Goal: Task Accomplishment & Management: Manage account settings

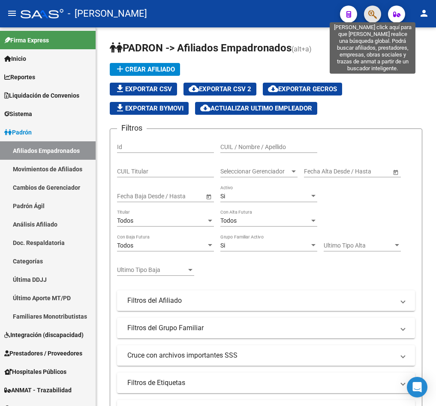
click at [373, 17] on icon "button" at bounding box center [372, 14] width 9 height 10
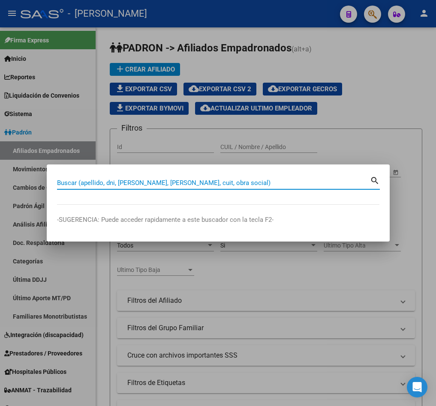
paste input "20262276946"
type input "20262276946"
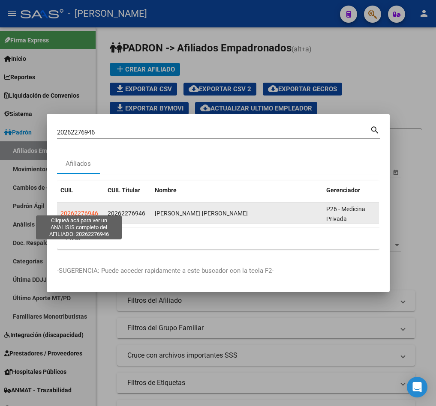
click at [81, 210] on span "20262276946" at bounding box center [79, 213] width 38 height 7
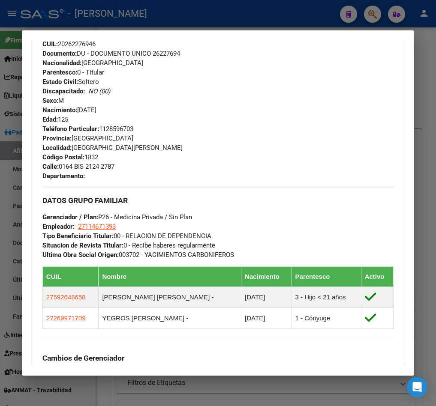
scroll to position [633, 0]
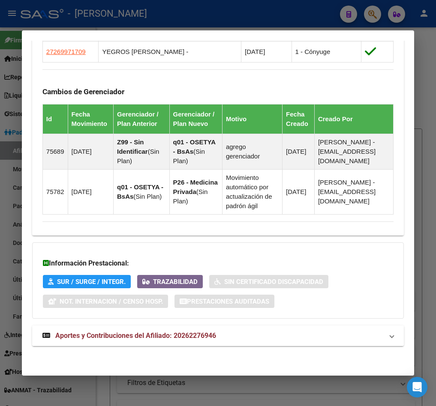
click at [199, 332] on span "Aportes y Contribuciones del Afiliado: 20262276946" at bounding box center [135, 336] width 161 height 8
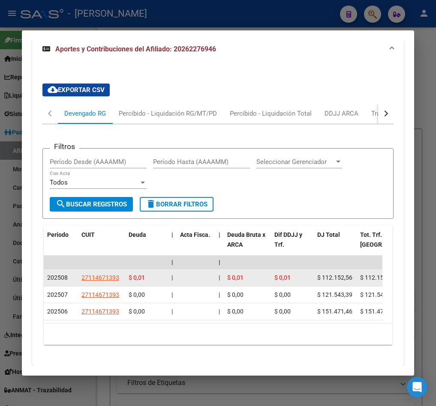
scroll to position [930, 0]
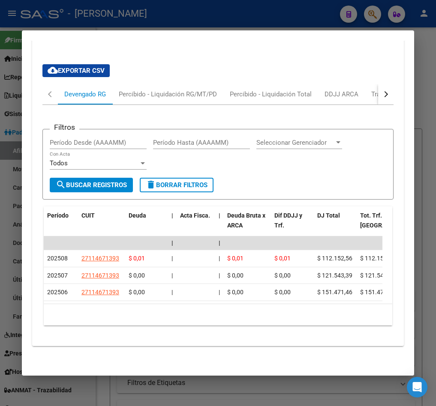
click at [382, 97] on div "button" at bounding box center [385, 94] width 6 height 6
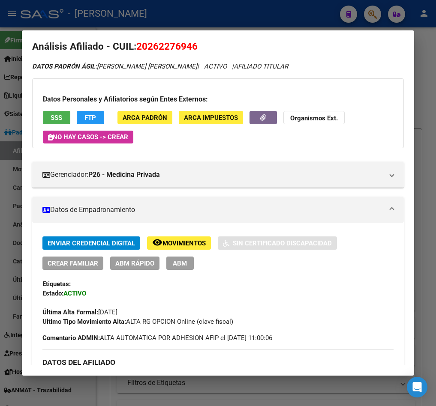
scroll to position [0, 0]
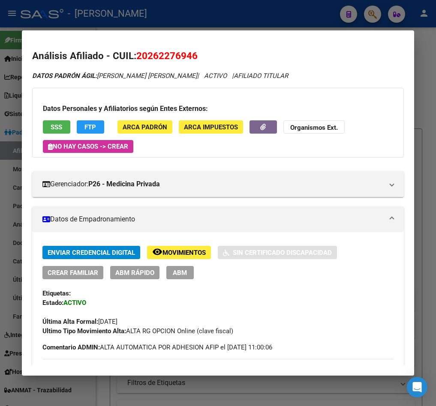
click at [153, 62] on h2 "Análisis Afiliado - CUIL: 20262276946" at bounding box center [218, 56] width 372 height 15
click at [159, 54] on span "20262276946" at bounding box center [166, 55] width 61 height 11
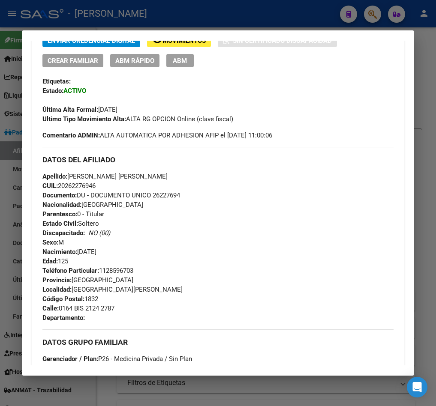
scroll to position [193, 0]
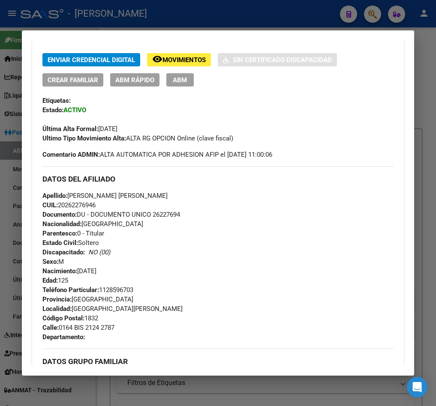
drag, startPoint x: 66, startPoint y: 205, endPoint x: 95, endPoint y: 205, distance: 29.2
click at [95, 205] on span "CUIL: 20262276946" at bounding box center [68, 206] width 53 height 8
copy span "26227694"
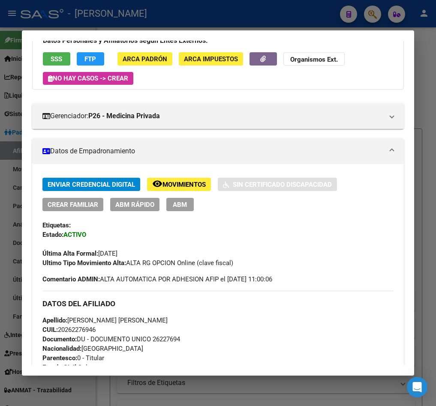
scroll to position [0, 0]
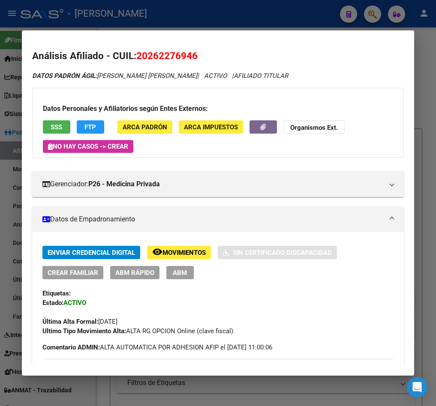
click at [154, 58] on span "20262276946" at bounding box center [166, 55] width 61 height 11
copy span "20262276946"
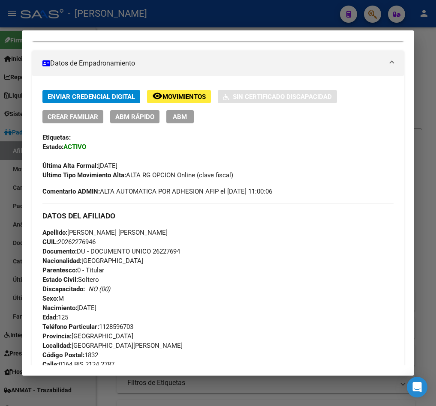
scroll to position [129, 0]
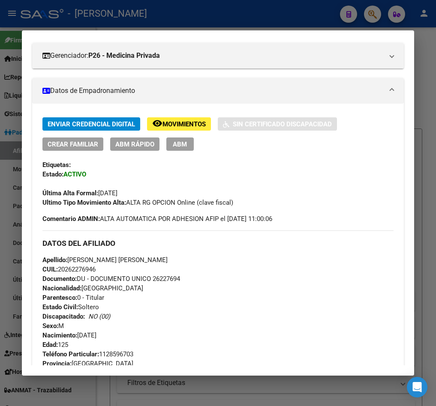
drag, startPoint x: 179, startPoint y: 141, endPoint x: 433, endPoint y: 23, distance: 279.7
click at [179, 141] on span "ABM" at bounding box center [180, 145] width 14 height 8
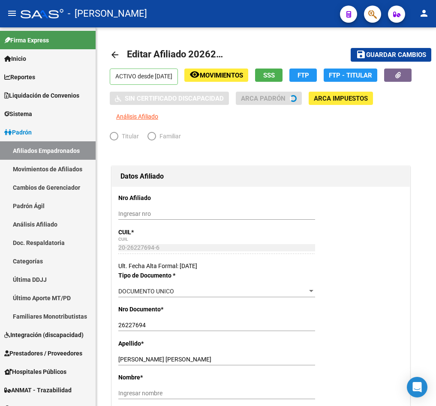
radio input "true"
type input "27-11467139-3"
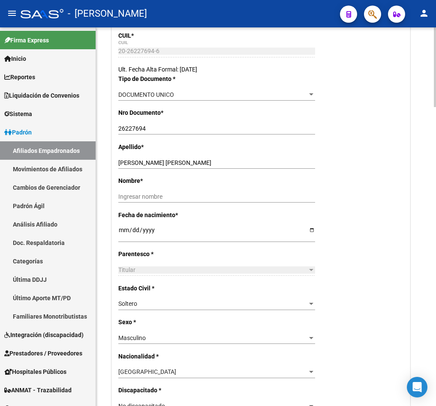
scroll to position [193, 0]
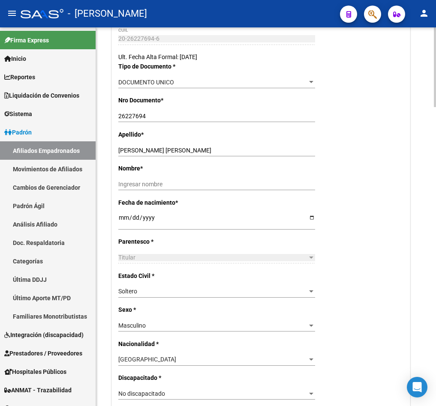
click at [120, 213] on div "[DATE] Ingresar fecha" at bounding box center [216, 221] width 197 height 17
type input "[DATE]"
drag, startPoint x: 193, startPoint y: 149, endPoint x: 144, endPoint y: 150, distance: 49.3
click at [144, 150] on input "[PERSON_NAME] [PERSON_NAME]" at bounding box center [216, 150] width 197 height 7
type input "CORREA"
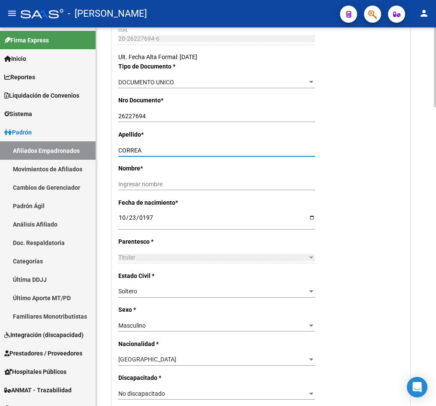
click at [146, 188] on input "Ingresar nombre" at bounding box center [216, 184] width 197 height 7
paste input "[PERSON_NAME]"
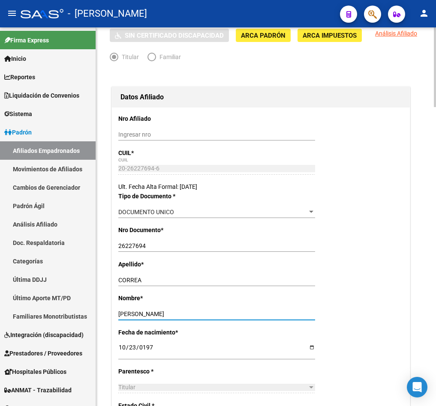
scroll to position [0, 0]
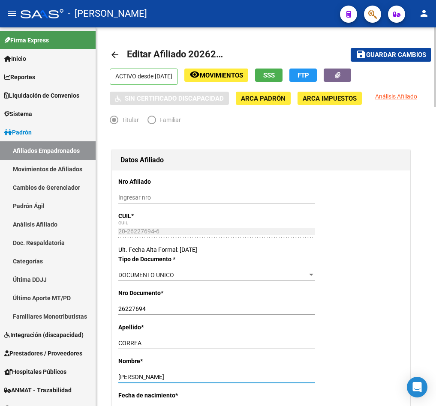
type input "[PERSON_NAME]"
click at [388, 51] on span "Guardar cambios" at bounding box center [396, 55] width 60 height 8
click at [199, 57] on span "Editar Afiliado 20262276946" at bounding box center [188, 54] width 123 height 11
copy h1 "20262276946"
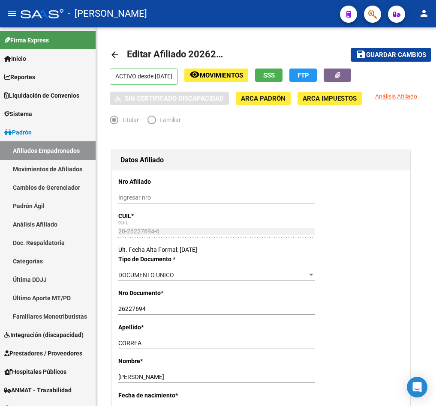
click at [368, 15] on icon "button" at bounding box center [372, 14] width 9 height 10
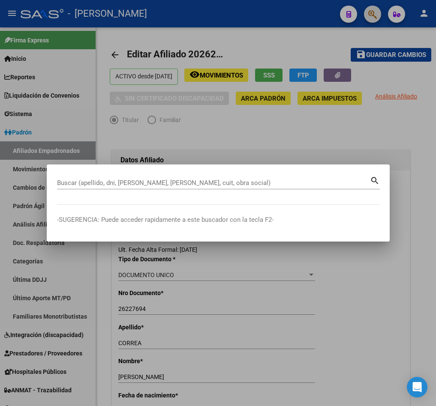
paste input "20262276946"
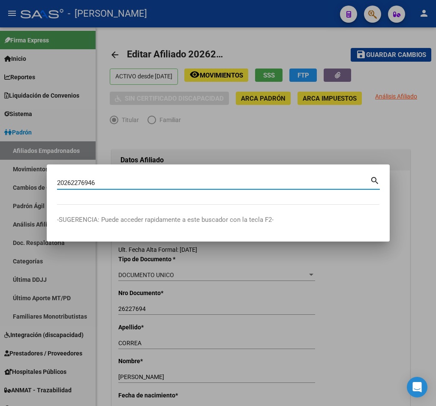
type input "20262276946"
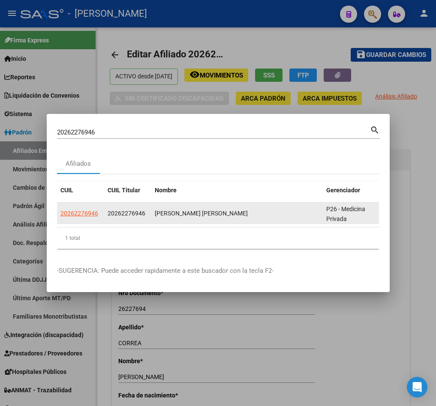
drag, startPoint x: 114, startPoint y: 211, endPoint x: 141, endPoint y: 209, distance: 27.1
click at [141, 210] on span "20262276946" at bounding box center [127, 213] width 38 height 7
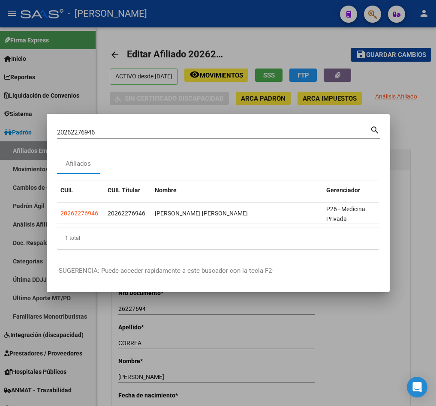
copy span "26227694"
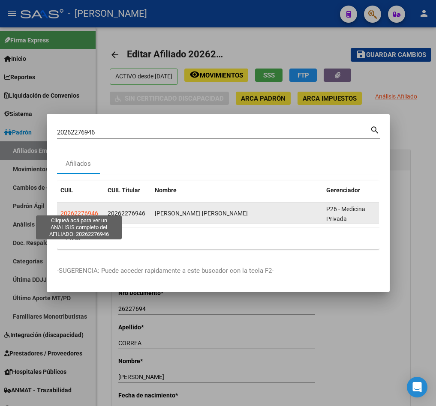
click at [93, 210] on span "20262276946" at bounding box center [79, 213] width 38 height 7
copy span "26227694"
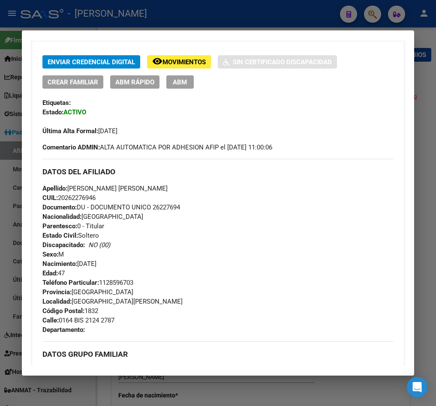
scroll to position [193, 0]
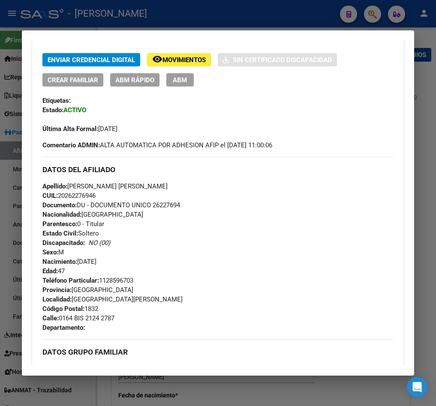
drag, startPoint x: 66, startPoint y: 193, endPoint x: 96, endPoint y: 198, distance: 30.0
click at [96, 198] on span "CUIL: 20262276946" at bounding box center [68, 196] width 53 height 8
copy span "26227694"
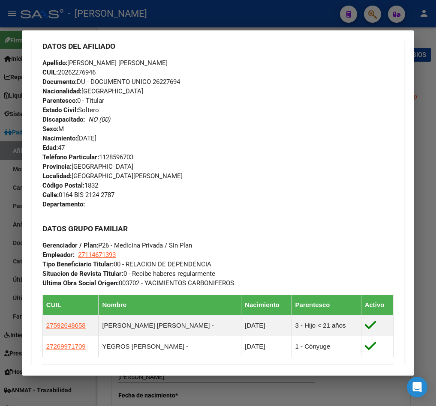
scroll to position [322, 0]
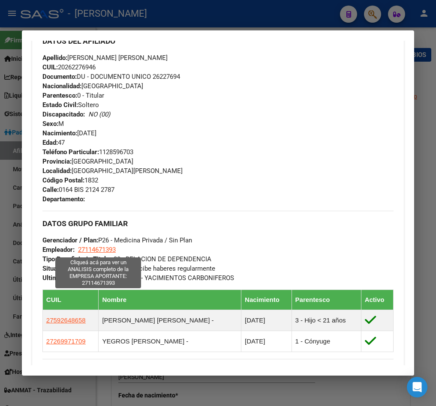
click at [108, 248] on div "DATOS GRUPO FAMILIAR Gerenciador / Plan: P26 - Medicina Privada / Sin Plan Empl…" at bounding box center [217, 247] width 351 height 72
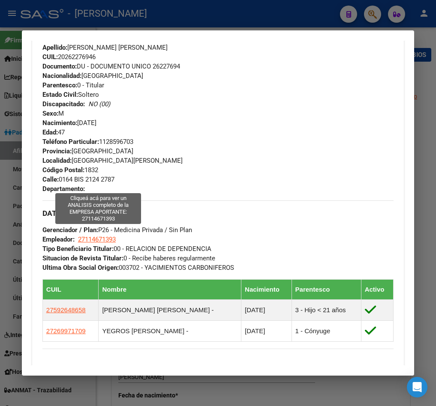
click at [94, 183] on div "Enviar Credencial Digital remove_red_eye Movimientos Sin Certificado Discapacid…" at bounding box center [217, 207] width 351 height 587
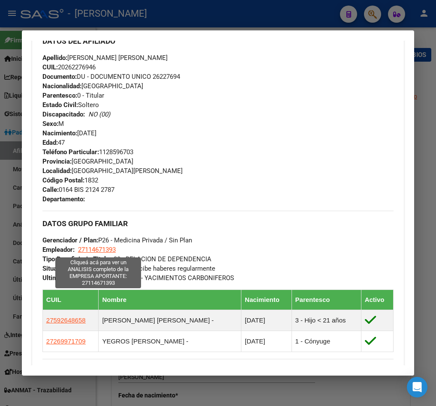
click at [100, 252] on span "27114671393" at bounding box center [97, 250] width 38 height 8
type textarea "27114671393"
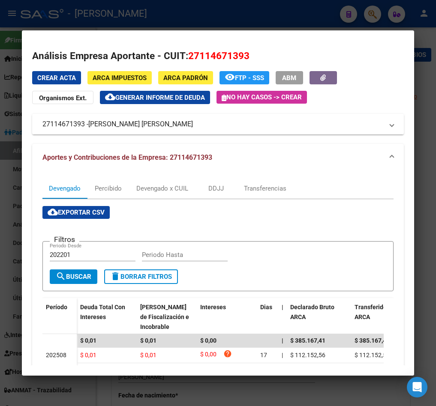
drag, startPoint x: 90, startPoint y: 124, endPoint x: 179, endPoint y: 124, distance: 88.8
click at [179, 124] on span "[PERSON_NAME] [PERSON_NAME]" at bounding box center [140, 124] width 105 height 10
copy span "[PERSON_NAME] [PERSON_NAME]"
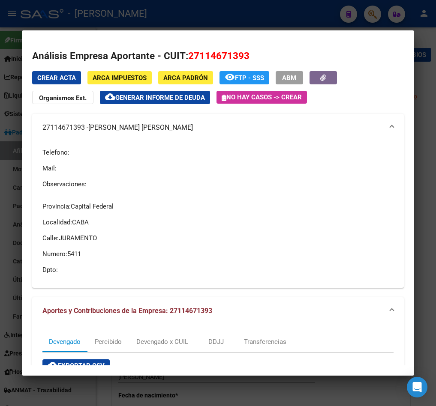
drag, startPoint x: 301, startPoint y: 16, endPoint x: 414, endPoint y: 48, distance: 117.1
click at [301, 16] on div at bounding box center [218, 203] width 436 height 406
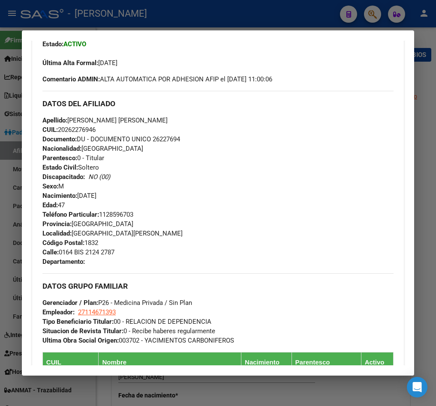
scroll to position [450, 0]
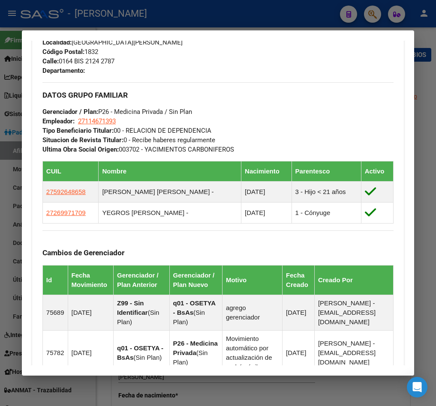
drag, startPoint x: 5, startPoint y: 114, endPoint x: 98, endPoint y: 149, distance: 98.9
click at [5, 114] on div at bounding box center [218, 203] width 436 height 406
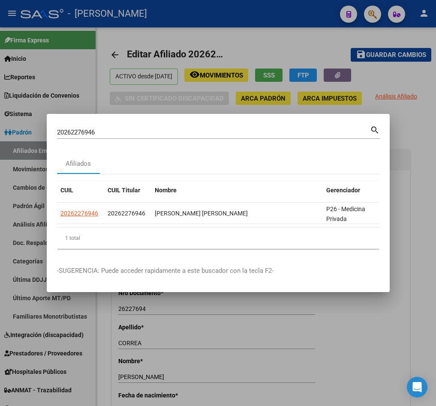
click at [132, 138] on div "20262276946 Buscar (apellido, dni, [PERSON_NAME], [PERSON_NAME], cuit, obra soc…" at bounding box center [218, 135] width 323 height 23
click at [136, 129] on input "20262276946" at bounding box center [213, 133] width 313 height 8
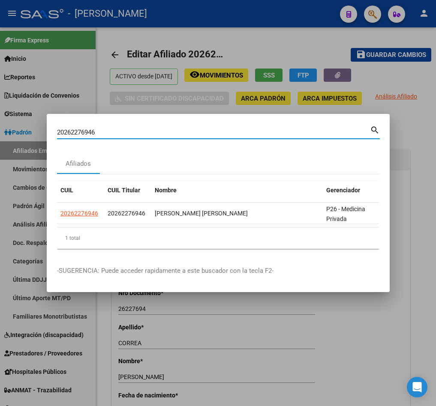
click at [136, 129] on input "20262276946" at bounding box center [213, 133] width 313 height 8
paste input "3283024"
type input "20263283024"
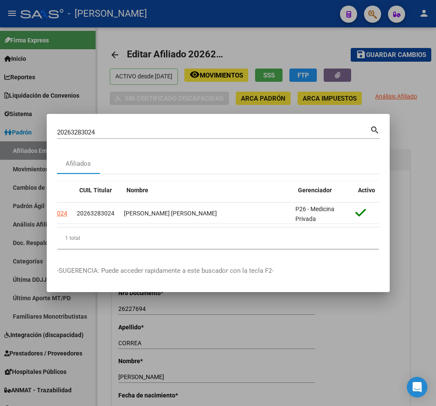
scroll to position [0, 0]
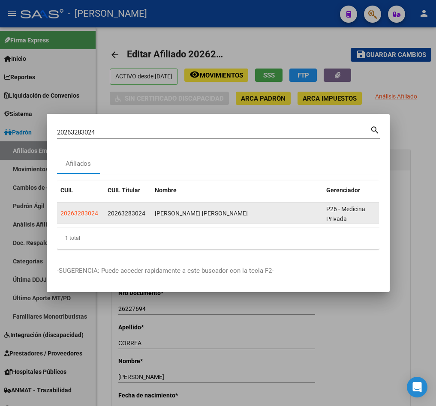
click at [96, 210] on span "20263283024" at bounding box center [79, 213] width 38 height 7
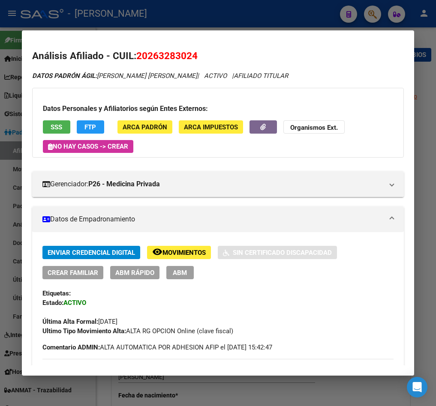
drag, startPoint x: 147, startPoint y: 57, endPoint x: 153, endPoint y: 58, distance: 7.0
click at [153, 58] on span "20263283024" at bounding box center [166, 55] width 61 height 11
drag, startPoint x: 149, startPoint y: 54, endPoint x: 190, endPoint y: 59, distance: 41.5
click at [190, 59] on span "20263283024" at bounding box center [166, 55] width 61 height 11
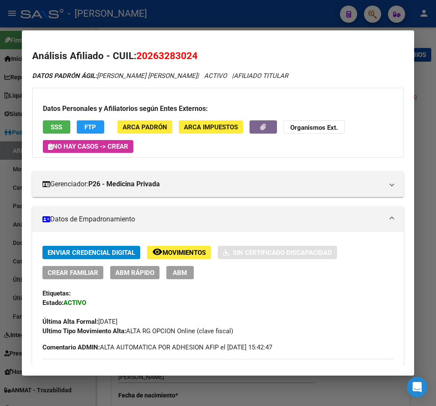
copy span "26328302"
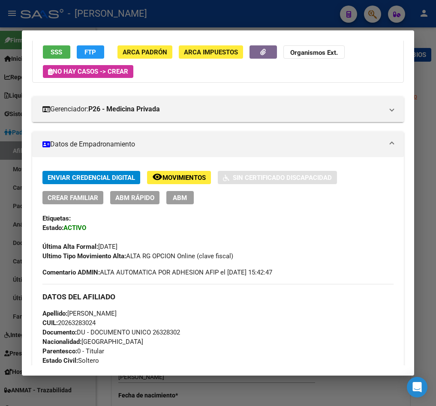
scroll to position [654, 0]
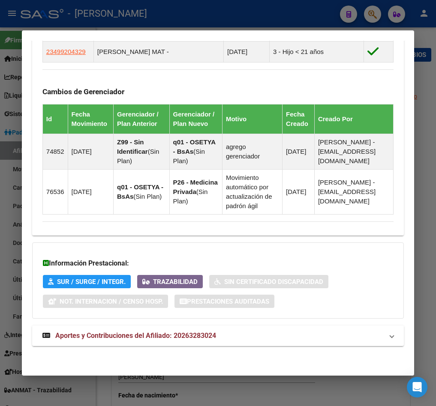
click at [218, 344] on mat-expansion-panel-header "Aportes y Contribuciones del Afiliado: 20263283024" at bounding box center [218, 336] width 372 height 21
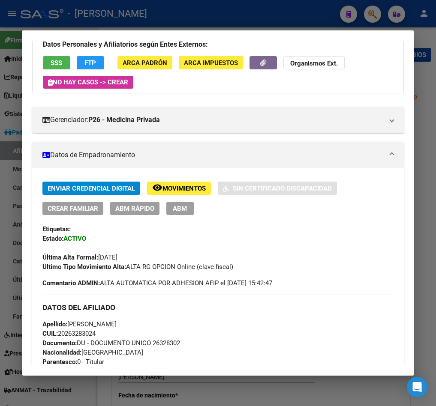
scroll to position [0, 0]
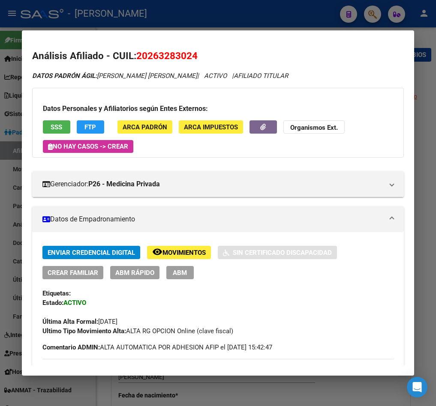
click at [153, 57] on span "20263283024" at bounding box center [166, 55] width 61 height 11
copy span "20263283024"
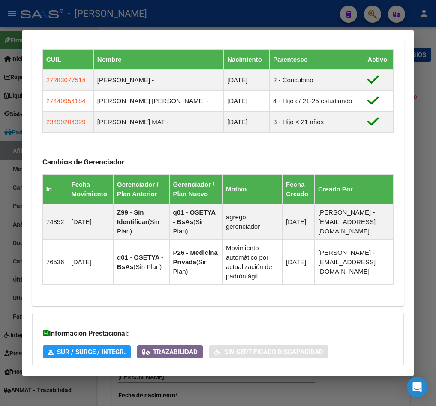
scroll to position [579, 0]
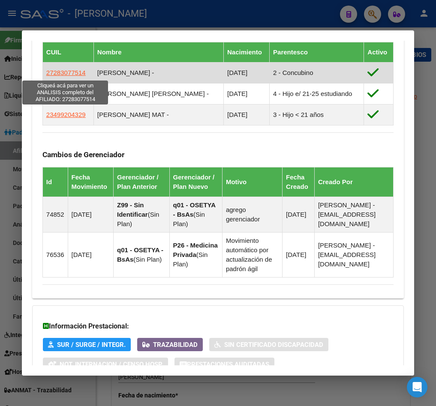
drag, startPoint x: 89, startPoint y: 71, endPoint x: 46, endPoint y: 73, distance: 42.9
click at [46, 73] on td "27283077514" at bounding box center [67, 73] width 51 height 21
copy span "27283077514"
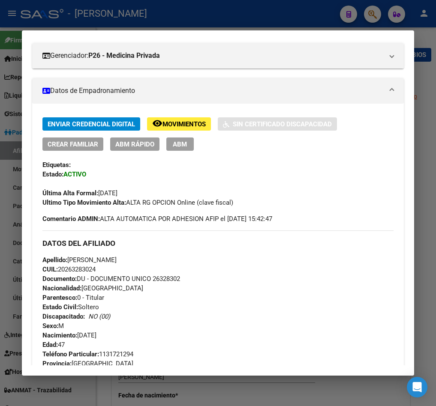
scroll to position [0, 0]
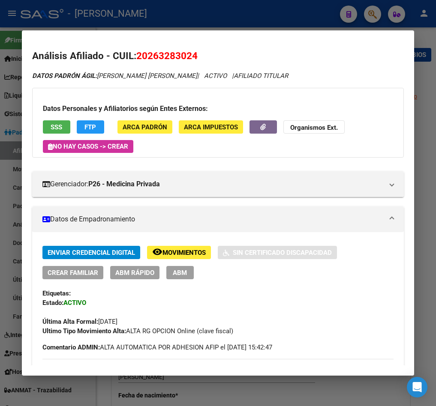
click at [156, 62] on h2 "Análisis Afiliado - CUIL: 20263283024" at bounding box center [218, 56] width 372 height 15
click at [171, 57] on span "20263283024" at bounding box center [166, 55] width 61 height 11
drag, startPoint x: 138, startPoint y: 30, endPoint x: 138, endPoint y: 37, distance: 7.7
click at [138, 30] on div at bounding box center [218, 203] width 436 height 406
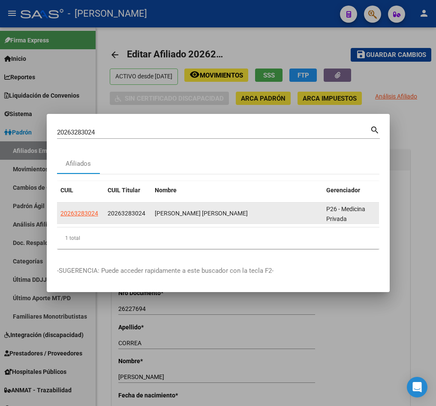
click at [93, 210] on span "20263283024" at bounding box center [79, 213] width 38 height 7
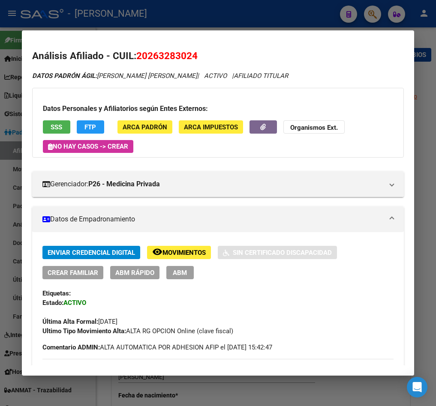
drag, startPoint x: 148, startPoint y: 56, endPoint x: 190, endPoint y: 55, distance: 42.4
click at [190, 55] on span "20263283024" at bounding box center [166, 55] width 61 height 11
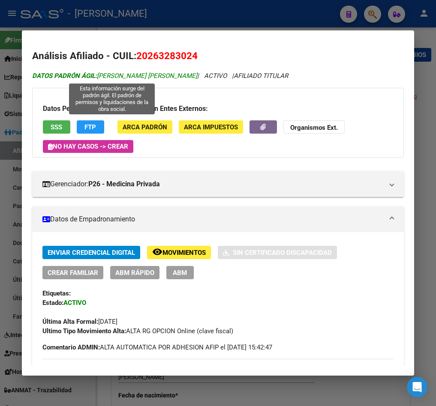
click at [138, 77] on span "DATOS [PERSON_NAME] ÁGIL: [PERSON_NAME] [PERSON_NAME]" at bounding box center [114, 76] width 165 height 8
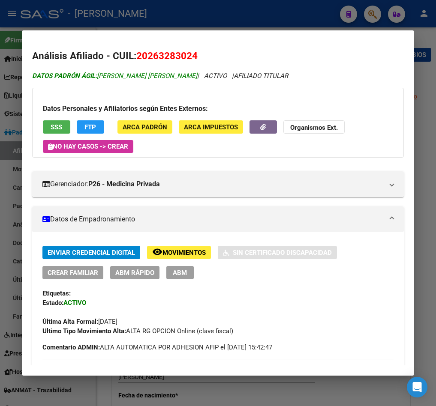
drag, startPoint x: 138, startPoint y: 77, endPoint x: 181, endPoint y: 77, distance: 42.4
click at [181, 77] on span "DATOS [PERSON_NAME] ÁGIL: [PERSON_NAME] [PERSON_NAME]" at bounding box center [114, 76] width 165 height 8
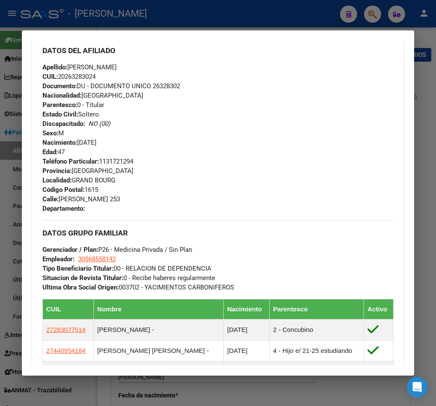
scroll to position [257, 0]
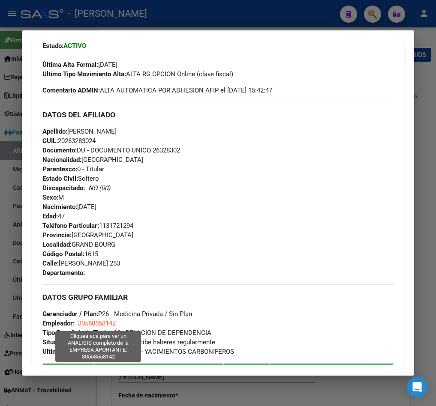
click at [96, 323] on span "30568558142" at bounding box center [97, 324] width 38 height 8
type textarea "30568558142"
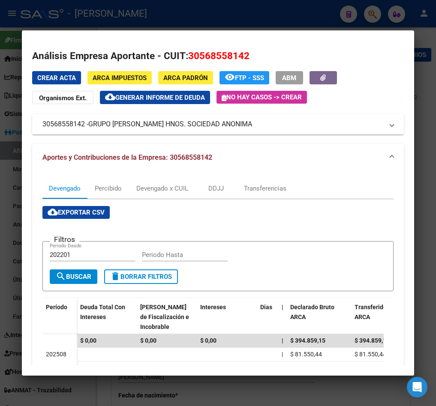
drag, startPoint x: 90, startPoint y: 125, endPoint x: 226, endPoint y: 127, distance: 135.9
click at [226, 127] on span "GRUPO [PERSON_NAME] HNOS. SOCIEDAD ANONIMA" at bounding box center [170, 124] width 164 height 10
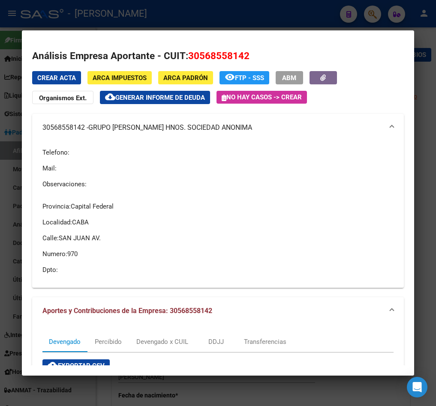
click at [0, 210] on div at bounding box center [218, 203] width 436 height 406
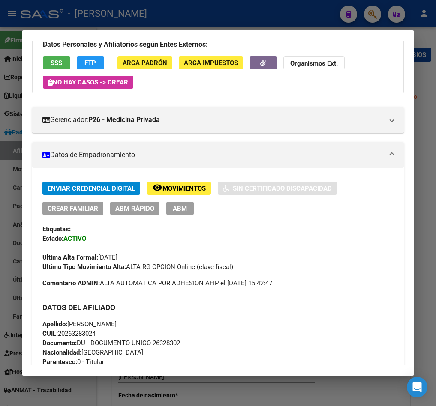
scroll to position [0, 0]
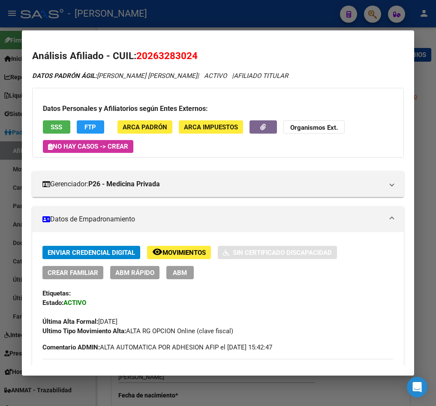
click at [175, 59] on span "20263283024" at bounding box center [166, 55] width 61 height 11
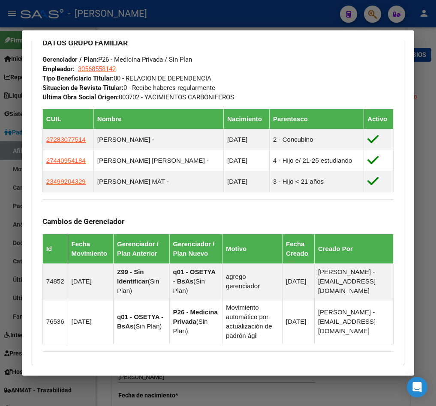
scroll to position [515, 0]
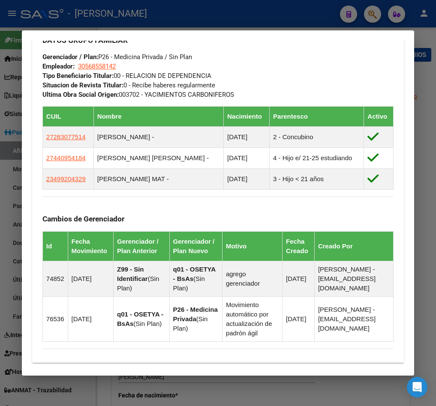
drag, startPoint x: 11, startPoint y: 103, endPoint x: 53, endPoint y: 101, distance: 42.1
click at [11, 103] on div at bounding box center [218, 203] width 436 height 406
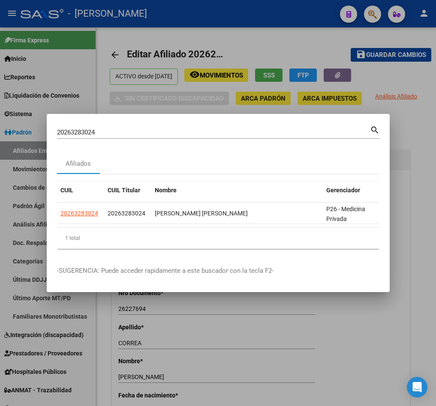
click at [120, 130] on input "20263283024" at bounding box center [213, 133] width 313 height 8
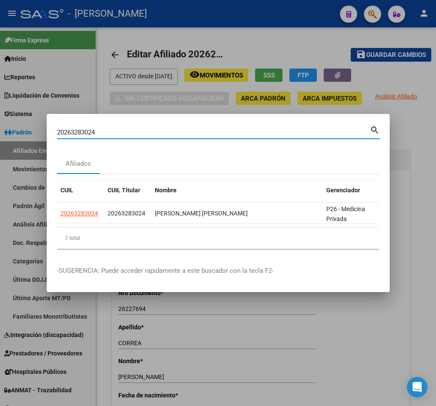
paste input "309880"
type input "20263309880"
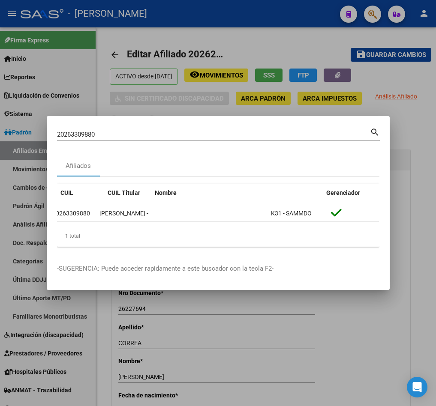
scroll to position [0, 0]
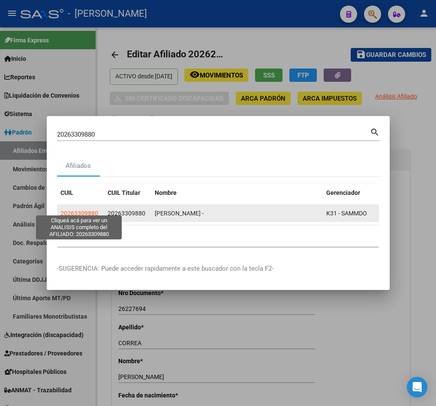
click at [94, 210] on span "20263309880" at bounding box center [79, 213] width 38 height 7
type textarea "20263309880"
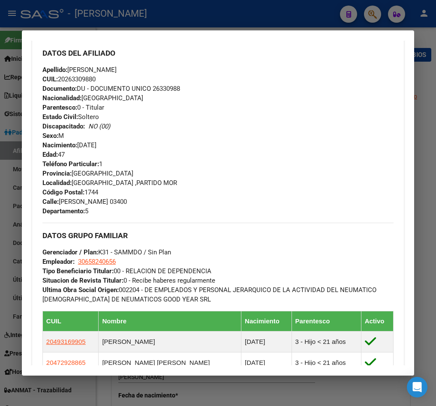
scroll to position [528, 0]
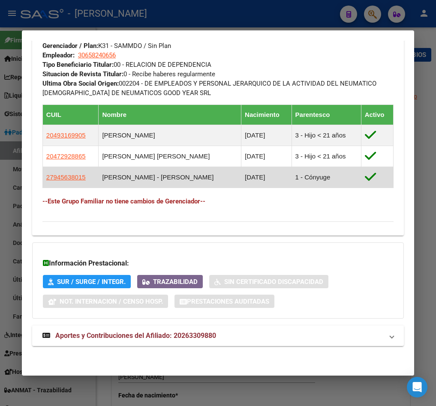
drag, startPoint x: 75, startPoint y: 178, endPoint x: 45, endPoint y: 179, distance: 29.6
click at [45, 179] on td "27945638015" at bounding box center [70, 177] width 56 height 21
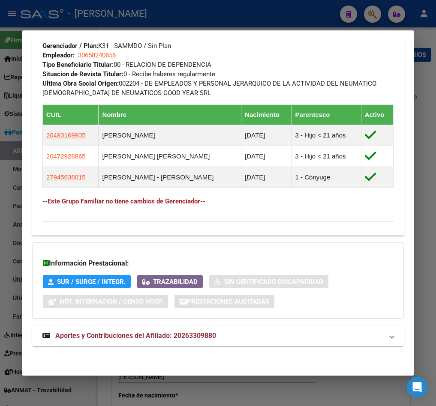
click at [201, 326] on mat-expansion-panel-header "Aportes y Contribuciones del Afiliado: 20263309880" at bounding box center [218, 336] width 372 height 21
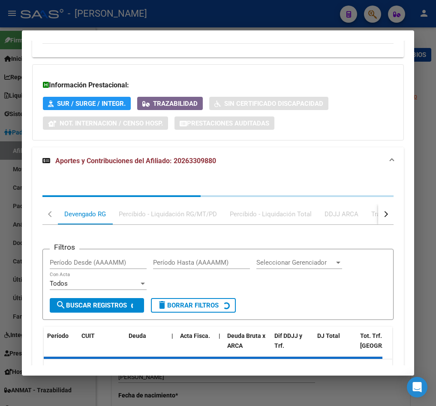
scroll to position [761, 0]
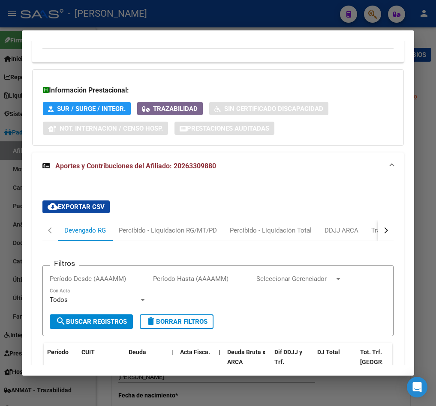
click at [367, 177] on mat-expansion-panel "Aportes y Contribuciones del Afiliado: 20263309880 cloud_download Exportar CSV …" at bounding box center [218, 378] width 372 height 450
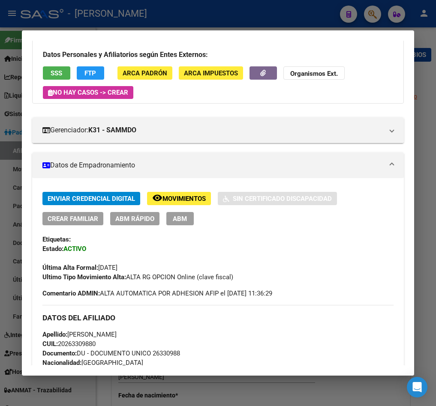
scroll to position [0, 0]
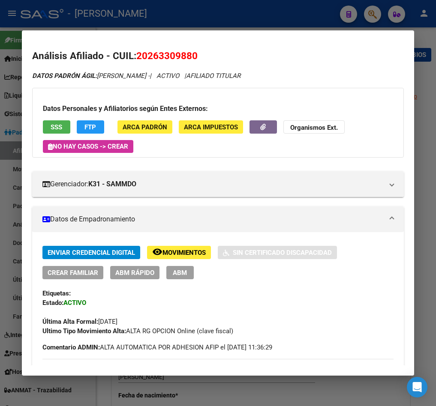
drag, startPoint x: 149, startPoint y: 58, endPoint x: 190, endPoint y: 56, distance: 41.2
click at [190, 56] on span "20263309880" at bounding box center [166, 55] width 61 height 11
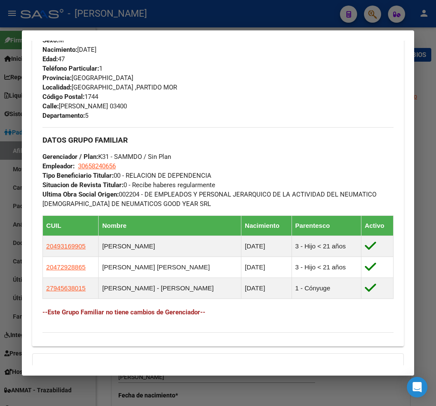
scroll to position [386, 0]
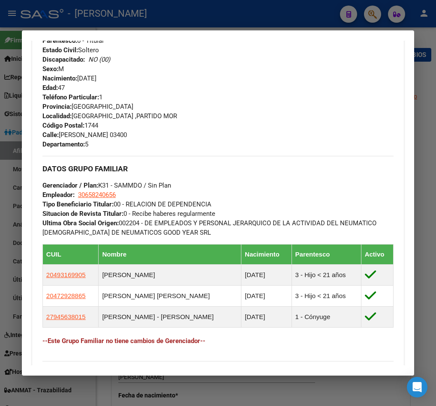
click at [8, 68] on div at bounding box center [218, 203] width 436 height 406
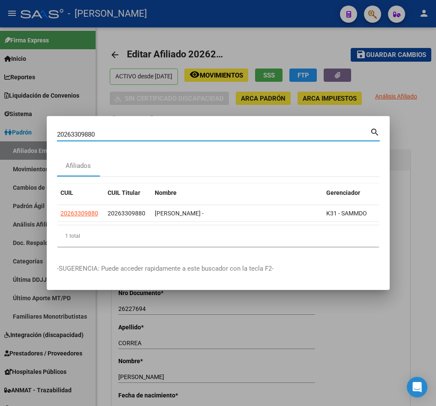
click at [116, 133] on input "20263309880" at bounding box center [213, 135] width 313 height 8
paste input "32487322"
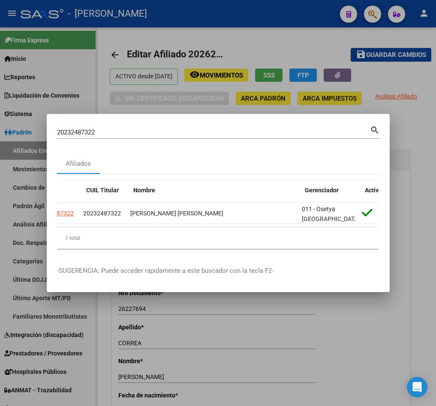
scroll to position [0, 0]
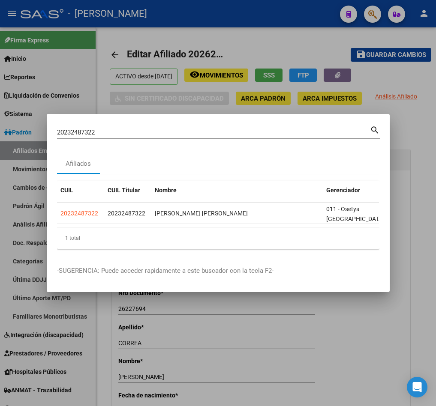
click at [150, 129] on input "20232487322" at bounding box center [213, 133] width 313 height 8
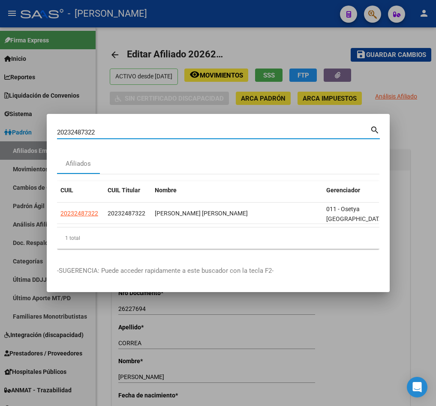
click at [150, 129] on input "20232487322" at bounding box center [213, 133] width 313 height 8
paste input "63404484"
type input "20263404484"
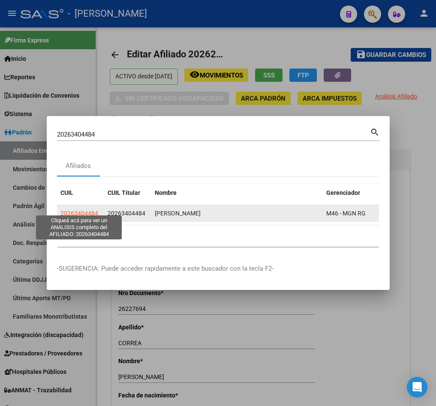
click at [85, 210] on span "20263404484" at bounding box center [79, 213] width 38 height 7
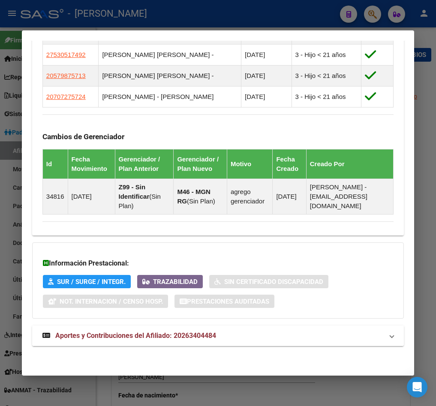
click at [236, 334] on mat-panel-title "Aportes y Contribuciones del Afiliado: 20263404484" at bounding box center [212, 336] width 341 height 10
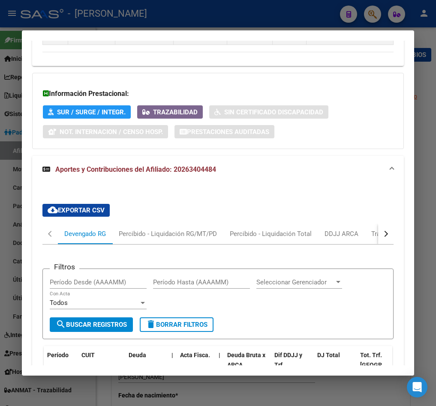
scroll to position [871, 0]
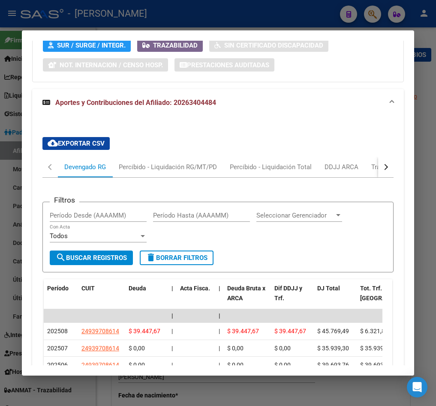
click at [378, 169] on button "button" at bounding box center [385, 167] width 15 height 21
click at [349, 166] on div "ARCA Relaciones Laborales" at bounding box center [325, 167] width 80 height 9
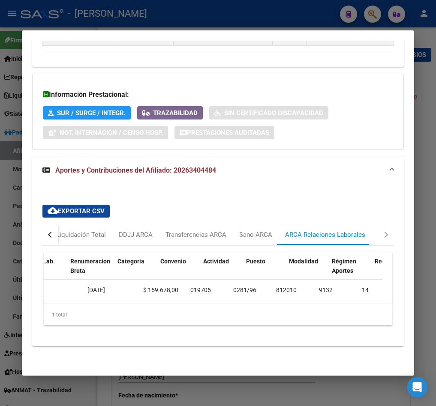
scroll to position [0, 593]
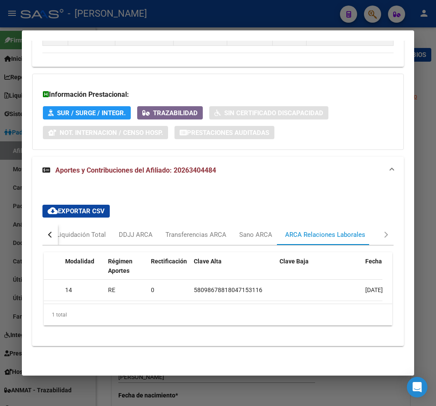
click at [126, 294] on datatable-body "69381 AT - Alta - Generación de clave 1 - Activo 24939708614 ([PERSON_NAME] [PE…" at bounding box center [213, 292] width 339 height 24
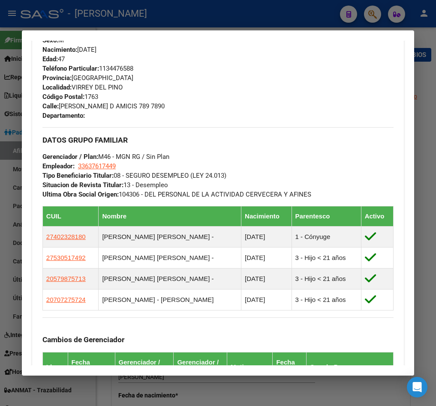
scroll to position [0, 0]
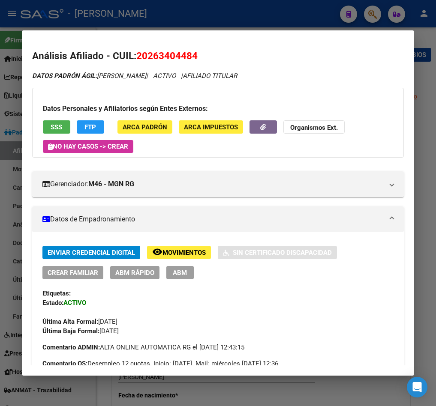
click at [172, 58] on span "20263404484" at bounding box center [166, 55] width 61 height 11
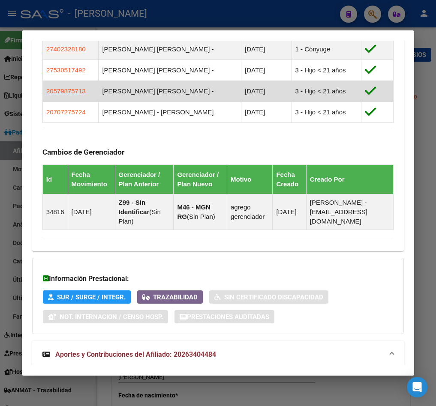
scroll to position [560, 0]
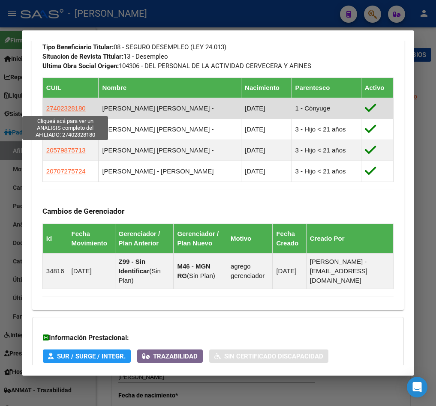
drag, startPoint x: 88, startPoint y: 111, endPoint x: 46, endPoint y: 109, distance: 41.6
click at [46, 109] on td "27402328180" at bounding box center [70, 108] width 56 height 21
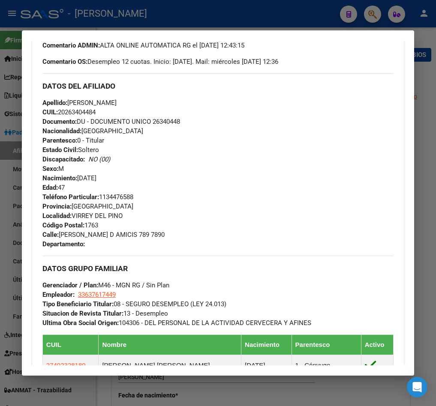
scroll to position [367, 0]
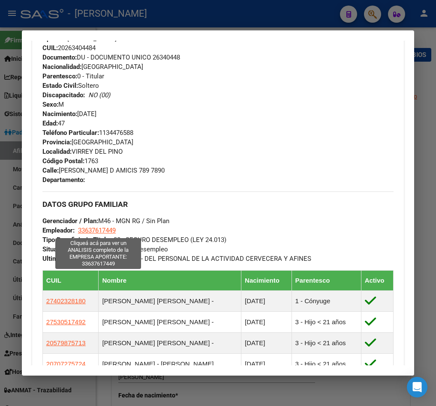
drag, startPoint x: 128, startPoint y: 231, endPoint x: 84, endPoint y: 230, distance: 43.7
click at [85, 230] on div "DATOS GRUPO FAMILIAR Gerenciador / Plan: M46 - MGN RG / Sin Plan Empleador: 336…" at bounding box center [217, 228] width 351 height 72
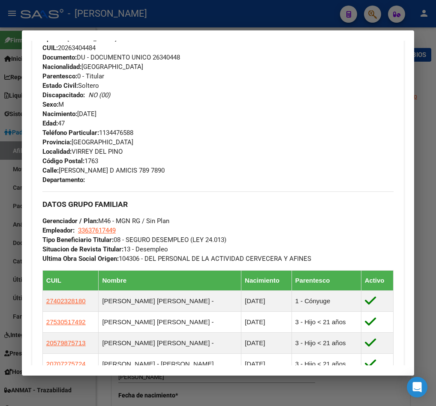
click at [130, 232] on div "DATOS GRUPO FAMILIAR Gerenciador / Plan: M46 - MGN RG / Sin Plan Empleador: 336…" at bounding box center [217, 228] width 351 height 72
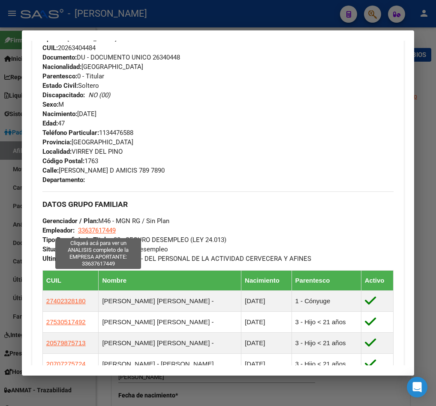
drag, startPoint x: 127, startPoint y: 230, endPoint x: 80, endPoint y: 232, distance: 47.6
click at [80, 232] on div "DATOS GRUPO FAMILIAR Gerenciador / Plan: M46 - MGN RG / Sin Plan Empleador: 336…" at bounding box center [217, 228] width 351 height 72
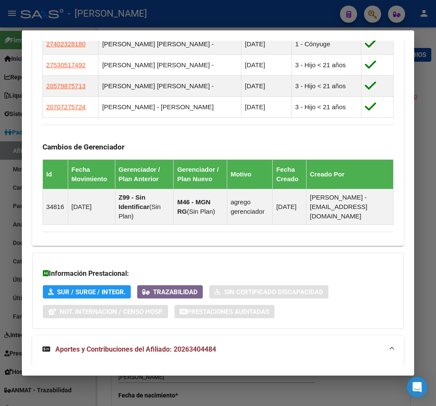
scroll to position [817, 0]
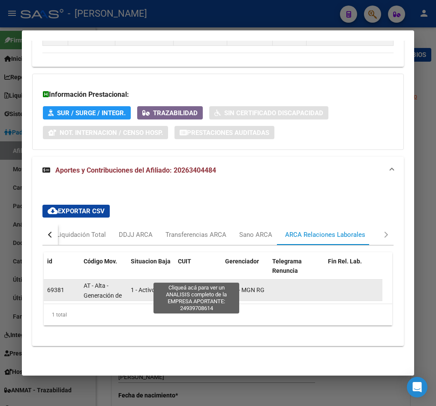
drag, startPoint x: 174, startPoint y: 278, endPoint x: 215, endPoint y: 277, distance: 41.2
click at [200, 283] on span "24939708614" at bounding box center [197, 286] width 38 height 7
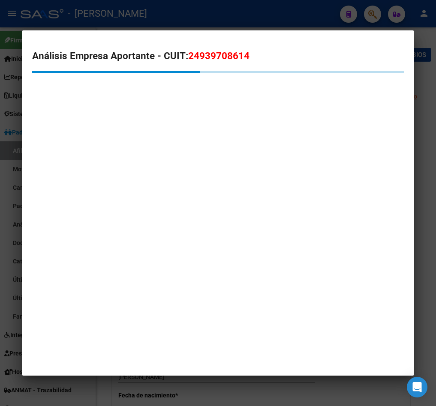
click at [196, 57] on span "24939708614" at bounding box center [218, 55] width 61 height 11
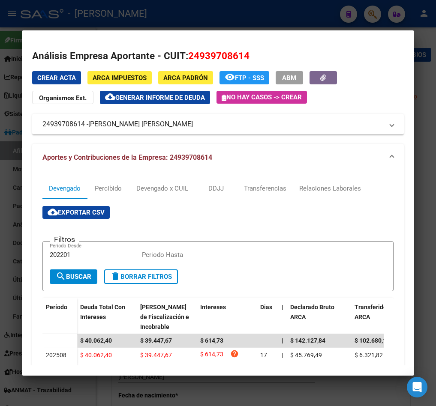
click at [9, 153] on div at bounding box center [218, 203] width 436 height 406
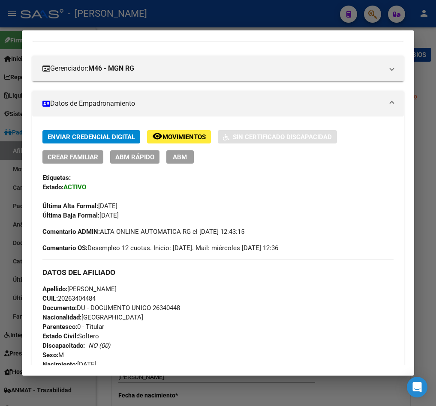
scroll to position [0, 0]
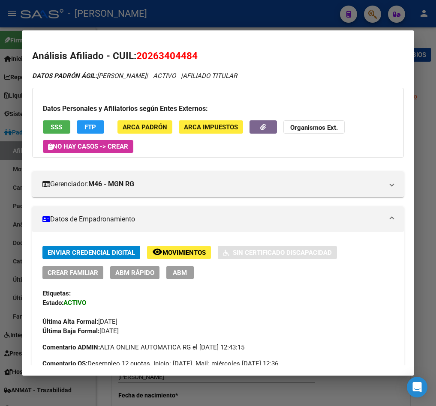
click at [162, 56] on span "20263404484" at bounding box center [166, 55] width 61 height 11
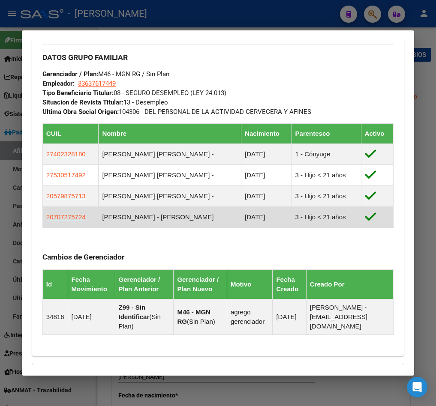
scroll to position [515, 0]
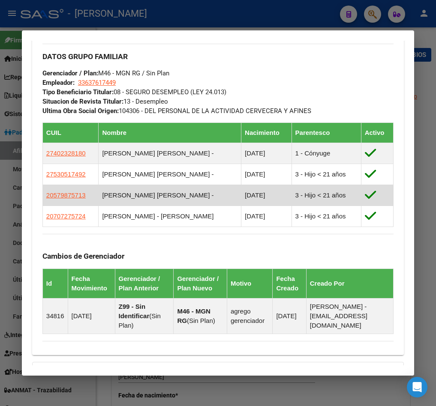
drag, startPoint x: 79, startPoint y: 193, endPoint x: 93, endPoint y: 202, distance: 16.8
click at [90, 201] on td "20579875713" at bounding box center [70, 195] width 56 height 21
click at [93, 202] on td "20579875713" at bounding box center [70, 195] width 56 height 21
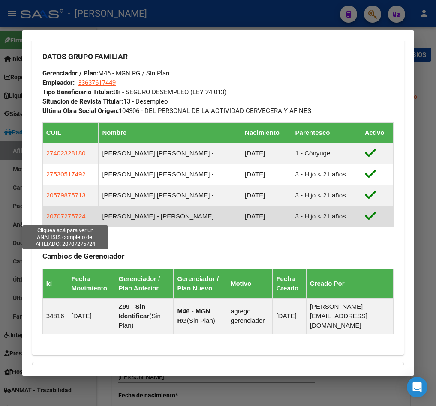
drag, startPoint x: 54, startPoint y: 220, endPoint x: 80, endPoint y: 218, distance: 26.2
click at [80, 218] on span "20707275724" at bounding box center [65, 216] width 39 height 7
type textarea "20707275724"
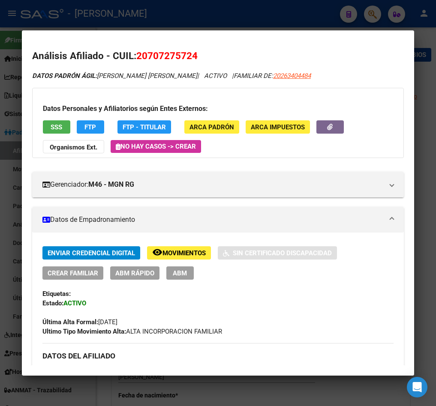
drag, startPoint x: 150, startPoint y: 55, endPoint x: 189, endPoint y: 55, distance: 39.4
click at [189, 55] on span "20707275724" at bounding box center [166, 55] width 61 height 11
drag, startPoint x: 193, startPoint y: 55, endPoint x: 148, endPoint y: 56, distance: 45.0
click at [148, 56] on span "20707275724" at bounding box center [166, 55] width 61 height 11
click at [9, 143] on div at bounding box center [218, 203] width 436 height 406
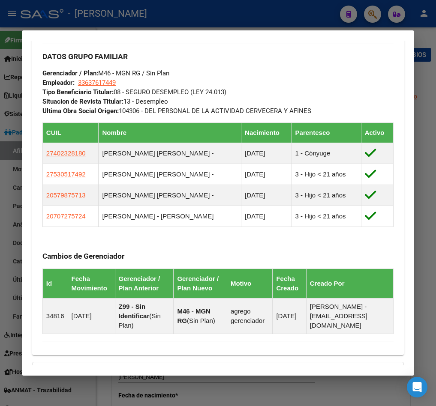
click at [9, 112] on div at bounding box center [218, 203] width 436 height 406
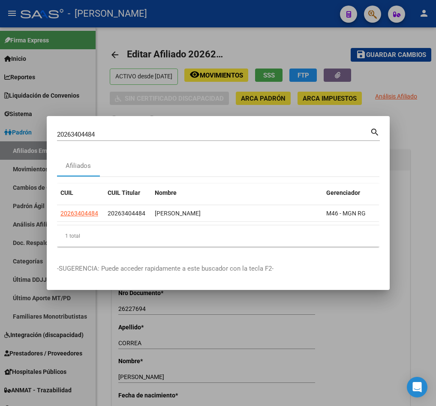
click at [103, 131] on input "20263404484" at bounding box center [213, 135] width 313 height 8
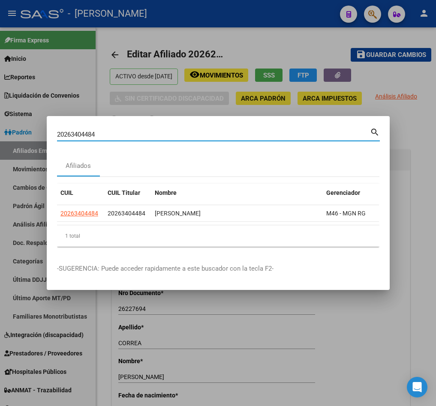
click at [103, 131] on input "20263404484" at bounding box center [213, 135] width 313 height 8
paste input "636377"
type input "20263636377"
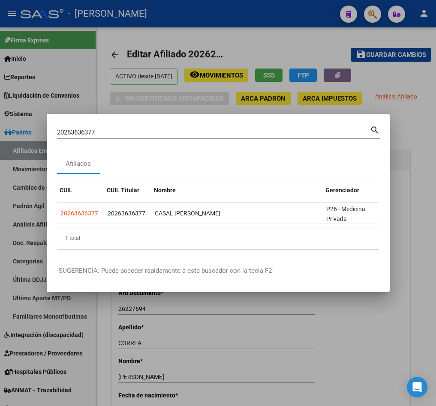
scroll to position [0, 55]
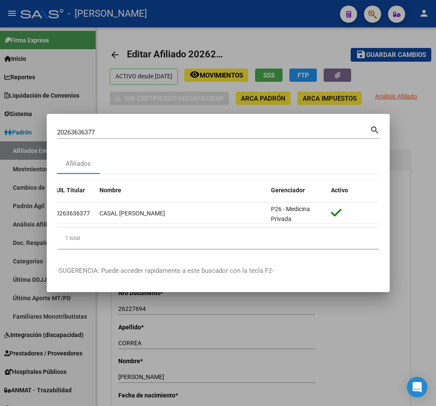
click at [100, 238] on div "1 total" at bounding box center [218, 238] width 322 height 21
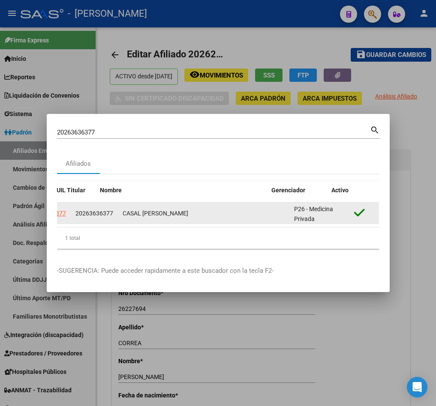
scroll to position [0, 0]
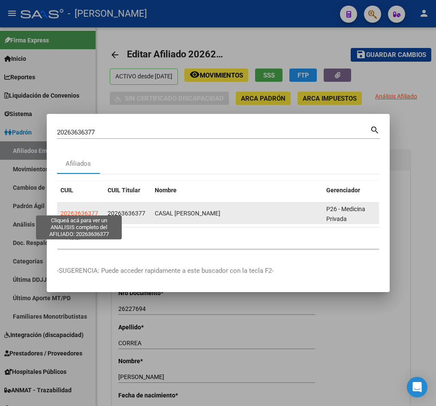
click at [75, 210] on span "20263636377" at bounding box center [79, 213] width 38 height 7
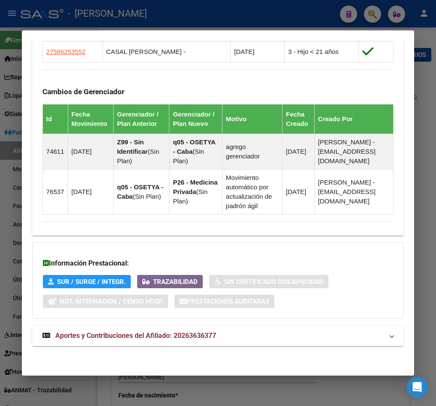
click at [252, 339] on mat-panel-title "Aportes y Contribuciones del Afiliado: 20263636377" at bounding box center [212, 336] width 341 height 10
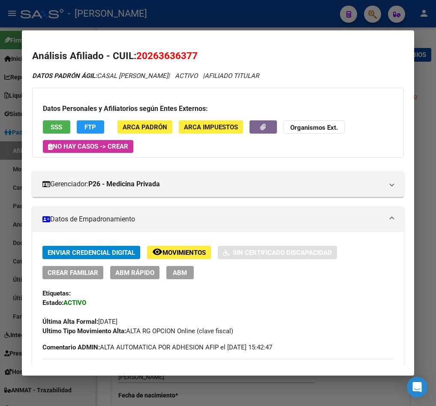
drag, startPoint x: 147, startPoint y: 54, endPoint x: 194, endPoint y: 58, distance: 47.7
click at [194, 58] on span "20263636377" at bounding box center [166, 55] width 61 height 11
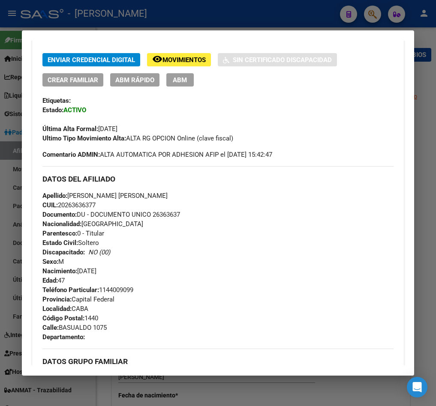
scroll to position [257, 0]
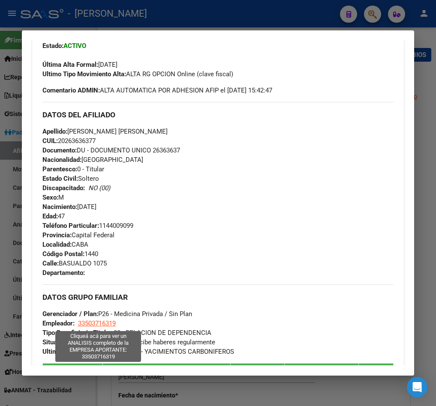
click at [111, 323] on span "33503716319" at bounding box center [97, 324] width 38 height 8
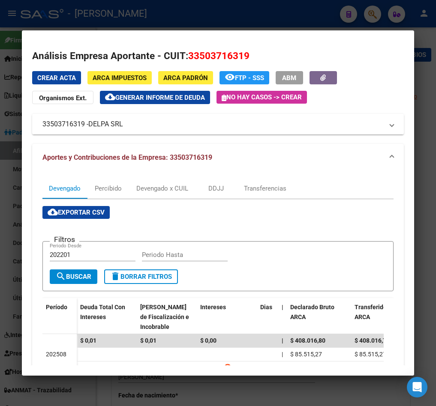
drag, startPoint x: 93, startPoint y: 123, endPoint x: 124, endPoint y: 123, distance: 30.9
click at [123, 123] on span "DELPA SRL" at bounding box center [105, 124] width 35 height 10
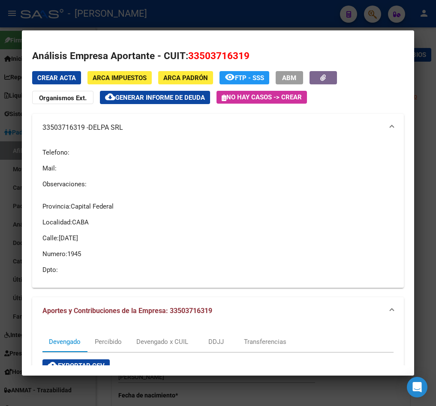
click at [8, 125] on div at bounding box center [218, 203] width 436 height 406
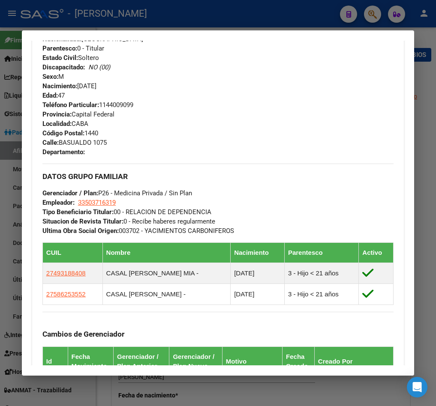
scroll to position [391, 0]
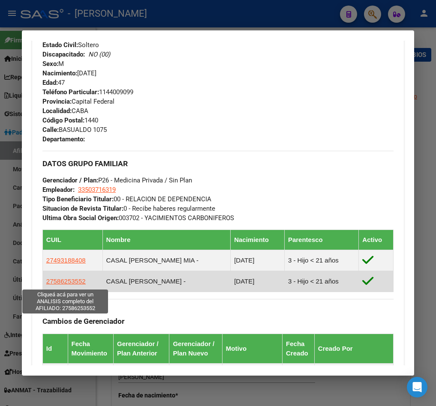
drag, startPoint x: 52, startPoint y: 355, endPoint x: 79, endPoint y: 285, distance: 75.3
click at [79, 285] on span "27586253552" at bounding box center [65, 281] width 39 height 7
type textarea "27586253552"
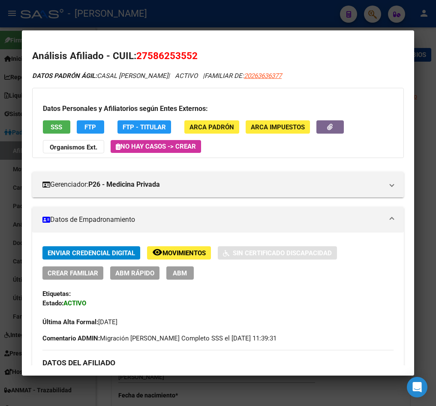
drag, startPoint x: 149, startPoint y: 57, endPoint x: 191, endPoint y: 52, distance: 41.9
click at [191, 52] on span "27586253552" at bounding box center [166, 55] width 61 height 11
click at [11, 90] on div at bounding box center [218, 203] width 436 height 406
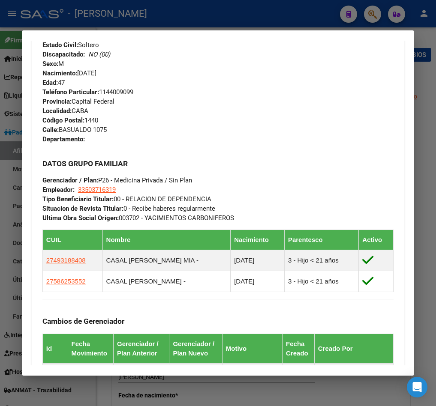
click at [12, 112] on div at bounding box center [218, 203] width 436 height 406
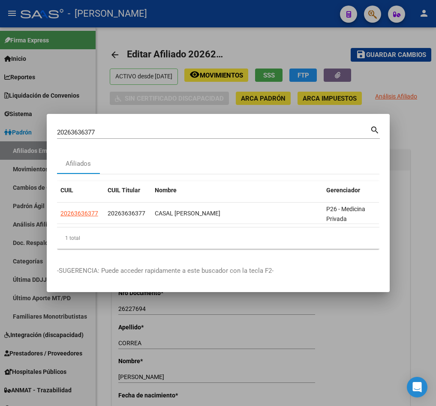
click at [211, 129] on input "20263636377" at bounding box center [213, 133] width 313 height 8
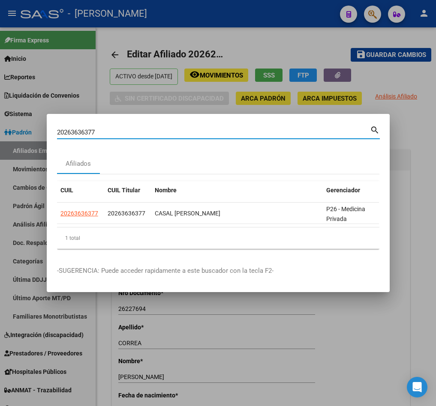
paste input "924836"
type input "20263924836"
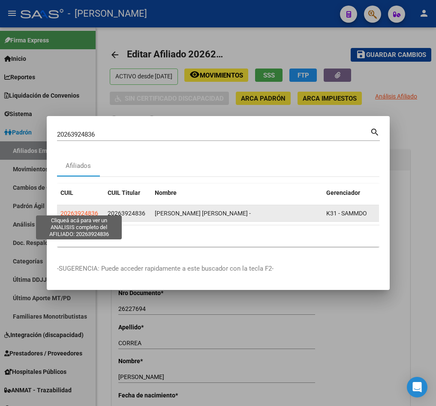
click at [91, 210] on span "20263924836" at bounding box center [79, 213] width 38 height 7
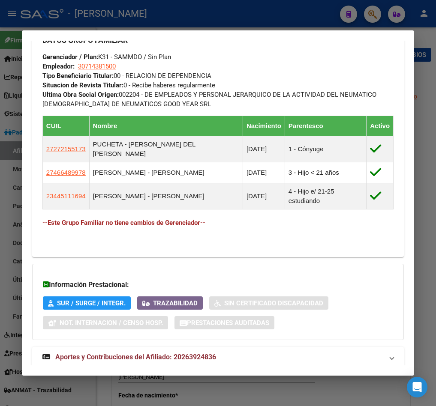
scroll to position [450, 0]
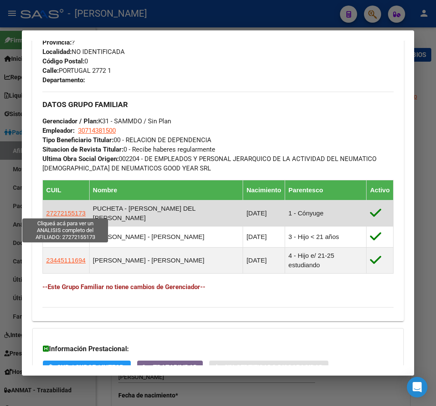
drag, startPoint x: 87, startPoint y: 209, endPoint x: 47, endPoint y: 211, distance: 40.8
click at [47, 211] on td "27272155173" at bounding box center [65, 214] width 47 height 26
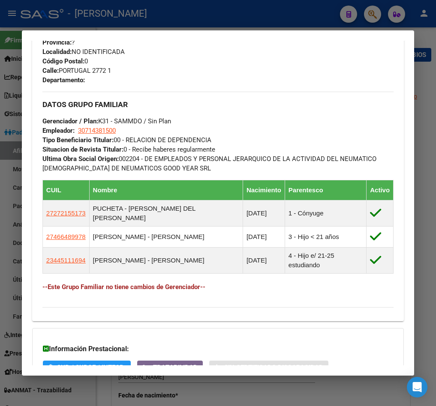
scroll to position [0, 0]
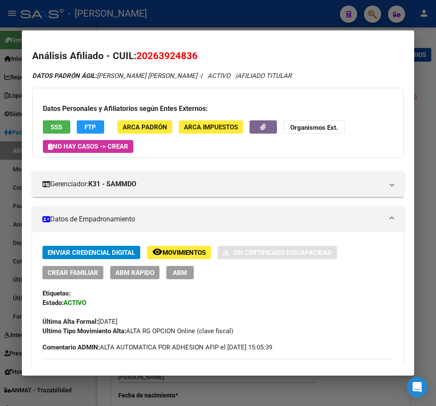
click at [165, 54] on span "20263924836" at bounding box center [166, 55] width 61 height 11
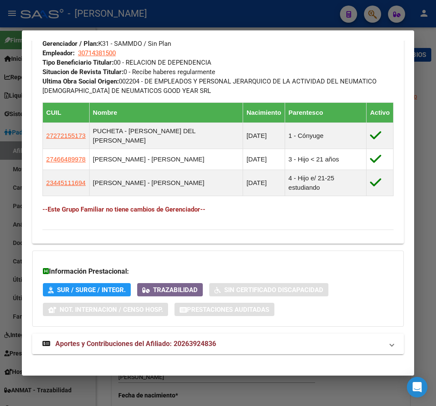
click at [179, 340] on span "Aportes y Contribuciones del Afiliado: 20263924836" at bounding box center [135, 344] width 161 height 8
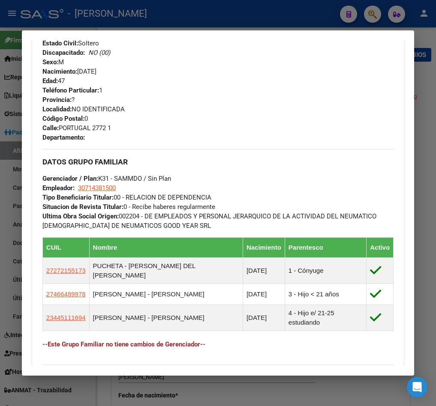
scroll to position [449, 0]
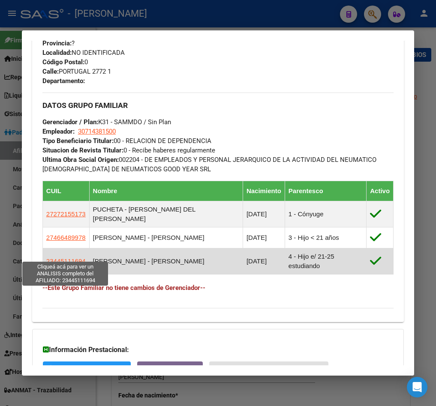
drag, startPoint x: 84, startPoint y: 255, endPoint x: 47, endPoint y: 258, distance: 37.4
click at [47, 258] on td "23445111694" at bounding box center [65, 262] width 47 height 26
click at [67, 258] on span "23445111694" at bounding box center [65, 261] width 39 height 7
type textarea "23445111694"
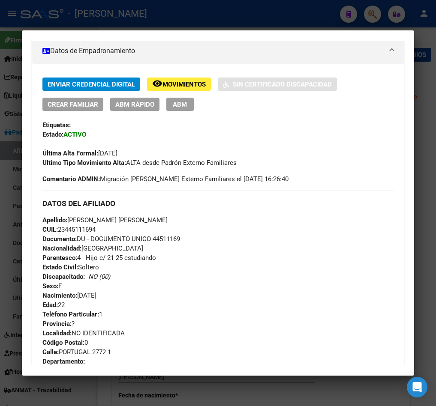
scroll to position [129, 0]
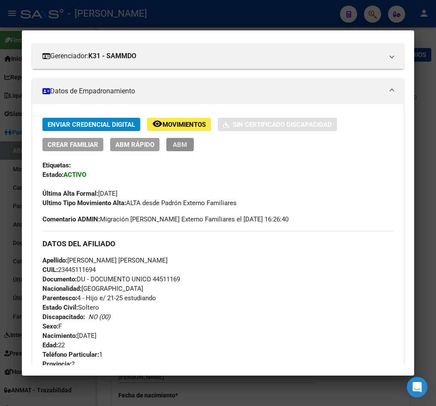
click at [192, 149] on button "ABM" at bounding box center [179, 144] width 27 height 13
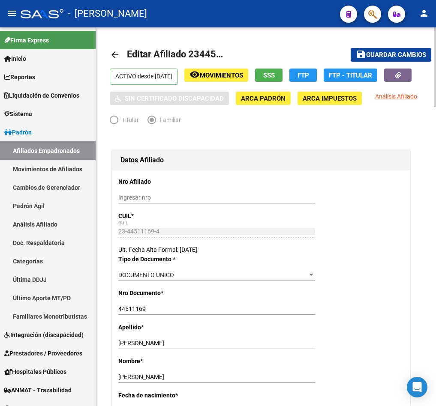
click at [201, 52] on span "Editar Afiliado 23445111694" at bounding box center [188, 54] width 123 height 11
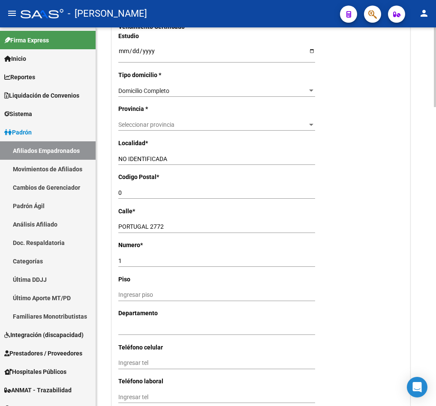
scroll to position [965, 0]
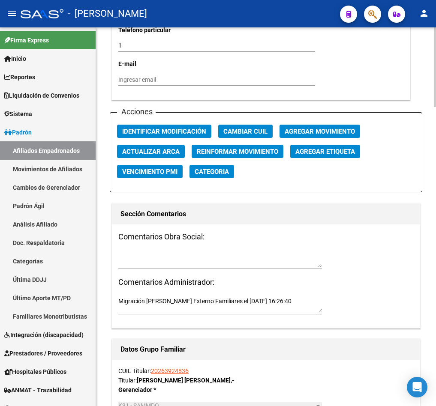
click at [333, 135] on span "Agregar Movimiento" at bounding box center [320, 132] width 70 height 8
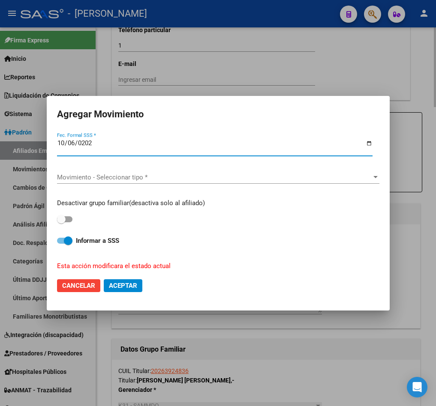
type input "[DATE]"
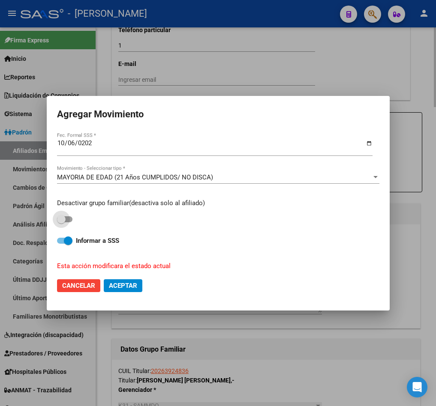
click at [61, 223] on input "checkbox" at bounding box center [61, 223] width 0 height 0
checkbox input "true"
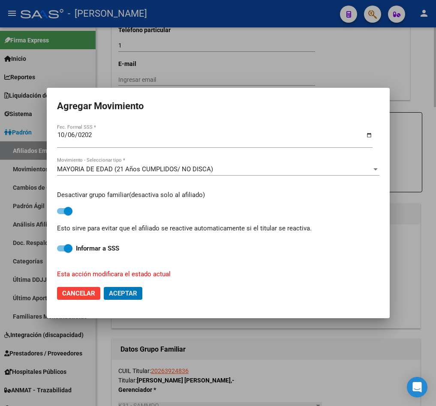
click at [104, 287] on button "Aceptar" at bounding box center [123, 293] width 39 height 13
checkbox input "false"
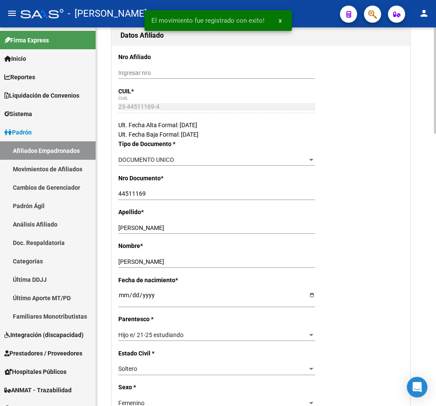
scroll to position [0, 0]
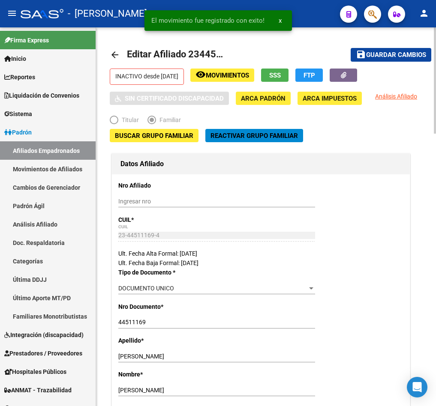
click at [197, 59] on span "Editar Afiliado 23445111694" at bounding box center [188, 54] width 123 height 11
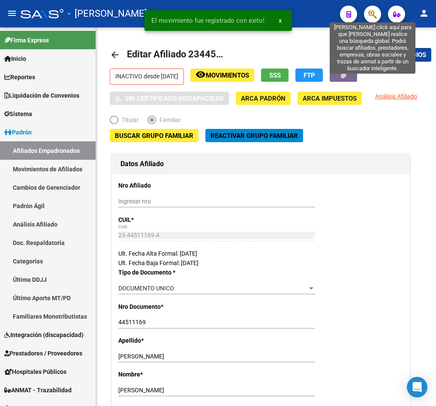
click at [373, 18] on icon "button" at bounding box center [372, 14] width 9 height 10
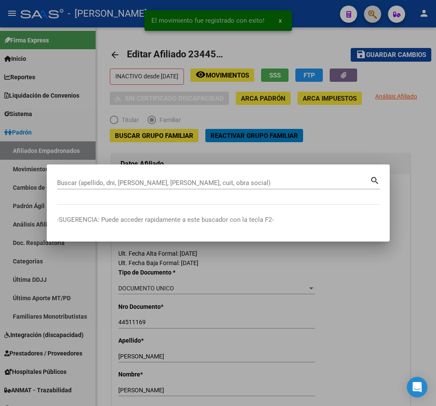
paste input "23445111694"
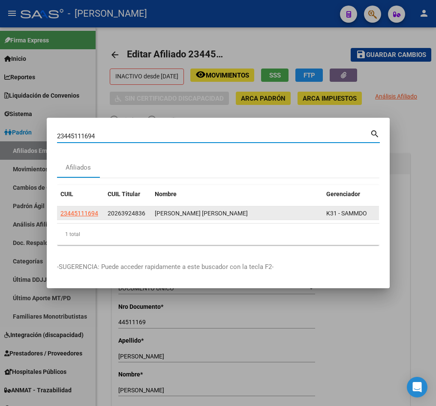
click at [130, 210] on span "20263924836" at bounding box center [127, 213] width 38 height 7
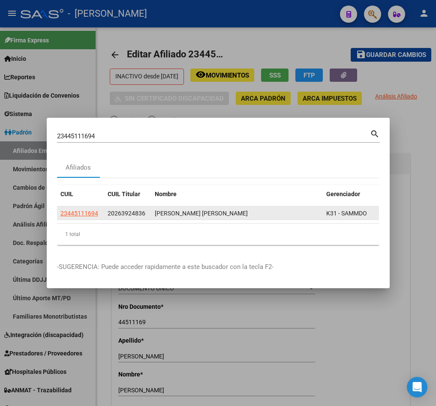
click at [130, 210] on span "20263924836" at bounding box center [127, 213] width 38 height 7
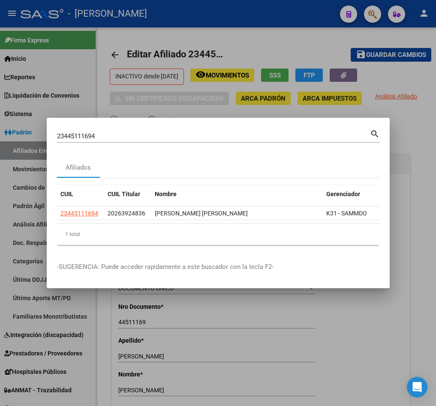
click at [134, 130] on div "23445111694 Buscar (apellido, dni, [PERSON_NAME], [PERSON_NAME], cuit, obra soc…" at bounding box center [213, 136] width 313 height 13
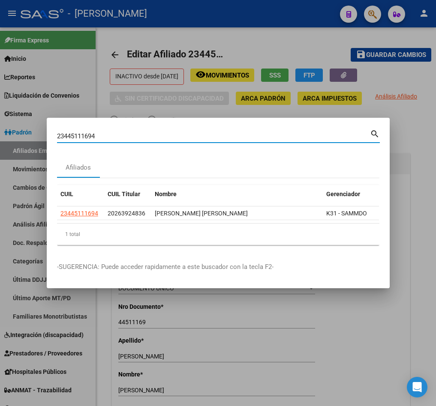
click at [138, 132] on input "23445111694" at bounding box center [213, 136] width 313 height 8
paste input "0263924836"
type input "20263924836"
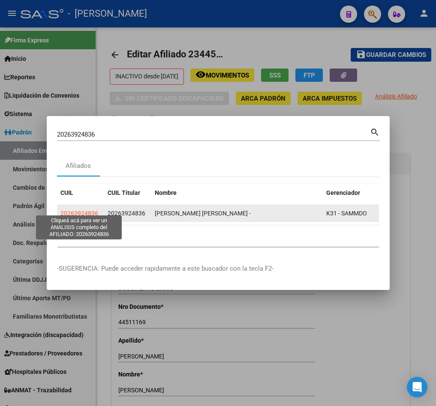
click at [91, 211] on span "20263924836" at bounding box center [79, 213] width 38 height 7
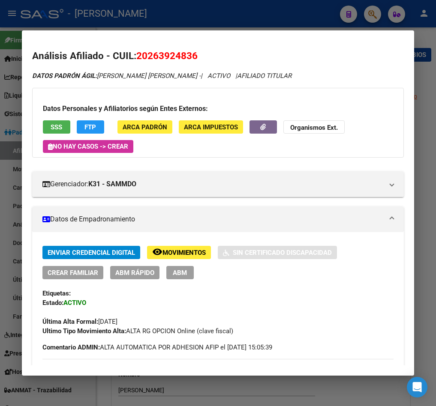
drag, startPoint x: 158, startPoint y: 53, endPoint x: 193, endPoint y: 57, distance: 35.4
click at [193, 57] on span "20263924836" at bounding box center [166, 55] width 61 height 11
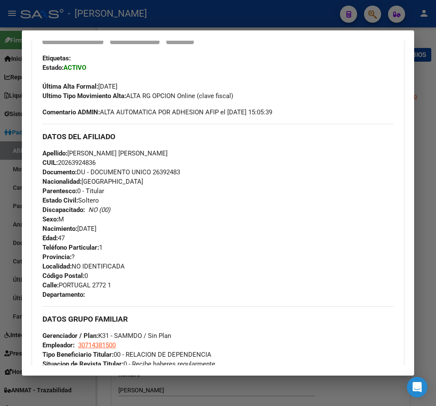
scroll to position [257, 0]
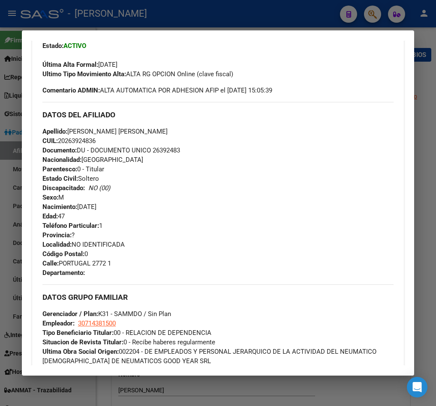
drag, startPoint x: 66, startPoint y: 140, endPoint x: 97, endPoint y: 142, distance: 30.9
click at [96, 142] on span "CUIL: 20263924836" at bounding box center [68, 141] width 53 height 8
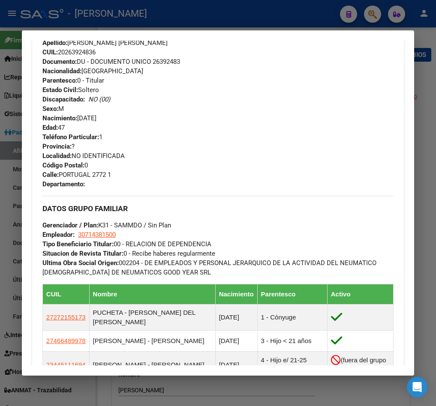
scroll to position [322, 0]
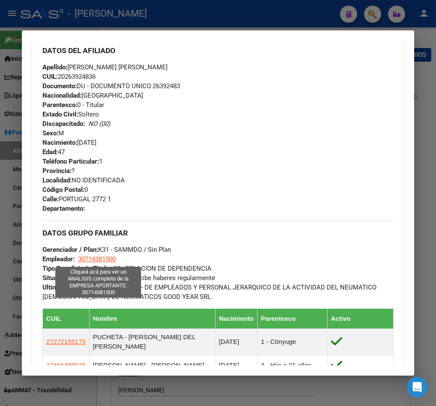
click at [116, 261] on span "30714381500" at bounding box center [97, 260] width 38 height 8
type textarea "30714381500"
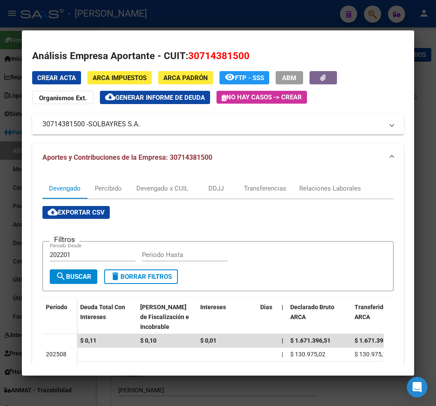
drag, startPoint x: 92, startPoint y: 124, endPoint x: 141, endPoint y: 125, distance: 48.9
click at [140, 125] on span "SOLBAYRES S.A." at bounding box center [113, 124] width 51 height 10
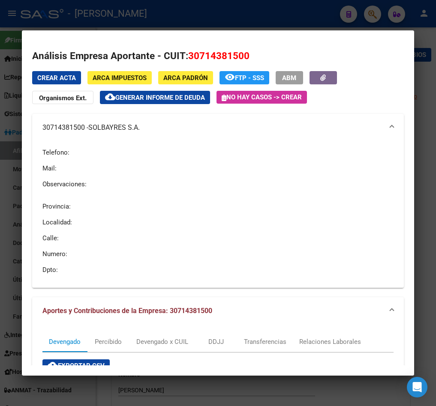
click at [8, 144] on div at bounding box center [218, 203] width 436 height 406
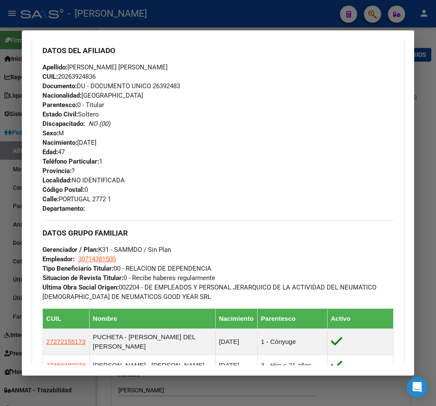
scroll to position [386, 0]
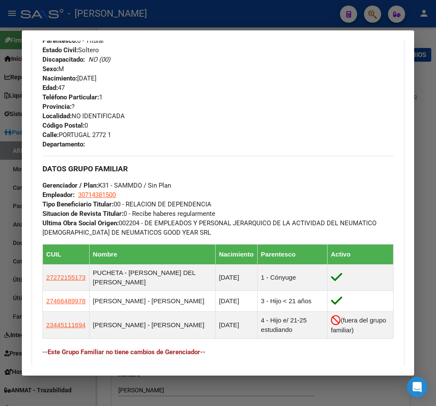
click at [3, 169] on div at bounding box center [218, 203] width 436 height 406
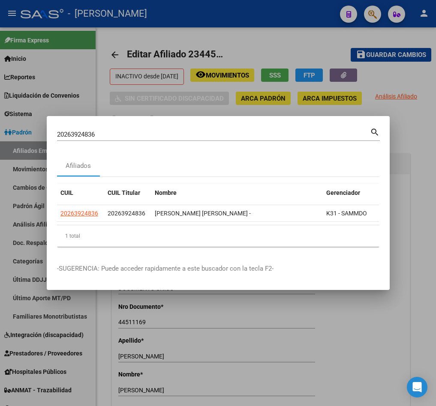
click at [237, 126] on div "20263924836 Buscar (apellido, dni, cuil, [PERSON_NAME], cuit, obra social) sear…" at bounding box center [218, 133] width 323 height 15
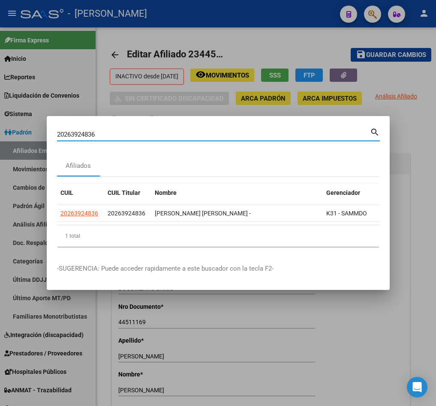
click at [234, 131] on input "20263924836" at bounding box center [213, 135] width 313 height 8
paste input "7445350848"
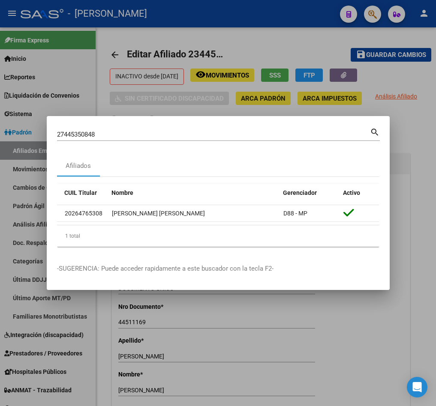
scroll to position [0, 0]
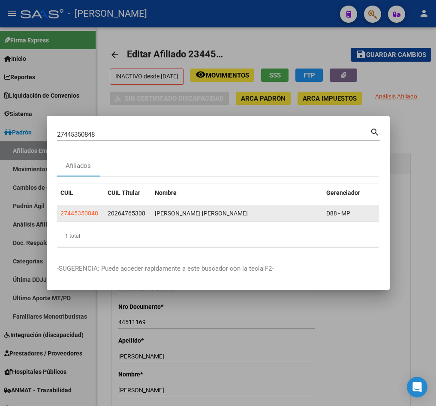
click at [118, 210] on span "20264765308" at bounding box center [127, 213] width 38 height 7
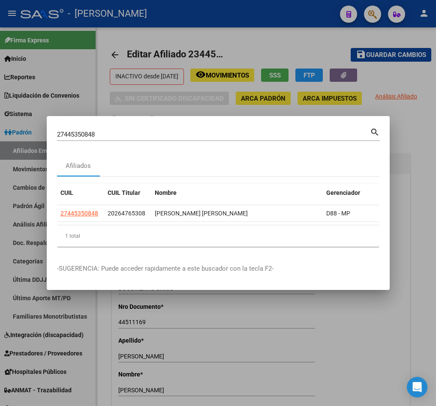
click at [131, 126] on div "27445350848 Buscar (apellido, dni, cuil, [PERSON_NAME], cuit, obra social) sear…" at bounding box center [218, 133] width 323 height 15
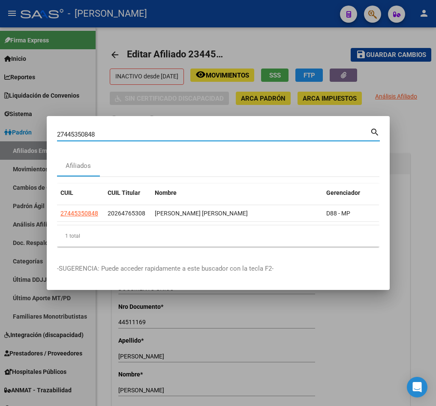
click at [137, 131] on input "27445350848" at bounding box center [213, 135] width 313 height 8
paste input "026476530"
type input "20264765308"
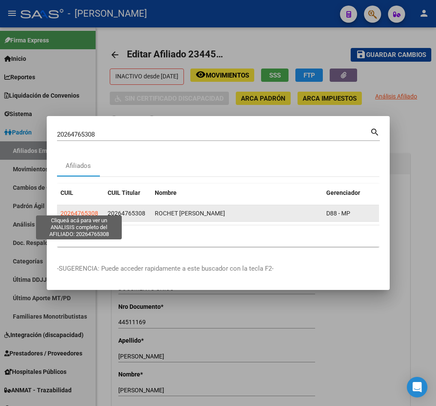
click at [95, 210] on span "20264765308" at bounding box center [79, 213] width 38 height 7
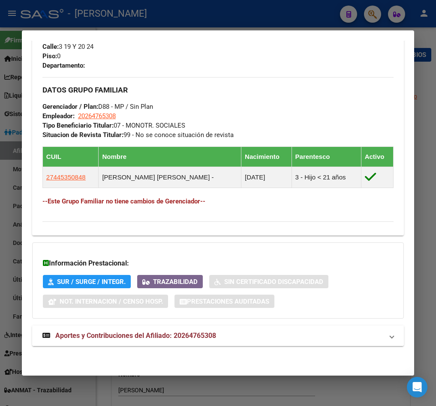
click at [199, 334] on span "Aportes y Contribuciones del Afiliado: 20264765308" at bounding box center [135, 336] width 161 height 8
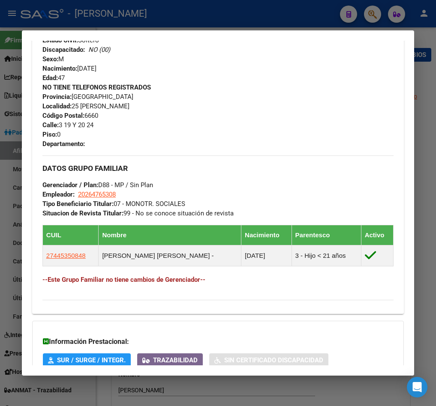
scroll to position [382, 0]
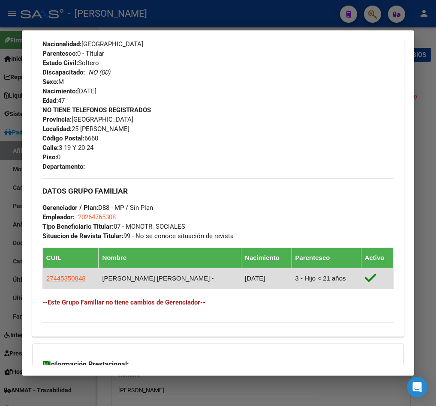
click at [73, 278] on span "27445350848" at bounding box center [65, 278] width 39 height 7
type textarea "27445350848"
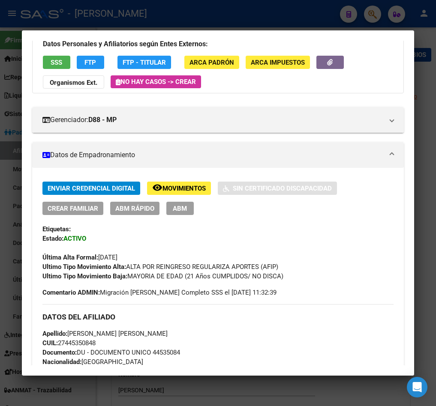
scroll to position [64, 0]
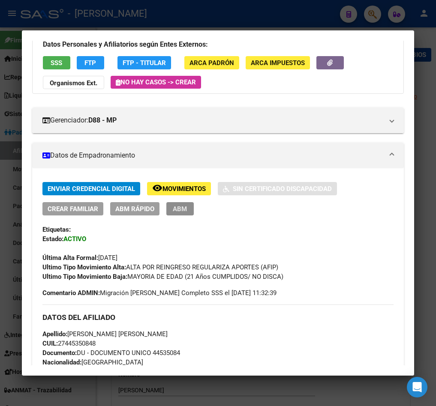
click at [187, 207] on button "ABM" at bounding box center [179, 208] width 27 height 13
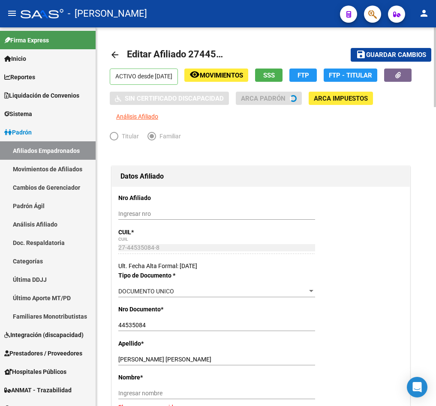
scroll to position [129, 0]
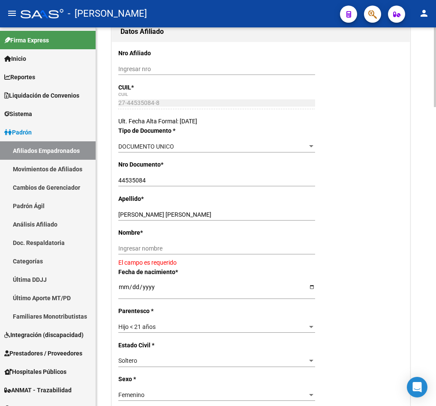
click at [183, 221] on div "[PERSON_NAME] [PERSON_NAME] Ingresar apellido" at bounding box center [216, 215] width 197 height 12
drag, startPoint x: 187, startPoint y: 228, endPoint x: 143, endPoint y: 230, distance: 44.2
click at [143, 219] on input "[PERSON_NAME] [PERSON_NAME]" at bounding box center [216, 214] width 197 height 7
type input "ROCHET"
click at [174, 253] on input "Ingresar nombre" at bounding box center [216, 248] width 197 height 7
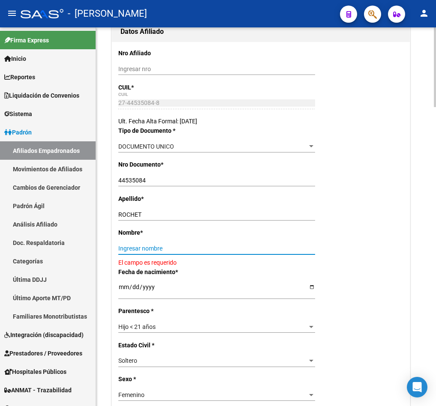
paste input "[PERSON_NAME] [PERSON_NAME]"
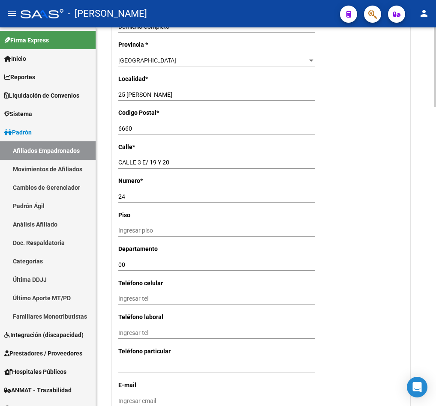
scroll to position [1093, 0]
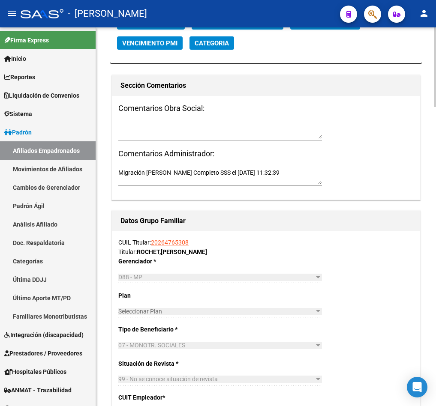
type input "[PERSON_NAME] [PERSON_NAME]"
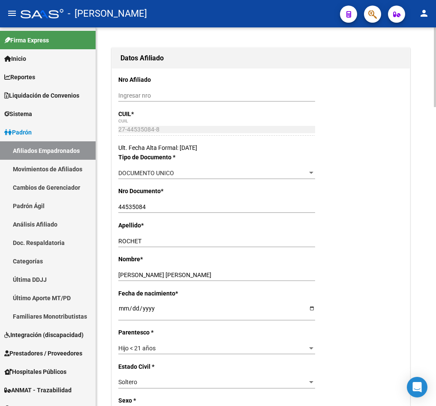
scroll to position [0, 0]
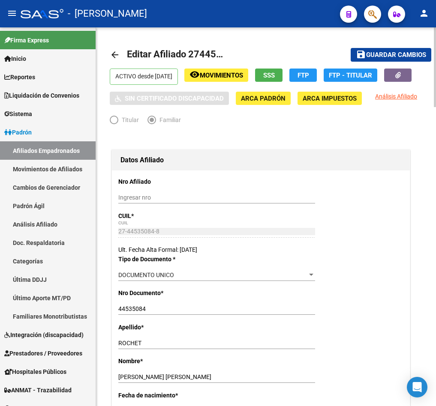
click at [203, 52] on span "Editar Afiliado 27445350848" at bounding box center [188, 54] width 123 height 11
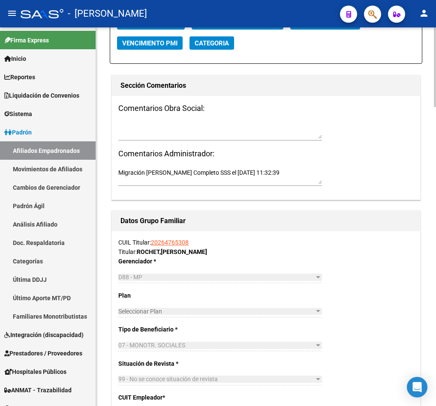
scroll to position [1029, 0]
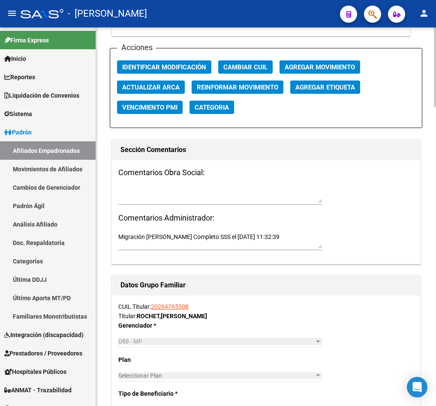
click at [341, 71] on span "Agregar Movimiento" at bounding box center [320, 67] width 70 height 8
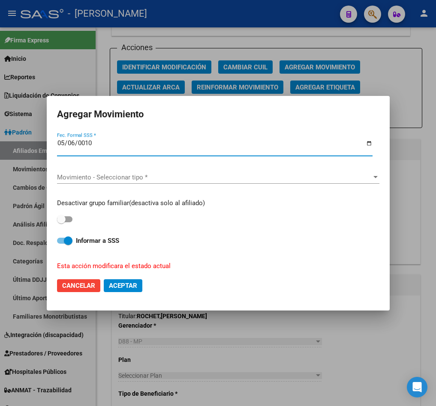
click at [72, 141] on input "0010-05-06" at bounding box center [215, 147] width 316 height 14
type input "[DATE]"
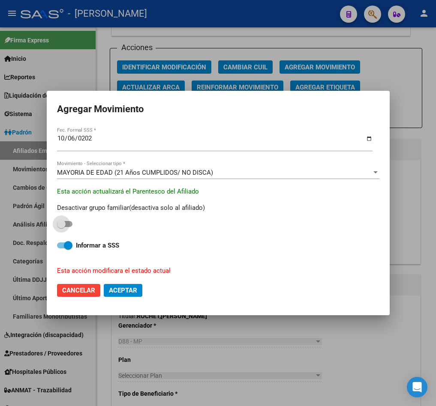
click at [61, 227] on input "checkbox" at bounding box center [61, 227] width 0 height 0
checkbox input "true"
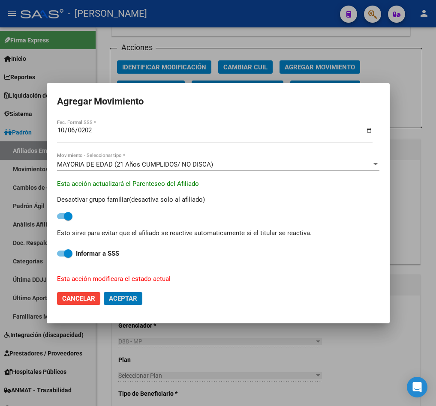
click at [104, 292] on button "Aceptar" at bounding box center [123, 298] width 39 height 13
checkbox input "false"
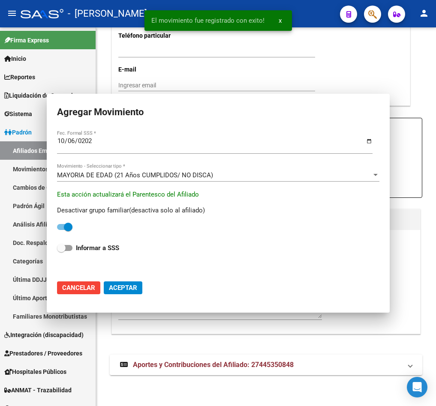
scroll to position [972, 0]
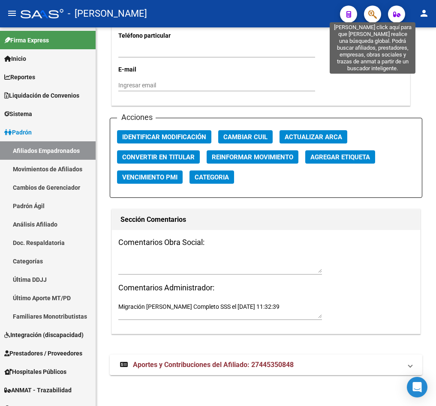
click at [373, 14] on icon "button" at bounding box center [372, 14] width 9 height 10
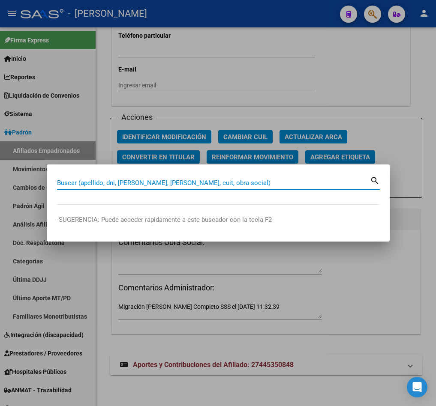
paste input "20452367840"
type input "20452367840"
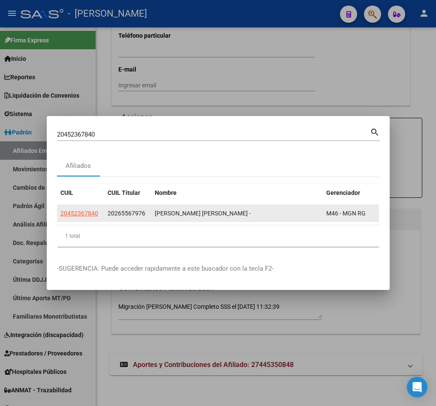
click at [92, 213] on app-link-go-to "20452367840" at bounding box center [79, 214] width 38 height 10
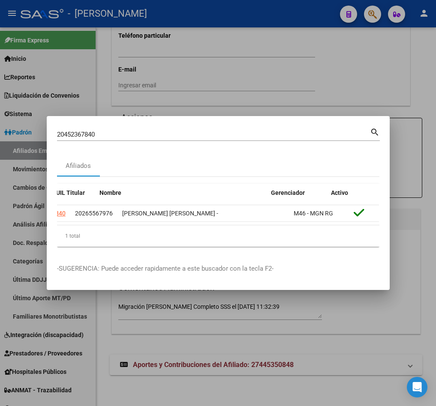
scroll to position [0, 0]
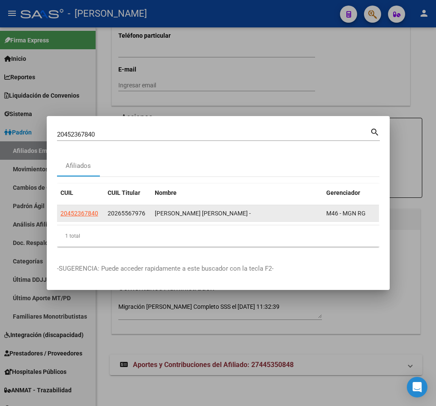
click at [87, 205] on datatable-body-cell "20452367840" at bounding box center [80, 213] width 47 height 17
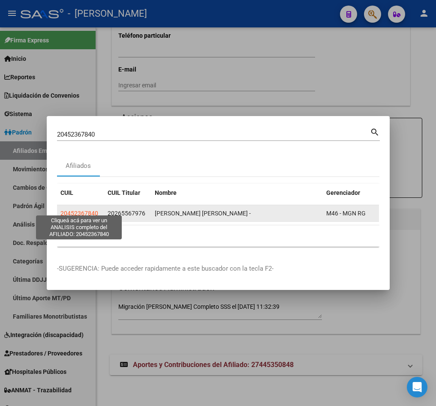
click at [95, 210] on span "20452367840" at bounding box center [79, 213] width 38 height 7
type textarea "20452367840"
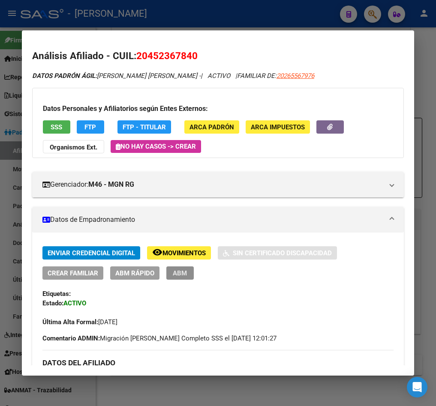
click at [185, 274] on span "ABM" at bounding box center [180, 274] width 14 height 8
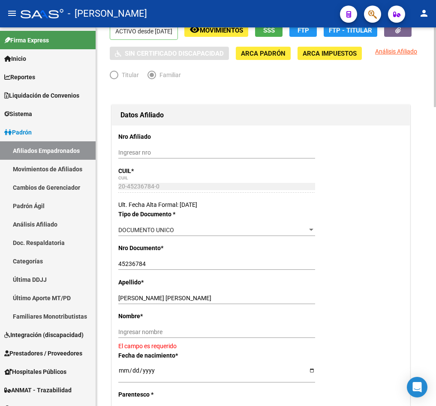
scroll to position [64, 0]
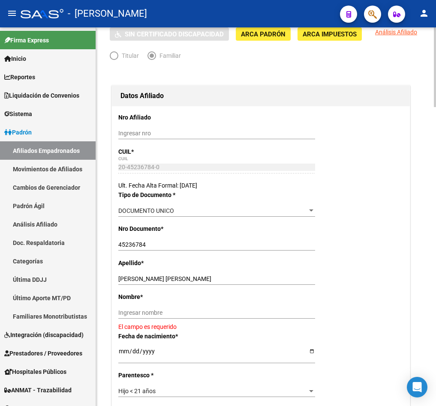
click at [181, 283] on input "[PERSON_NAME] [PERSON_NAME]" at bounding box center [216, 279] width 197 height 7
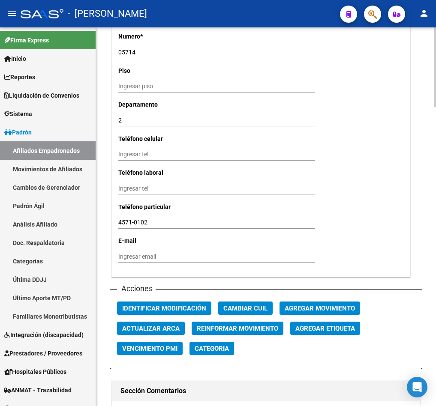
scroll to position [1029, 0]
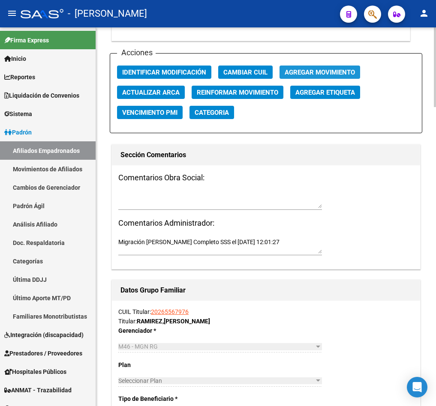
click at [340, 76] on span "Agregar Movimiento" at bounding box center [320, 73] width 70 height 8
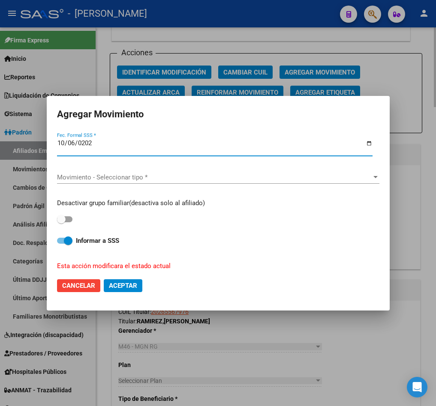
type input "[DATE]"
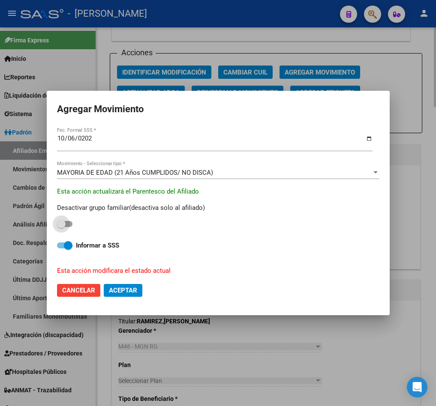
click at [61, 227] on input "checkbox" at bounding box center [61, 227] width 0 height 0
checkbox input "true"
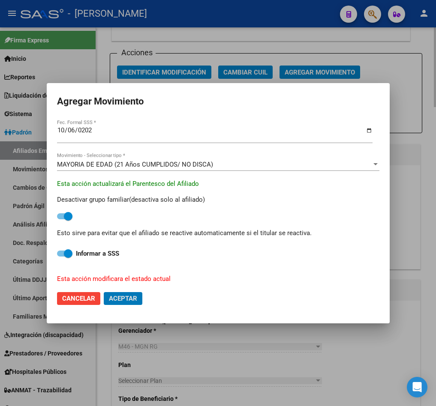
click at [104, 292] on button "Aceptar" at bounding box center [123, 298] width 39 height 13
checkbox input "false"
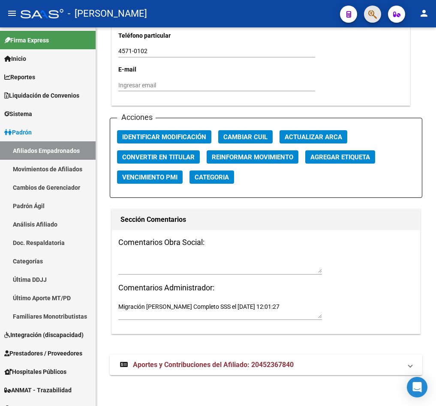
click at [379, 16] on button "button" at bounding box center [372, 14] width 17 height 17
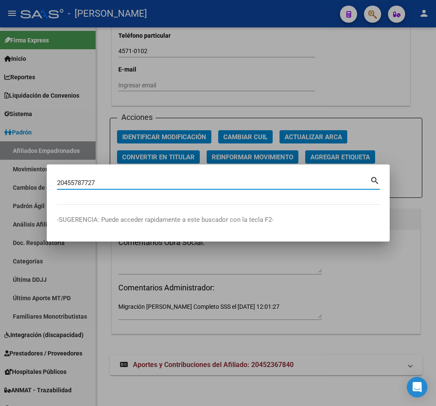
type input "20455787727"
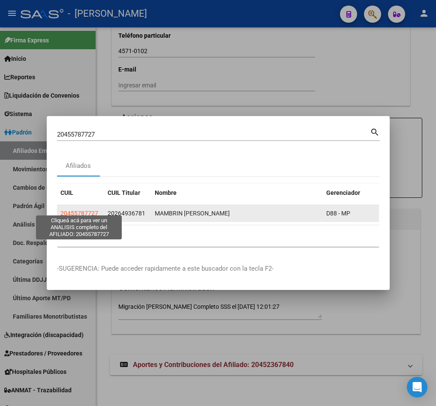
click at [90, 210] on span "20455787727" at bounding box center [79, 213] width 38 height 7
type textarea "20455787727"
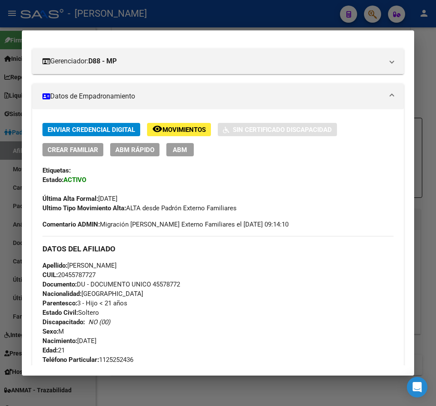
scroll to position [129, 0]
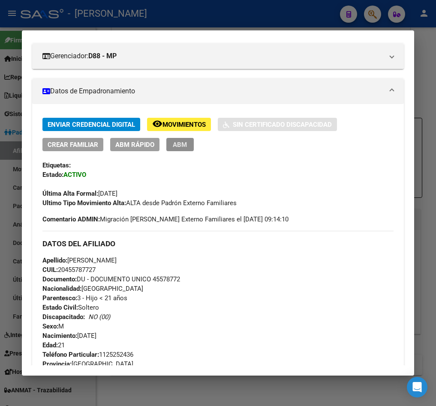
click at [180, 145] on span "ABM" at bounding box center [180, 145] width 14 height 8
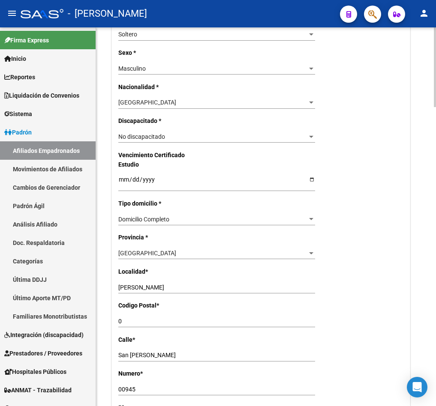
scroll to position [1029, 0]
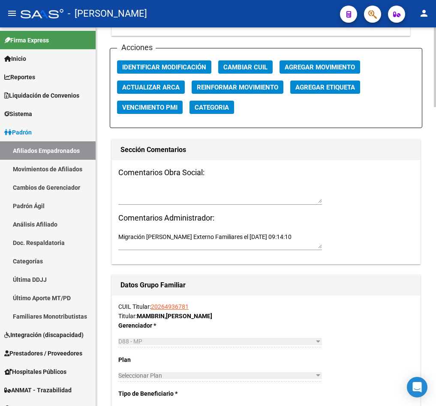
click at [329, 71] on span "Agregar Movimiento" at bounding box center [320, 67] width 70 height 8
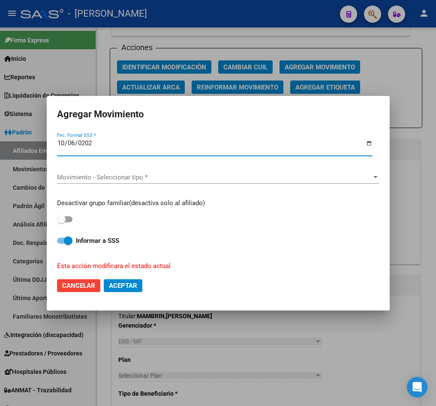
type input "[DATE]"
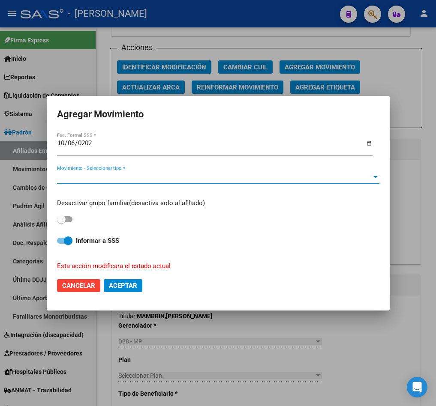
click at [154, 183] on div "Movimiento - Seleccionar tipo * Movimiento - Seleccionar tipo *" at bounding box center [218, 181] width 322 height 21
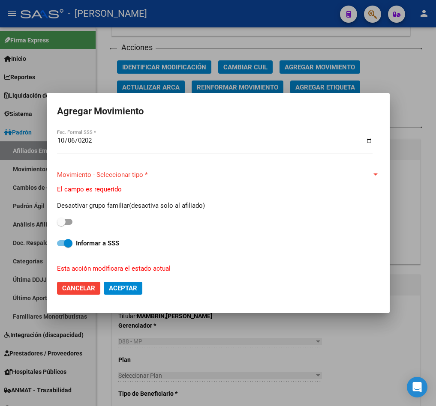
click at [162, 177] on span "Movimiento - Seleccionar tipo *" at bounding box center [214, 175] width 315 height 8
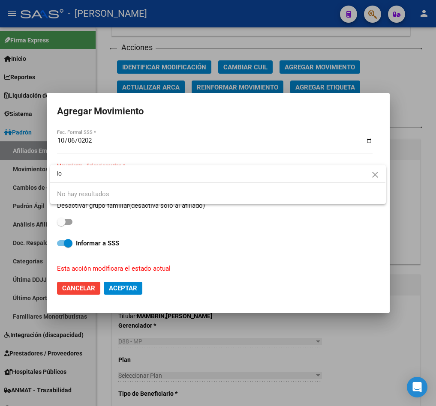
type input "i"
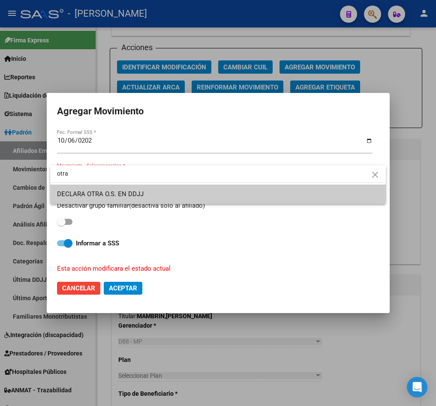
type input "otra"
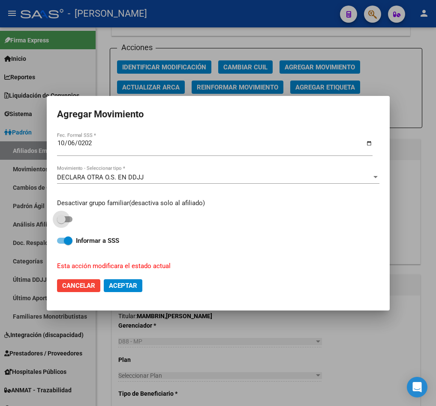
click at [61, 223] on input "checkbox" at bounding box center [61, 223] width 0 height 0
checkbox input "true"
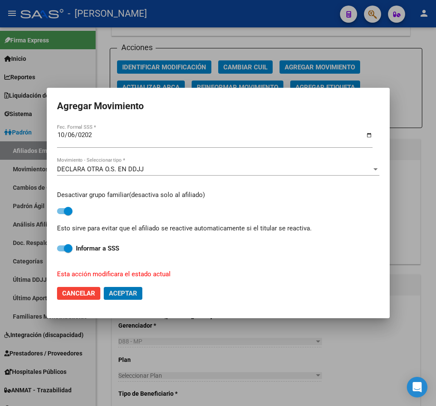
click at [104, 287] on button "Aceptar" at bounding box center [123, 293] width 39 height 13
checkbox input "false"
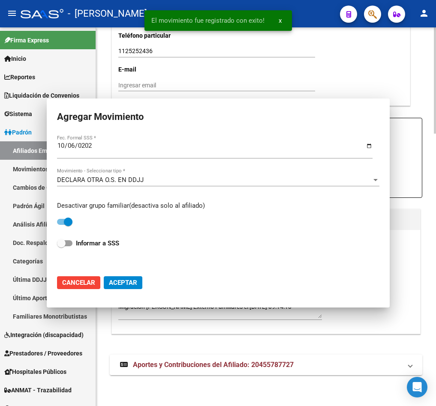
scroll to position [972, 0]
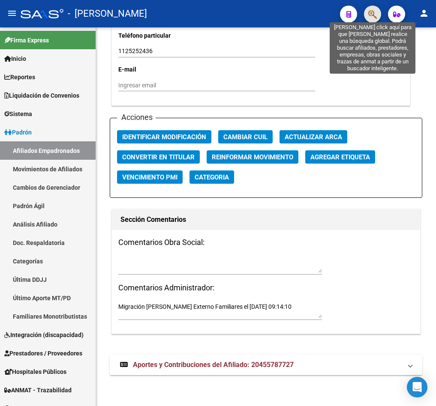
click at [370, 15] on icon "button" at bounding box center [372, 14] width 9 height 10
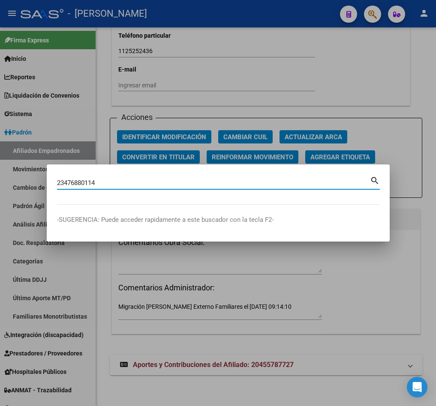
type input "23476880114"
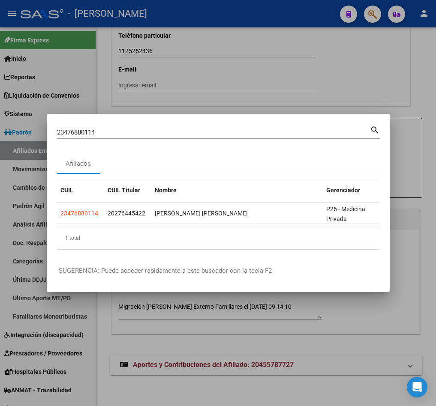
drag, startPoint x: 124, startPoint y: 220, endPoint x: 131, endPoint y: 224, distance: 8.1
click at [126, 221] on datatable-selection "23476880114 20276445422 [PERSON_NAME] [PERSON_NAME] P26 - Medicina Privada" at bounding box center [218, 222] width 322 height 8
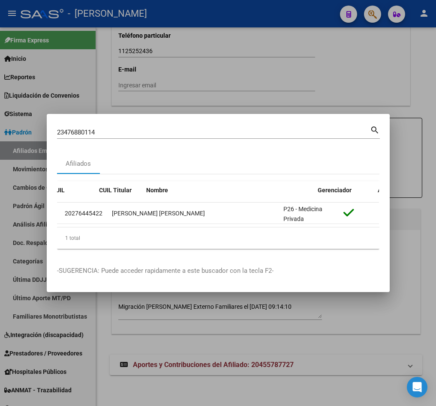
scroll to position [0, 0]
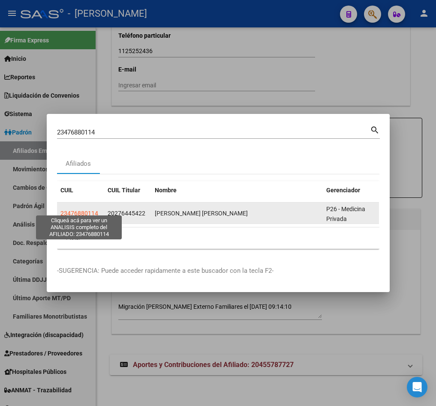
click at [86, 210] on span "23476880114" at bounding box center [79, 213] width 38 height 7
type textarea "23476880114"
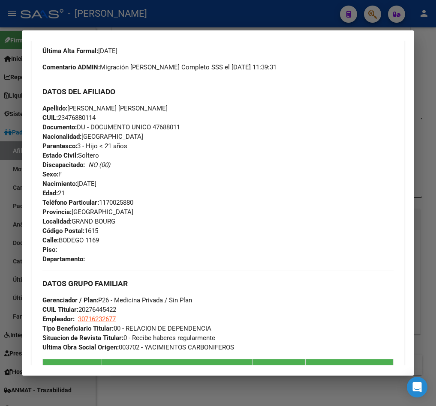
scroll to position [193, 0]
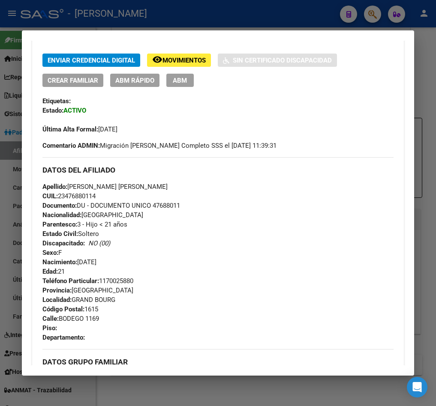
click at [190, 80] on button "ABM" at bounding box center [179, 80] width 27 height 13
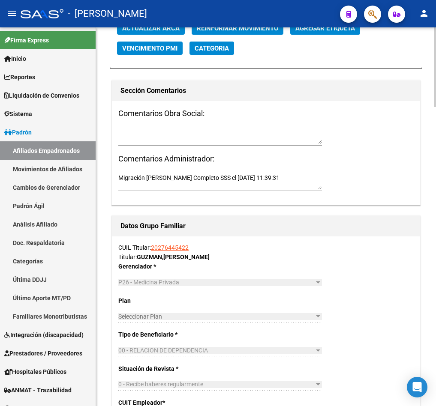
scroll to position [1029, 0]
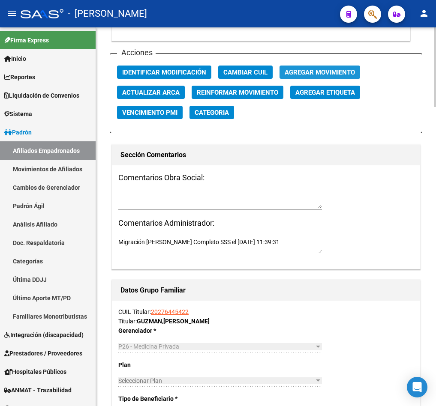
click at [346, 76] on span "Agregar Movimiento" at bounding box center [320, 73] width 70 height 8
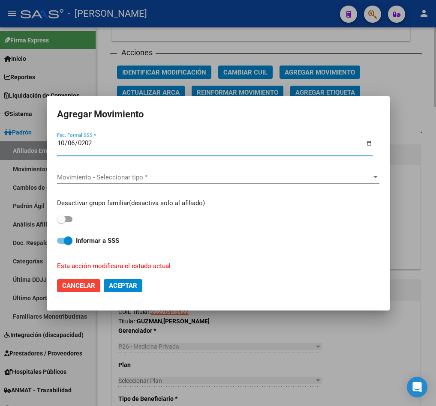
type input "[DATE]"
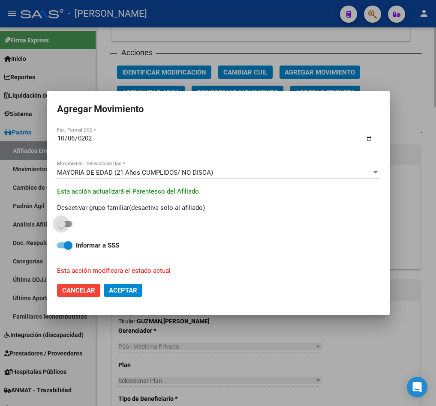
click at [61, 227] on input "checkbox" at bounding box center [61, 227] width 0 height 0
checkbox input "true"
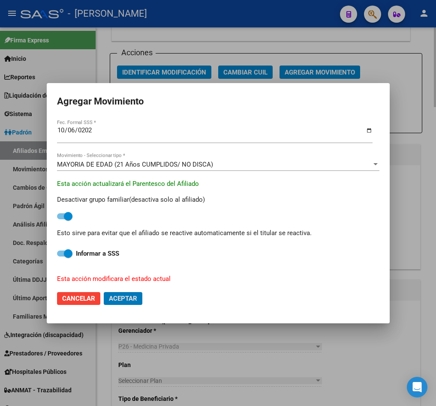
click at [104, 292] on button "Aceptar" at bounding box center [123, 298] width 39 height 13
checkbox input "false"
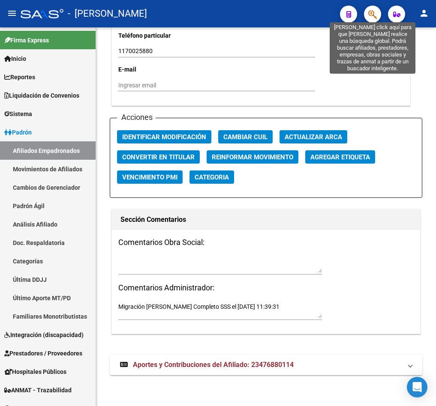
click at [371, 15] on icon "button" at bounding box center [372, 14] width 9 height 10
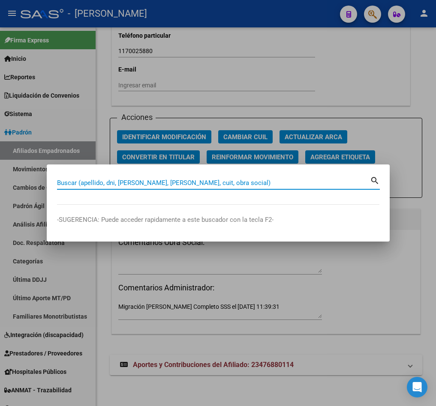
paste input "23457357699"
type input "23457357699"
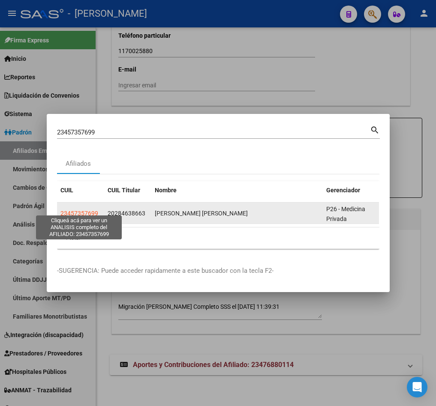
click at [88, 210] on span "23457357699" at bounding box center [79, 213] width 38 height 7
type textarea "23457357699"
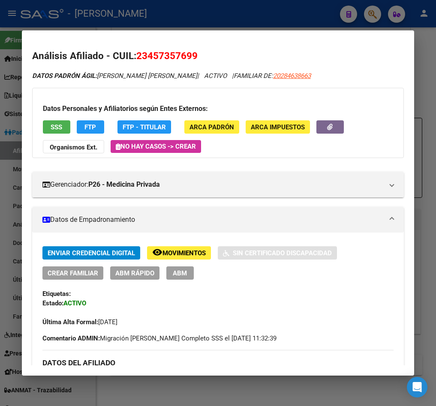
click at [168, 269] on button "ABM" at bounding box center [179, 273] width 27 height 13
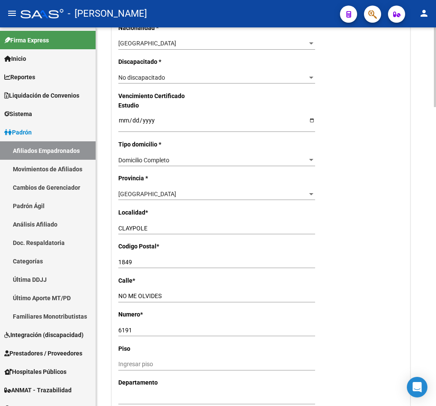
scroll to position [1029, 0]
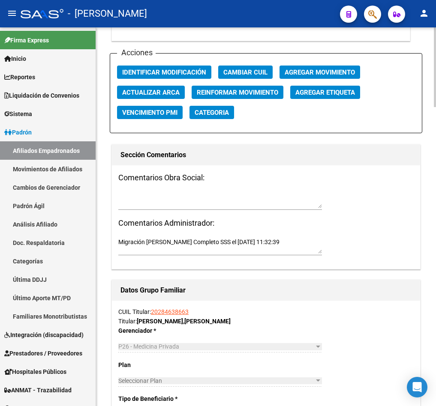
click at [348, 76] on span "Agregar Movimiento" at bounding box center [320, 73] width 70 height 8
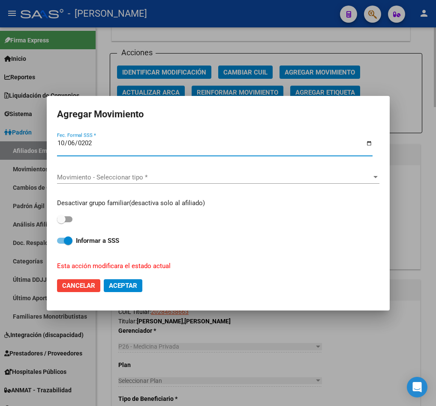
type input "[DATE]"
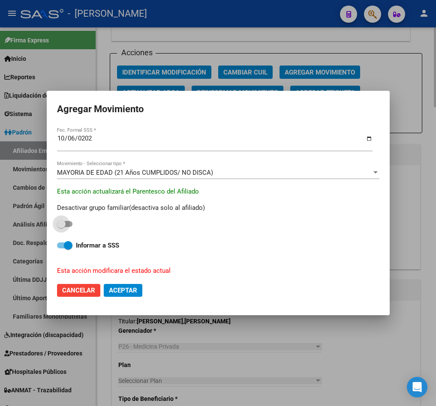
click at [61, 227] on input "checkbox" at bounding box center [61, 227] width 0 height 0
checkbox input "true"
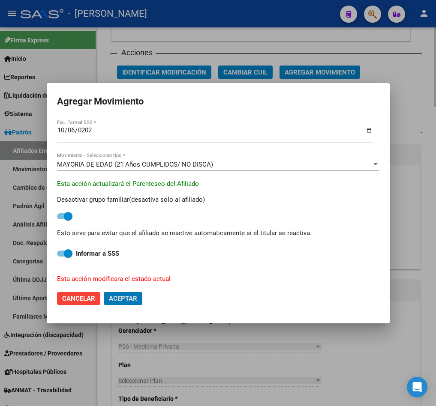
click at [104, 292] on button "Aceptar" at bounding box center [123, 298] width 39 height 13
checkbox input "false"
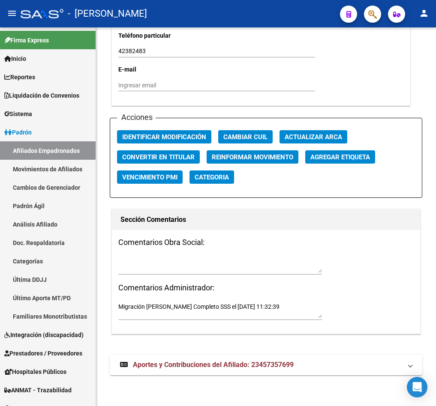
click at [379, 23] on mat-toolbar "menu - osetya person" at bounding box center [218, 13] width 436 height 27
click at [373, 8] on span "button" at bounding box center [372, 15] width 9 height 18
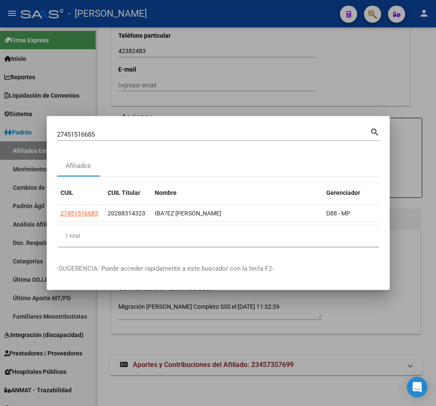
drag, startPoint x: 171, startPoint y: 231, endPoint x: 178, endPoint y: 231, distance: 6.9
click at [178, 231] on div "1 total" at bounding box center [218, 236] width 322 height 21
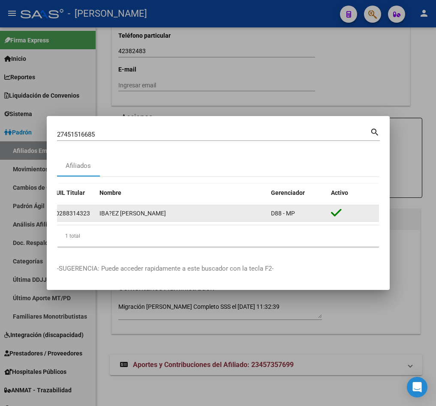
scroll to position [0, 49]
click at [89, 210] on span "20288314323" at bounding box center [77, 213] width 38 height 7
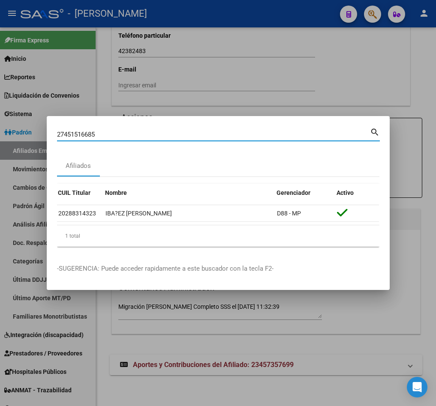
click at [130, 131] on input "27451516685" at bounding box center [213, 135] width 313 height 8
paste input "0288314323"
type input "20288314323"
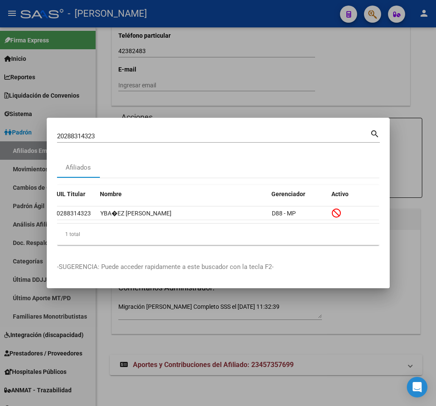
scroll to position [0, 0]
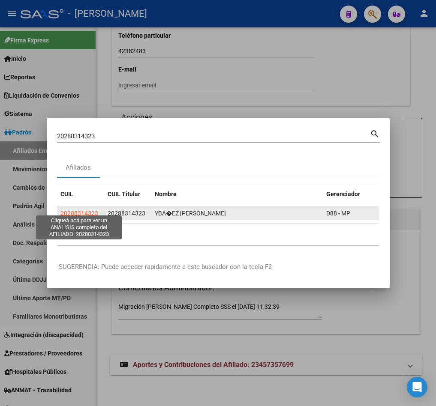
click at [91, 210] on span "20288314323" at bounding box center [79, 213] width 38 height 7
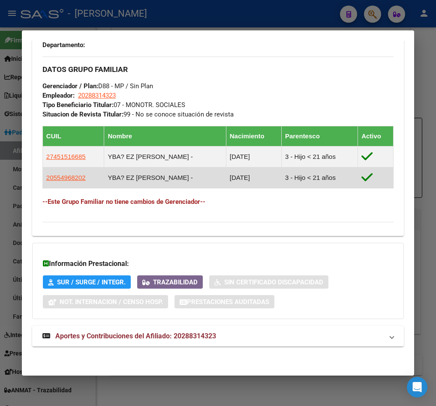
scroll to position [516, 0]
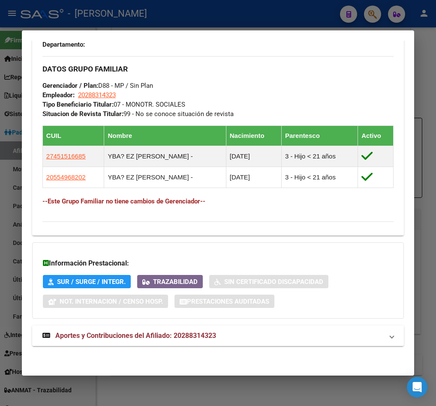
click at [241, 332] on mat-panel-title "Aportes y Contribuciones del Afiliado: 20288314323" at bounding box center [212, 336] width 341 height 10
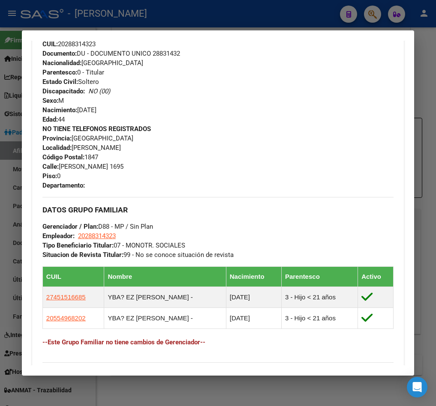
scroll to position [437, 0]
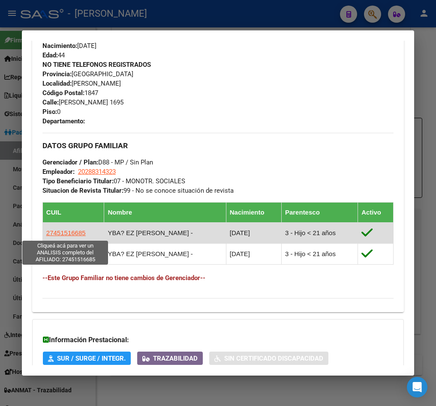
drag, startPoint x: 87, startPoint y: 232, endPoint x: 48, endPoint y: 236, distance: 40.1
click at [48, 236] on td "27451516685" at bounding box center [73, 233] width 62 height 21
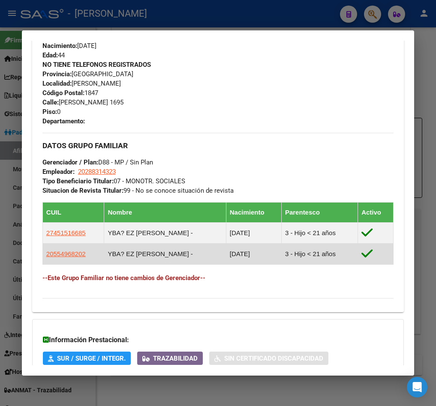
drag, startPoint x: 94, startPoint y: 251, endPoint x: 45, endPoint y: 253, distance: 48.9
click at [45, 253] on td "20554968202" at bounding box center [73, 254] width 62 height 21
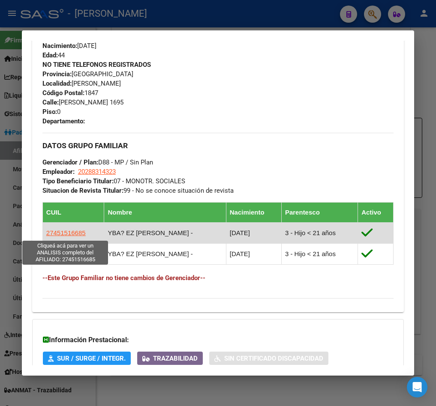
click at [69, 236] on span "27451516685" at bounding box center [65, 232] width 39 height 7
type textarea "27451516685"
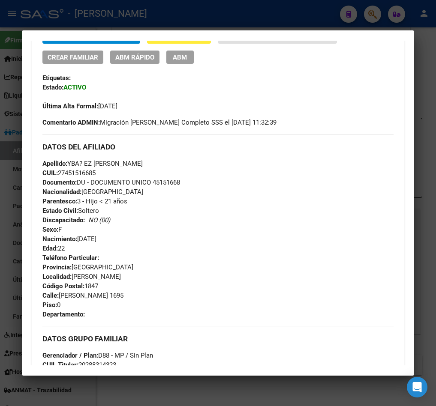
scroll to position [64, 0]
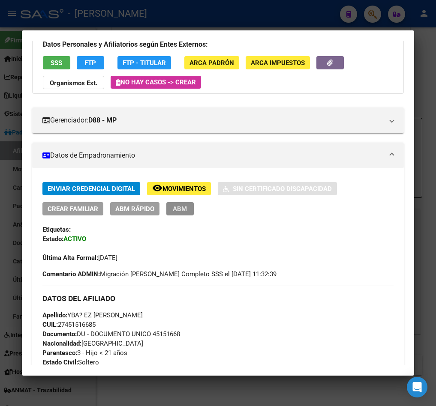
click at [178, 208] on span "ABM" at bounding box center [180, 209] width 14 height 8
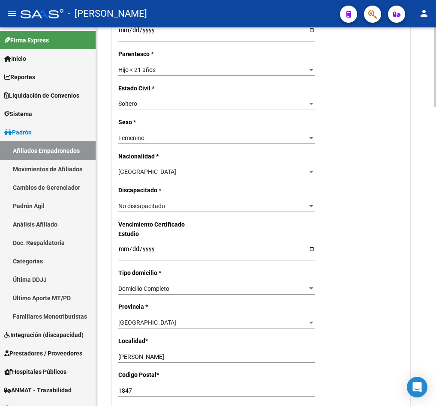
scroll to position [836, 0]
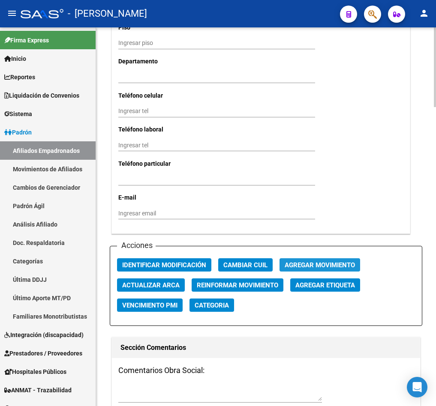
click at [342, 269] on span "Agregar Movimiento" at bounding box center [320, 266] width 70 height 8
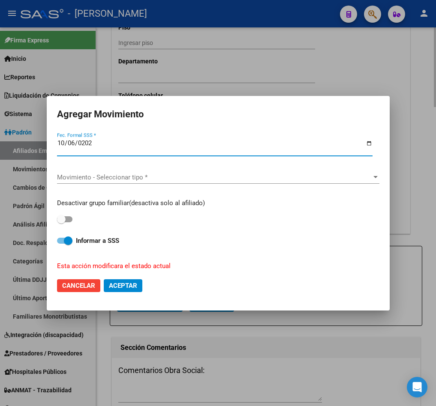
type input "[DATE]"
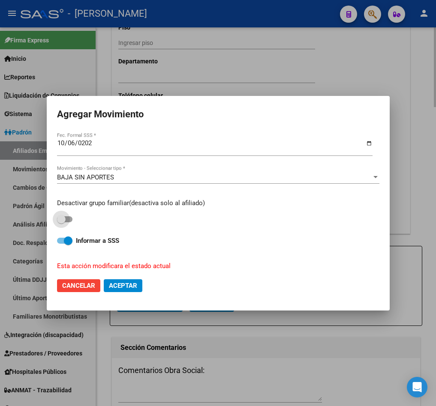
click at [61, 223] on input "checkbox" at bounding box center [61, 223] width 0 height 0
checkbox input "true"
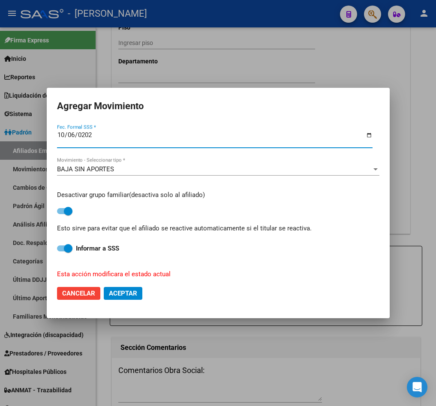
click at [119, 291] on span "Aceptar" at bounding box center [123, 294] width 28 height 8
checkbox input "false"
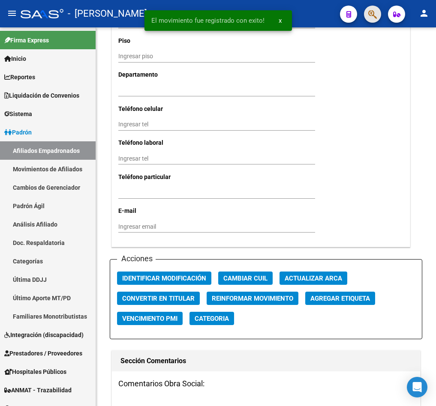
click at [368, 7] on span "button" at bounding box center [372, 15] width 9 height 18
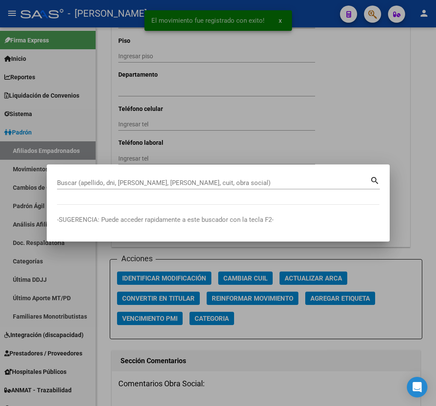
paste input "20554968202"
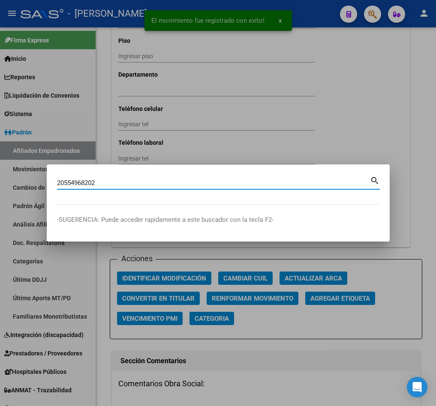
type input "20554968202"
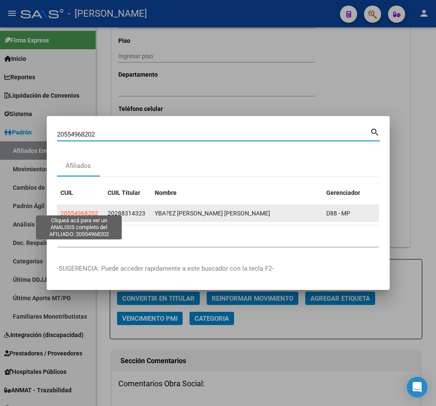
click at [85, 210] on span "20554968202" at bounding box center [79, 213] width 38 height 7
type textarea "20554968202"
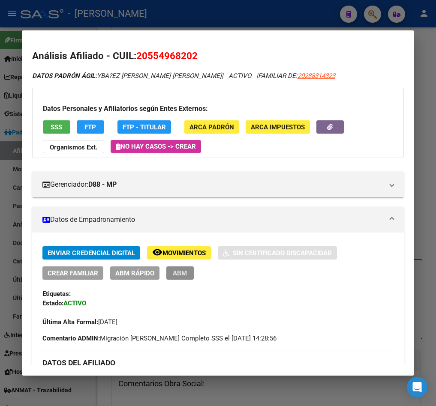
click at [191, 268] on button "ABM" at bounding box center [179, 273] width 27 height 13
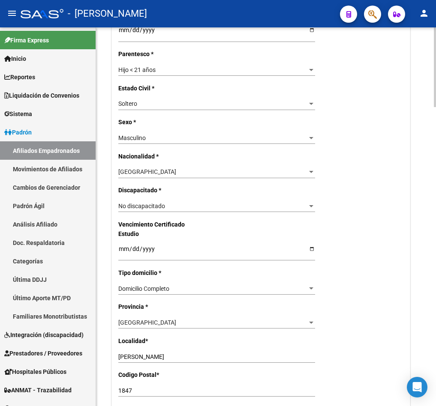
scroll to position [836, 0]
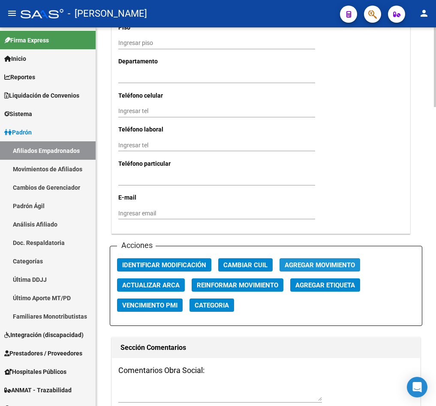
click at [318, 269] on span "Agregar Movimiento" at bounding box center [320, 266] width 70 height 8
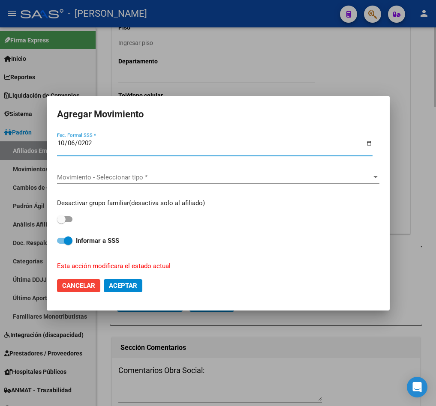
type input "[DATE]"
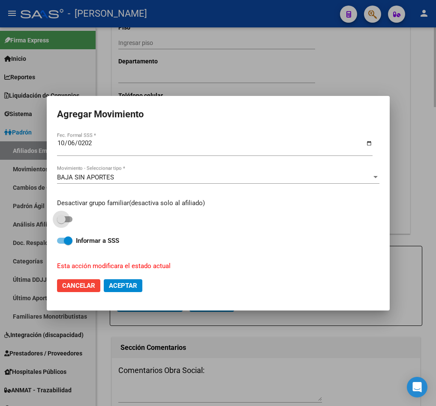
click at [61, 223] on input "checkbox" at bounding box center [61, 223] width 0 height 0
checkbox input "true"
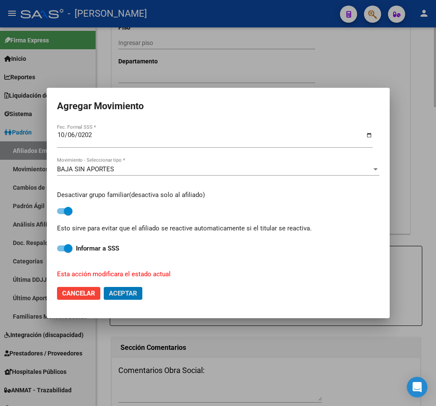
click at [104, 287] on button "Aceptar" at bounding box center [123, 293] width 39 height 13
checkbox input "false"
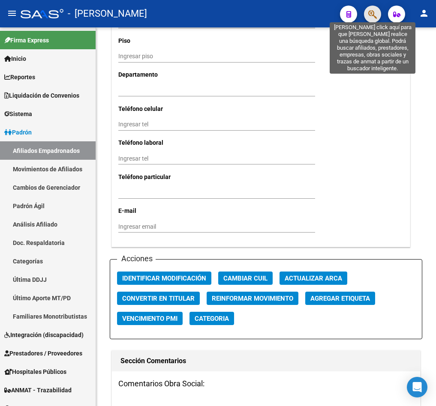
click at [373, 10] on icon "button" at bounding box center [372, 14] width 9 height 10
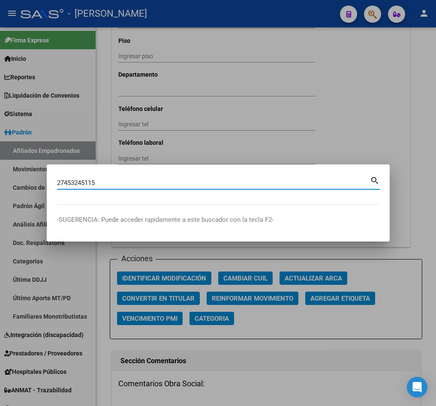
type input "27453245115"
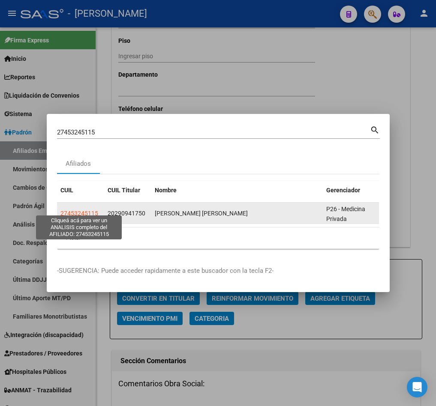
click at [85, 210] on span "27453245115" at bounding box center [79, 213] width 38 height 7
type textarea "27453245115"
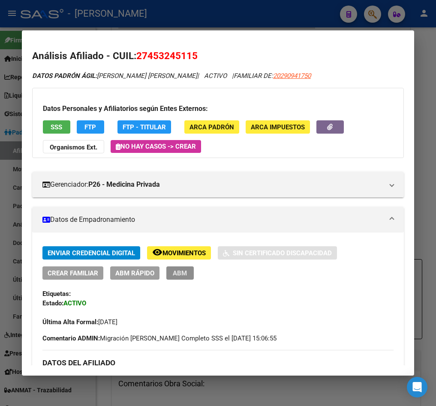
click at [183, 274] on span "ABM" at bounding box center [180, 274] width 14 height 8
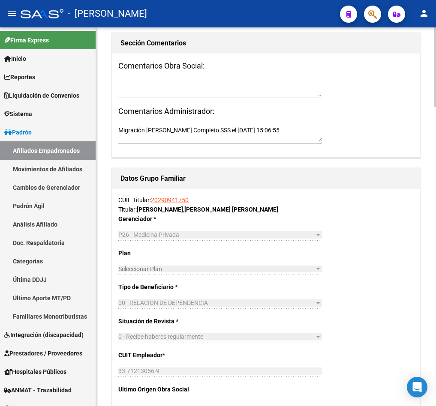
scroll to position [1029, 0]
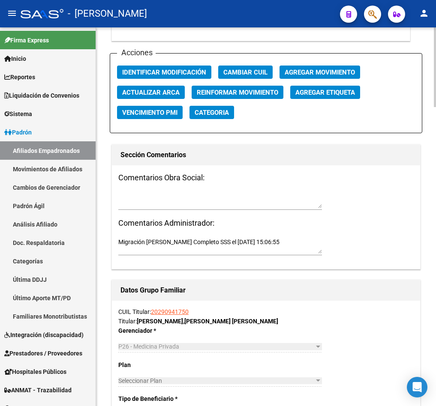
click at [337, 76] on span "Agregar Movimiento" at bounding box center [320, 73] width 70 height 8
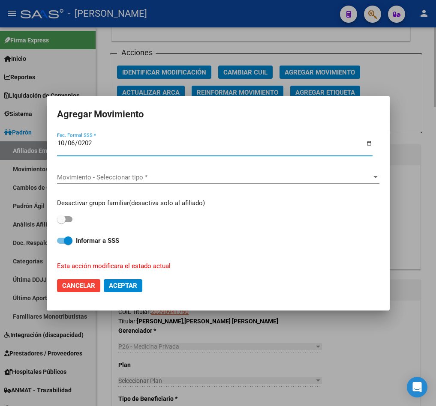
type input "[DATE]"
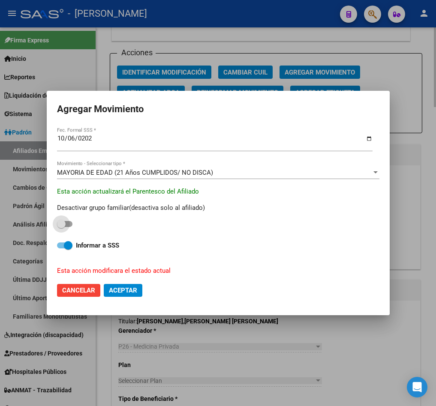
click at [61, 227] on input "checkbox" at bounding box center [61, 227] width 0 height 0
checkbox input "true"
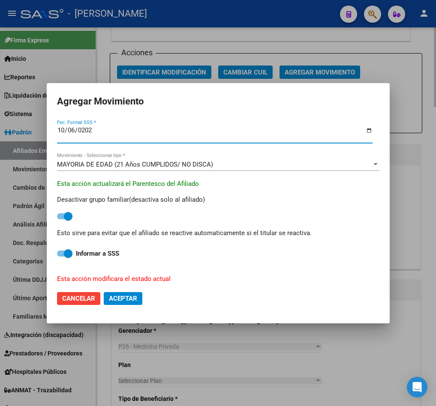
click at [104, 292] on button "Aceptar" at bounding box center [123, 298] width 39 height 13
checkbox input "false"
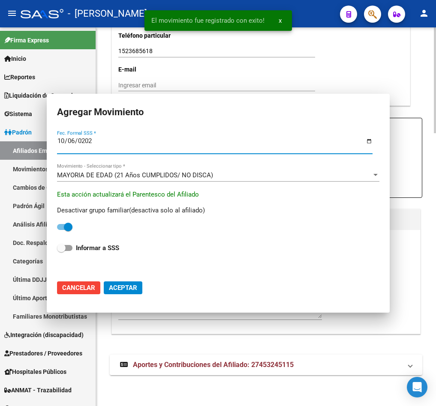
scroll to position [978, 0]
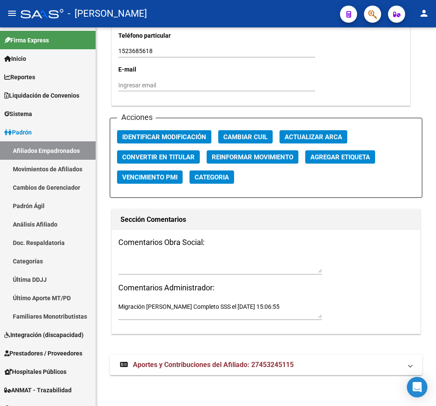
click at [374, 15] on icon "button" at bounding box center [372, 14] width 9 height 10
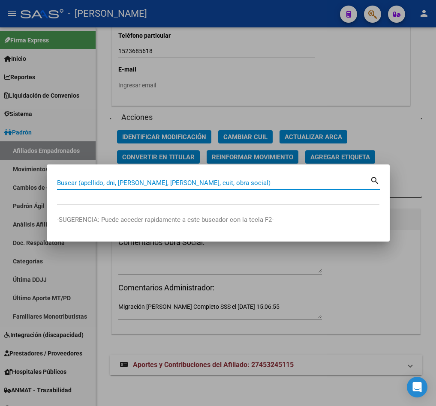
paste input "27460008056"
type input "27460008056"
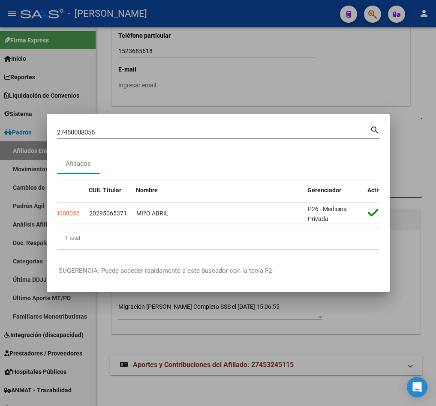
scroll to position [0, 0]
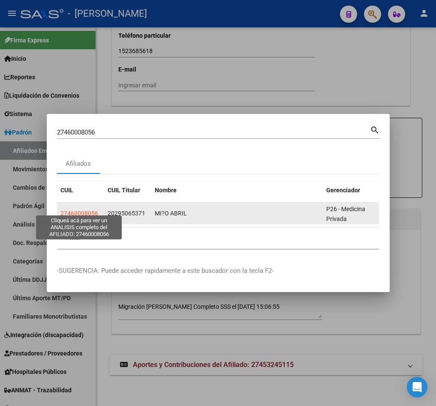
click at [68, 210] on span "27460008056" at bounding box center [79, 213] width 38 height 7
type textarea "27460008056"
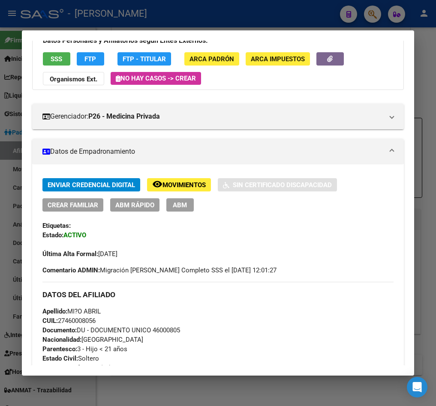
scroll to position [129, 0]
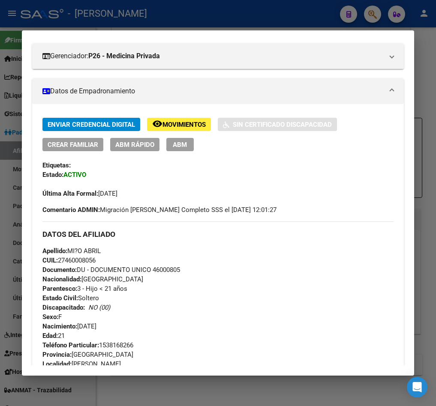
click at [188, 150] on button "ABM" at bounding box center [179, 144] width 27 height 13
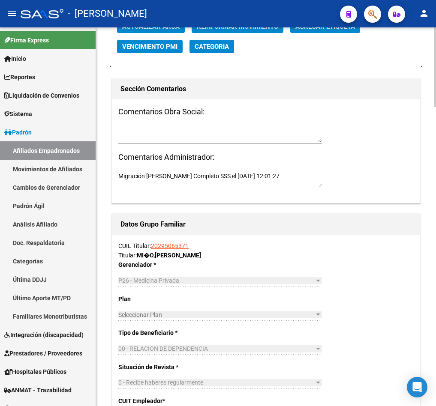
scroll to position [965, 0]
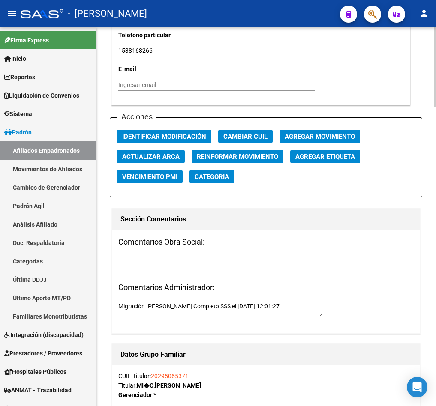
drag, startPoint x: 331, startPoint y: 163, endPoint x: 335, endPoint y: 144, distance: 19.3
click at [335, 144] on div "Acciones Identificar Modificación Cambiar CUIL Agregar Movimiento Actualizar AR…" at bounding box center [266, 157] width 313 height 80
click at [334, 141] on span "Agregar Movimiento" at bounding box center [320, 137] width 70 height 8
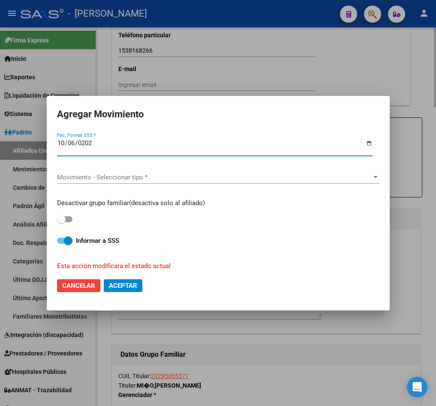
type input "[DATE]"
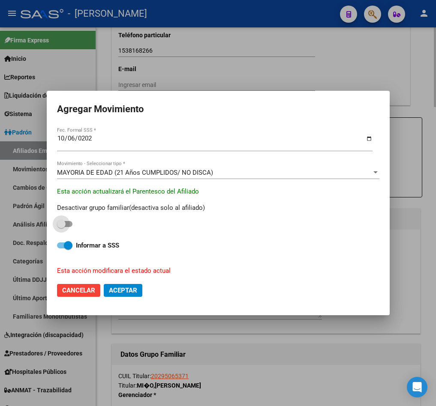
click at [61, 227] on input "checkbox" at bounding box center [61, 227] width 0 height 0
checkbox input "true"
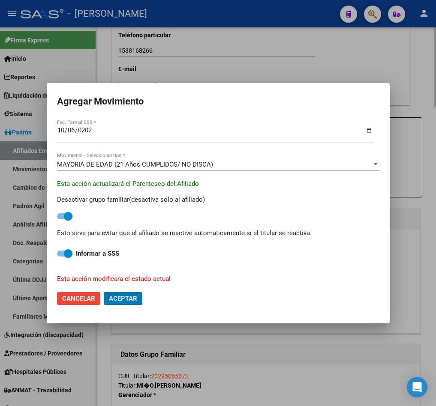
click at [104, 292] on button "Aceptar" at bounding box center [123, 298] width 39 height 13
checkbox input "false"
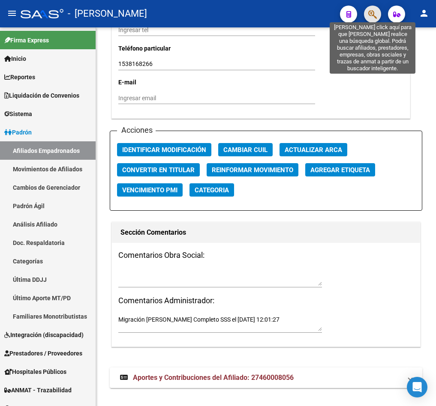
click at [373, 17] on icon "button" at bounding box center [372, 14] width 9 height 10
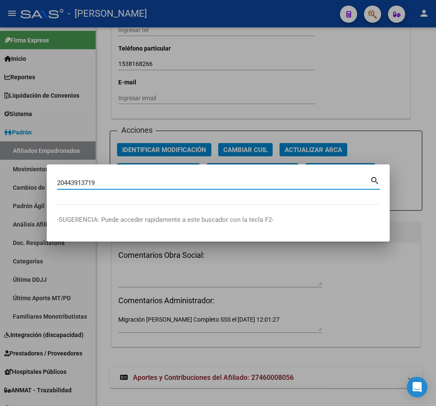
type input "20443913719"
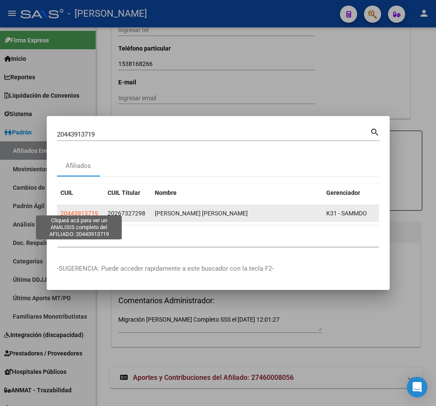
click at [78, 210] on span "20443913719" at bounding box center [79, 213] width 38 height 7
type textarea "20443913719"
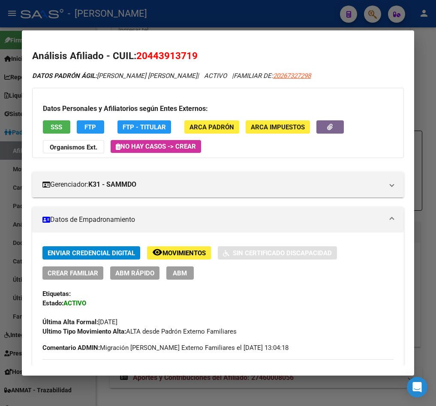
click at [183, 274] on span "ABM" at bounding box center [180, 274] width 14 height 8
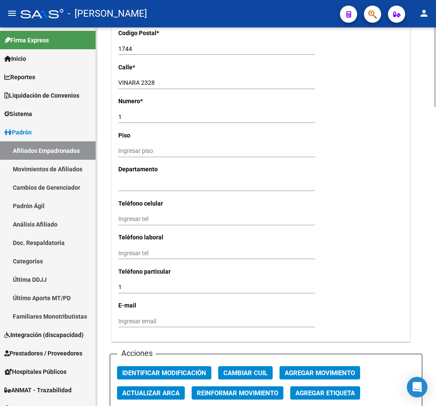
scroll to position [772, 0]
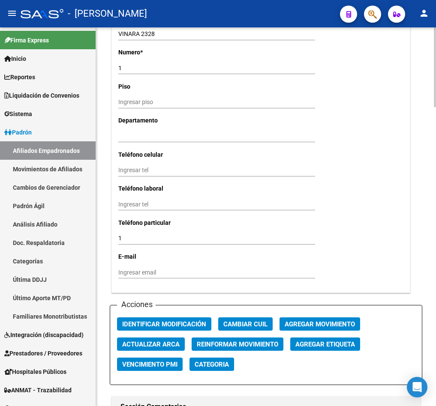
click at [324, 328] on span "Agregar Movimiento" at bounding box center [320, 325] width 70 height 8
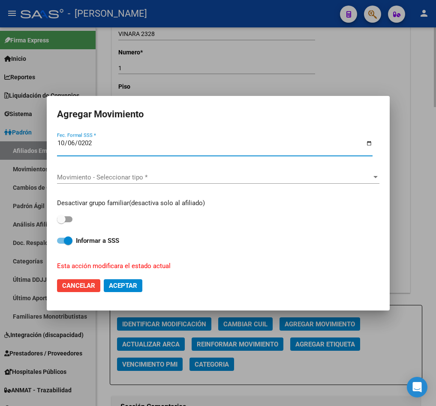
type input "[DATE]"
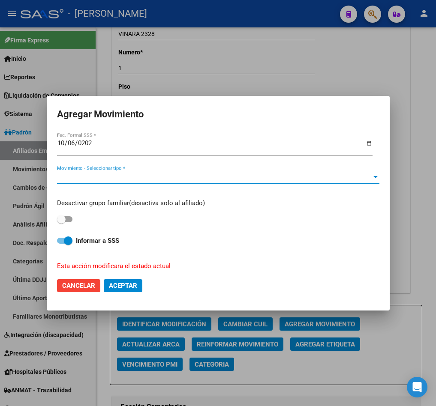
click at [247, 184] on div "Movimiento - Seleccionar tipo * Movimiento - Seleccionar tipo *" at bounding box center [218, 181] width 322 height 21
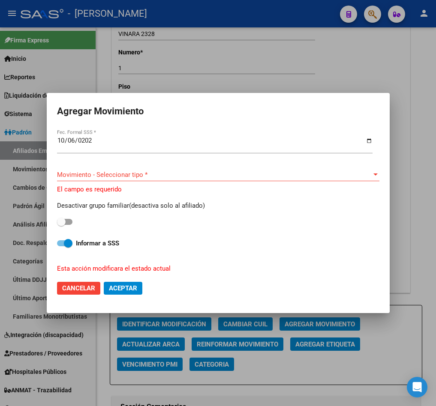
click at [250, 177] on span "Movimiento - Seleccionar tipo *" at bounding box center [214, 175] width 315 height 8
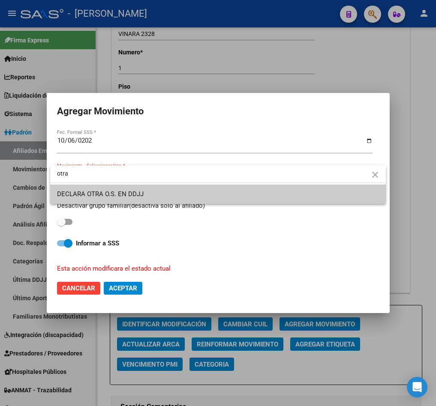
type input "otra"
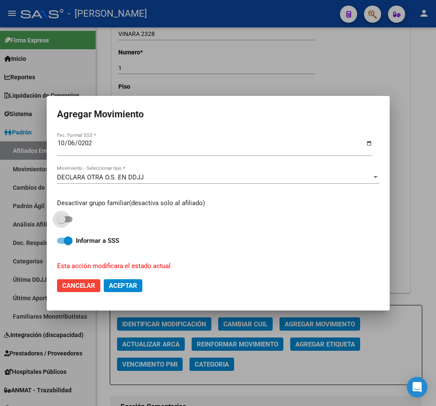
click at [61, 223] on input "checkbox" at bounding box center [61, 223] width 0 height 0
checkbox input "true"
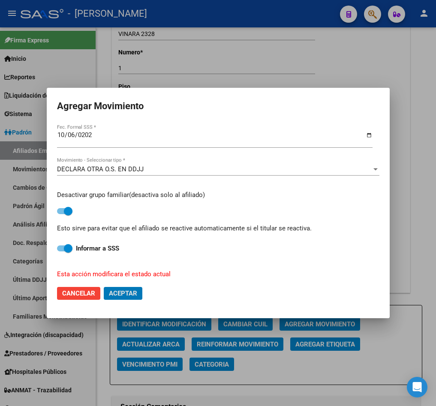
click at [104, 287] on button "Aceptar" at bounding box center [123, 293] width 39 height 13
checkbox input "false"
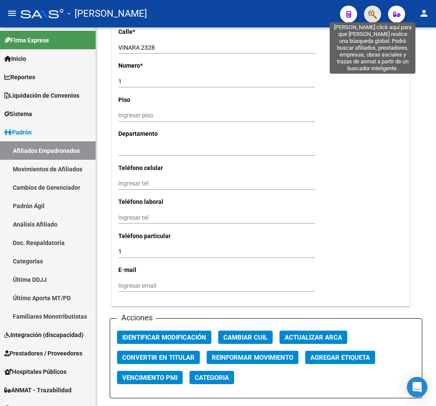
click at [370, 11] on icon "button" at bounding box center [372, 14] width 9 height 10
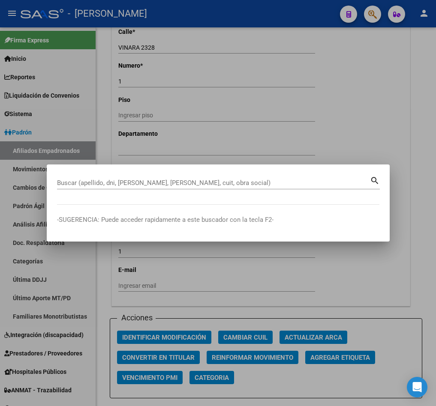
paste input "20264936781"
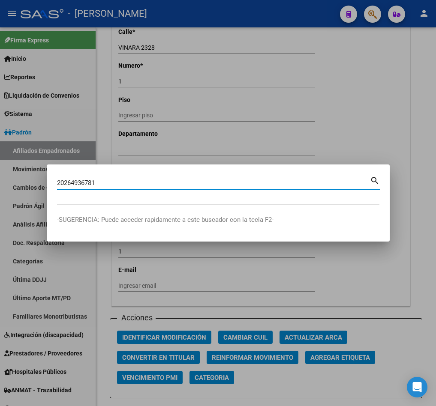
type input "20264936781"
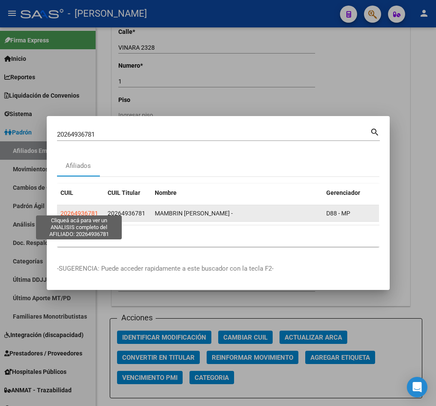
click at [92, 210] on span "20264936781" at bounding box center [79, 213] width 38 height 7
type textarea "20264936781"
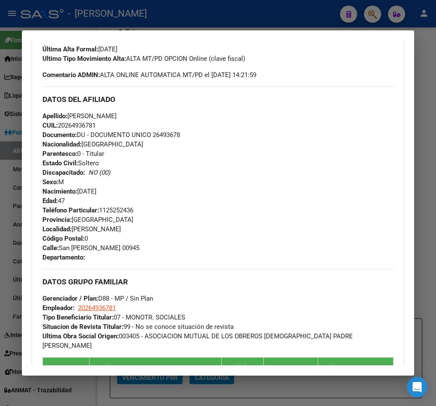
scroll to position [0, 0]
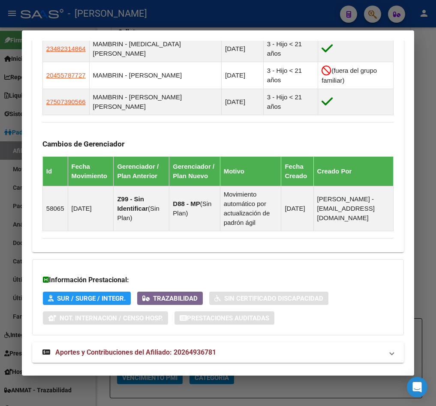
click at [220, 343] on mat-expansion-panel-header "Aportes y Contribuciones del Afiliado: 20264936781" at bounding box center [218, 353] width 372 height 21
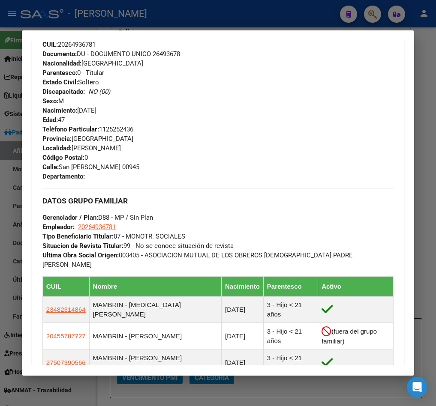
scroll to position [383, 0]
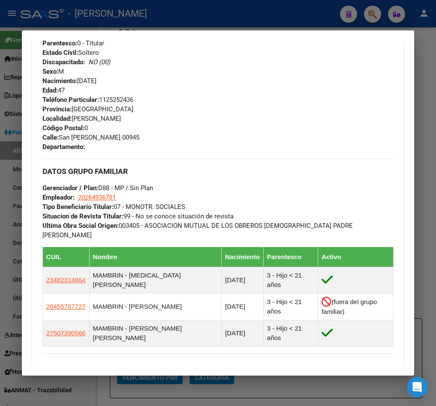
click at [11, 115] on div at bounding box center [218, 203] width 436 height 406
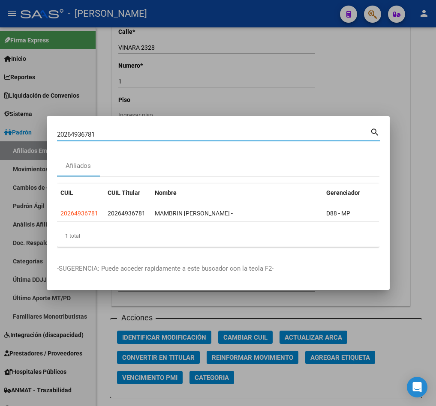
click at [116, 131] on input "20264936781" at bounding box center [213, 135] width 313 height 8
paste input "5898328"
type input "20265898328"
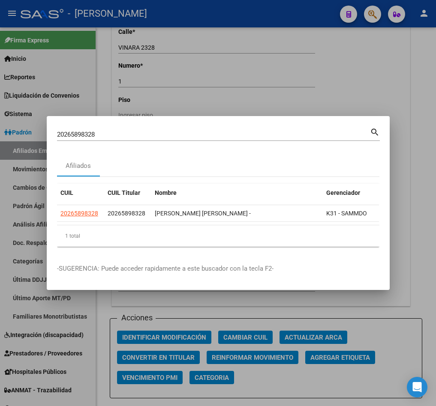
drag, startPoint x: 212, startPoint y: 228, endPoint x: 238, endPoint y: 220, distance: 26.7
click at [238, 220] on datatable-body "20265898328 20265898328 [PERSON_NAME] [PERSON_NAME] - K31 - SAMMDO" at bounding box center [218, 215] width 322 height 20
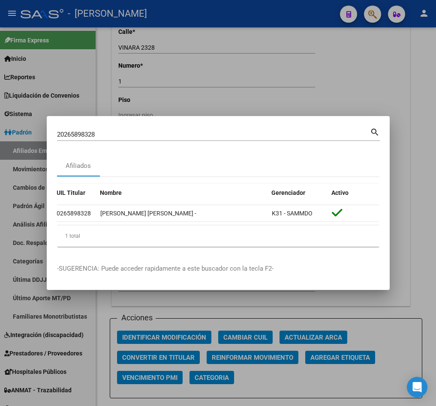
scroll to position [0, 0]
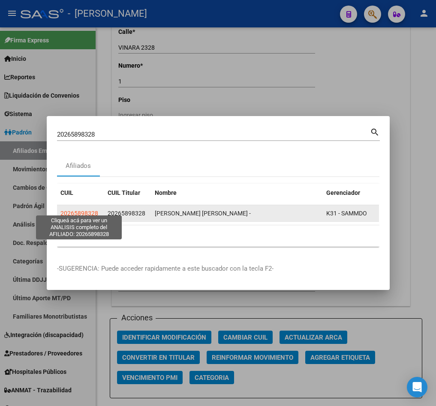
click at [96, 210] on span "20265898328" at bounding box center [79, 213] width 38 height 7
type textarea "20265898328"
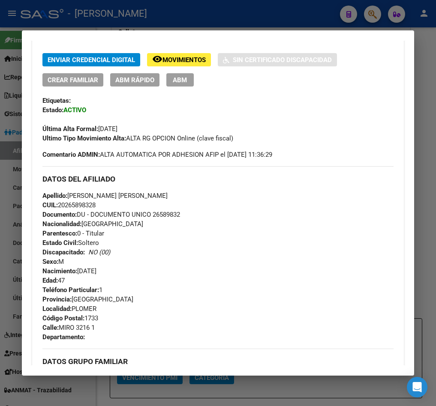
scroll to position [257, 0]
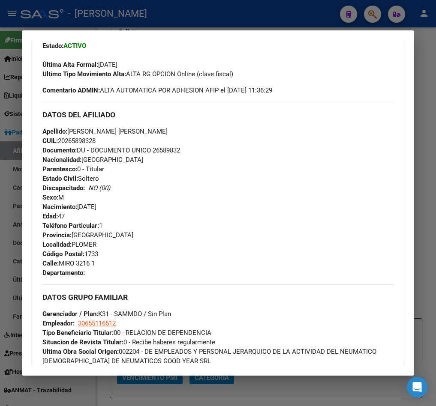
drag, startPoint x: 66, startPoint y: 140, endPoint x: 94, endPoint y: 141, distance: 28.3
click at [94, 141] on span "CUIL: 20265898328" at bounding box center [68, 141] width 53 height 8
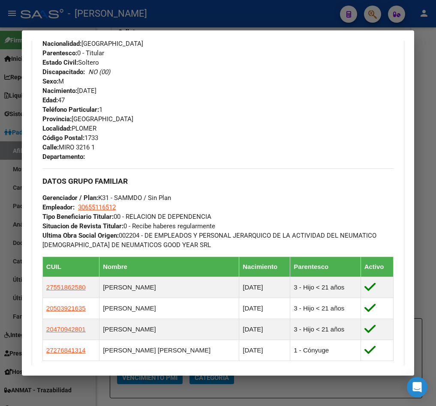
scroll to position [386, 0]
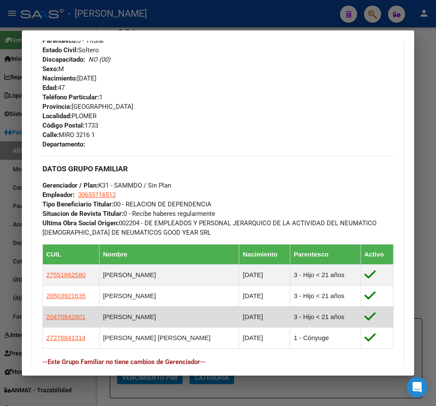
drag, startPoint x: 40, startPoint y: 323, endPoint x: 237, endPoint y: 315, distance: 197.0
click at [237, 315] on div "Enviar Credencial Digital remove_red_eye Movimientos Sin Certificado Discapacid…" at bounding box center [218, 125] width 372 height 530
drag, startPoint x: 322, startPoint y: 319, endPoint x: 43, endPoint y: 323, distance: 278.7
click at [43, 323] on tr "20470942801 [PERSON_NAME] [DATE] 3 - Hijo < 21 años" at bounding box center [217, 317] width 351 height 21
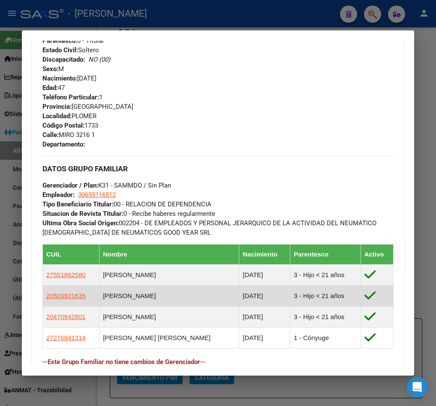
drag, startPoint x: 324, startPoint y: 296, endPoint x: 50, endPoint y: 292, distance: 274.0
click at [50, 292] on tr "20503921635 [PERSON_NAME] [DATE] 3 - Hijo < 21 años" at bounding box center [217, 296] width 351 height 21
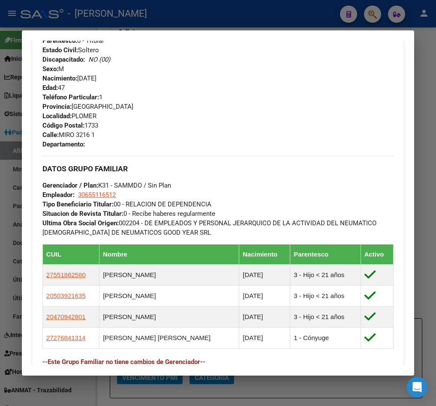
click at [10, 106] on div at bounding box center [218, 203] width 436 height 406
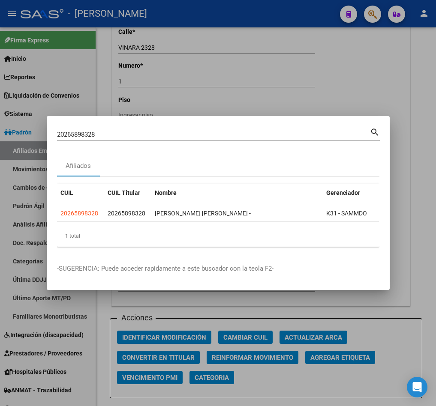
click at [127, 134] on div "20265898328 Buscar (apellido, dni, cuil, [PERSON_NAME], cuit, obra social)" at bounding box center [213, 134] width 313 height 13
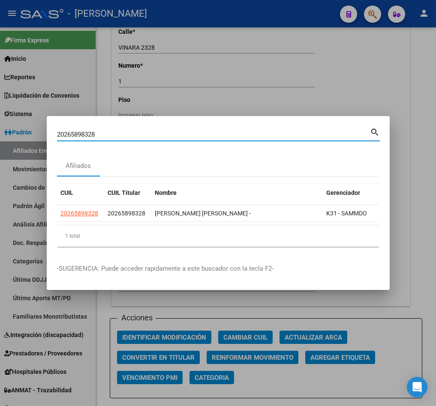
click at [126, 131] on input "20265898328" at bounding box center [213, 135] width 313 height 8
paste input "6066636"
type input "20266066636"
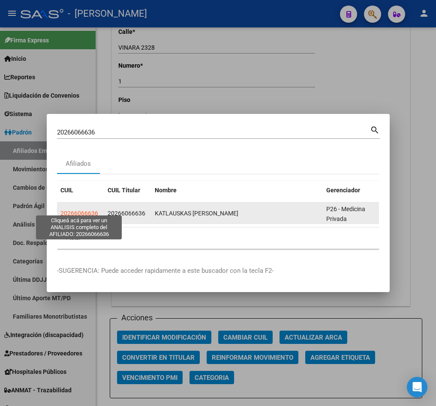
click at [82, 211] on span "20266066636" at bounding box center [79, 213] width 38 height 7
type textarea "20266066636"
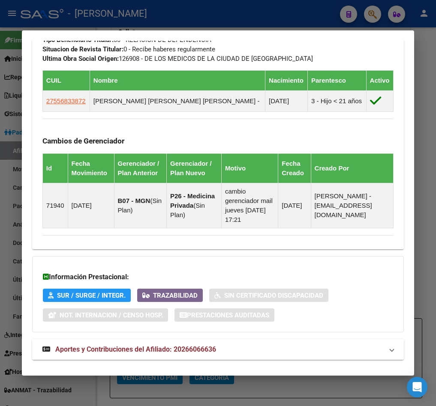
scroll to position [594, 0]
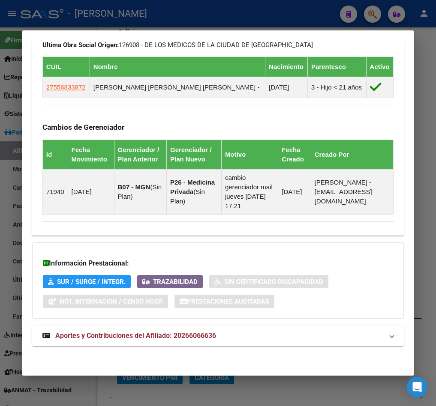
click at [206, 341] on strong "Aportes y Contribuciones del Afiliado: 20266066636" at bounding box center [129, 336] width 174 height 10
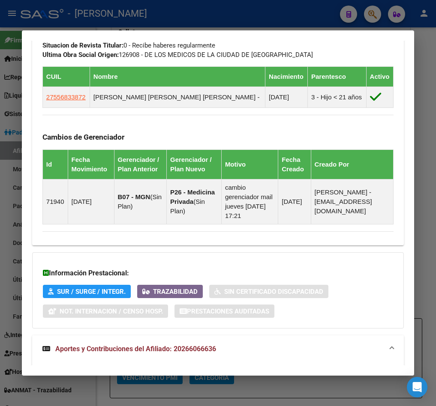
scroll to position [948, 0]
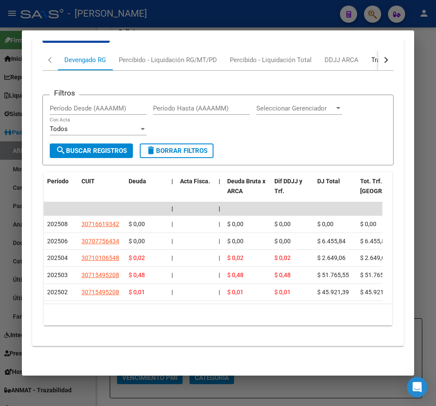
click at [368, 53] on div "Transferencias ARCA" at bounding box center [402, 60] width 74 height 21
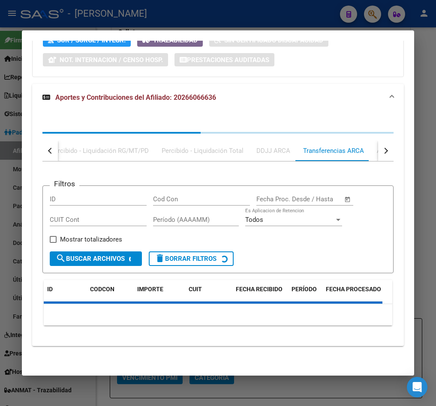
click at [368, 53] on div "Información Prestacional: SUR / SURGE / INTEGR. Trazabilidad Sin Certificado Di…" at bounding box center [218, 39] width 372 height 76
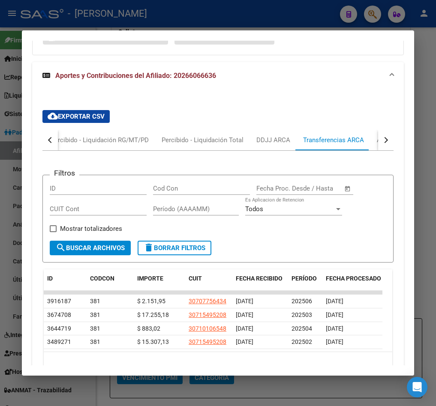
click at [381, 150] on button "button" at bounding box center [385, 140] width 15 height 21
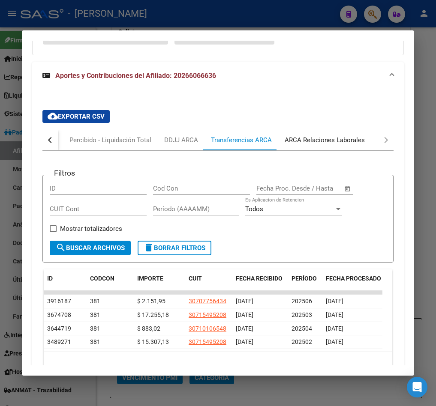
click at [348, 145] on div "ARCA Relaciones Laborales" at bounding box center [325, 139] width 80 height 9
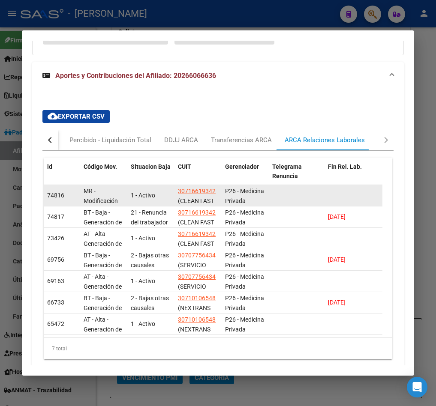
drag, startPoint x: 313, startPoint y: 246, endPoint x: 367, endPoint y: 220, distance: 59.8
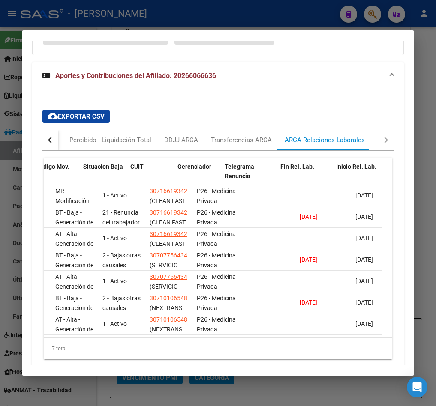
scroll to position [0, 82]
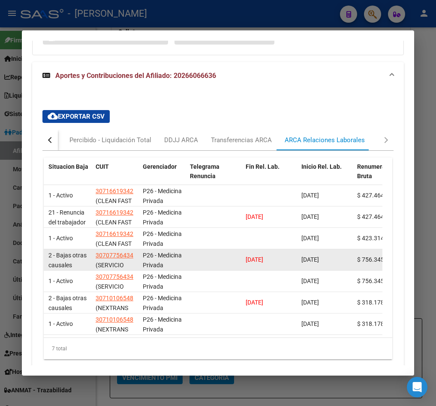
drag, startPoint x: 276, startPoint y: 301, endPoint x: 310, endPoint y: 272, distance: 45.6
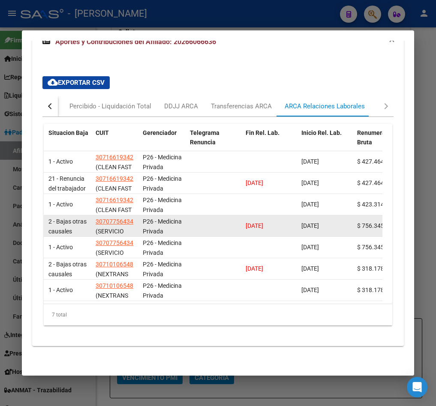
scroll to position [902, 0]
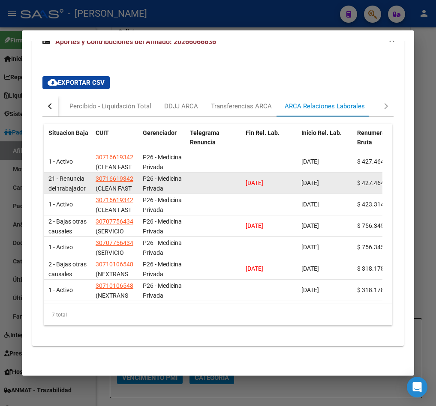
drag, startPoint x: 296, startPoint y: 163, endPoint x: 318, endPoint y: 165, distance: 21.9
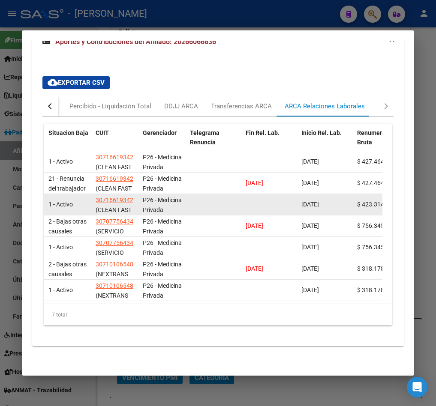
drag, startPoint x: 287, startPoint y: 187, endPoint x: 233, endPoint y: 187, distance: 54.0
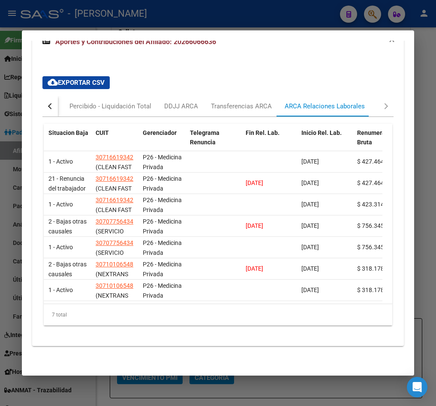
drag, startPoint x: 226, startPoint y: 80, endPoint x: 199, endPoint y: 62, distance: 32.2
drag, startPoint x: 129, startPoint y: 97, endPoint x: -1, endPoint y: 85, distance: 130.5
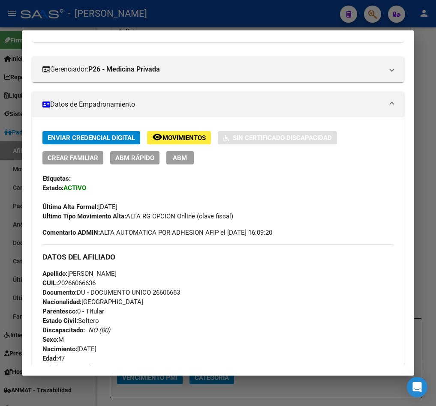
scroll to position [110, 0]
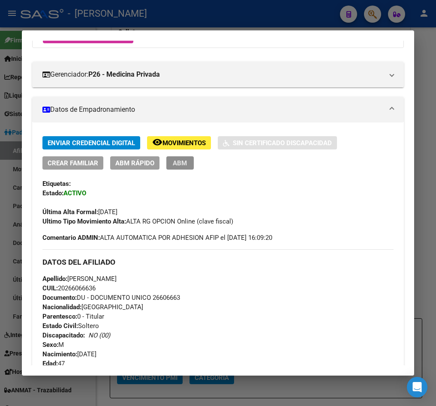
click at [187, 165] on button "ABM" at bounding box center [179, 162] width 27 height 13
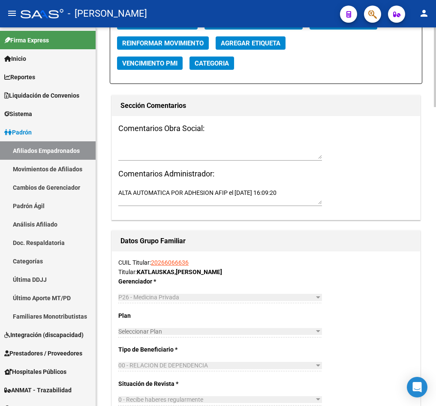
scroll to position [1029, 0]
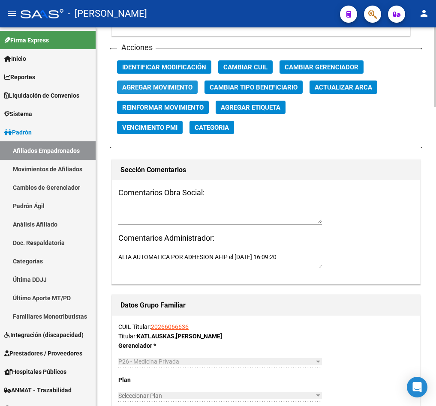
click at [147, 89] on span "Agregar Movimiento" at bounding box center [157, 88] width 70 height 8
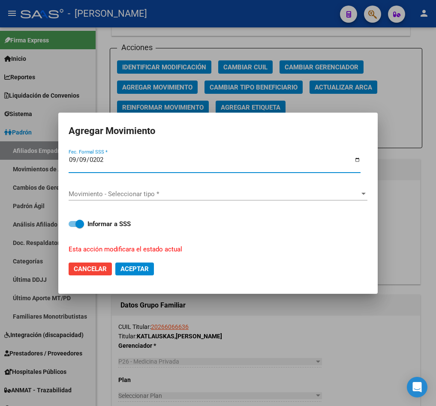
type input "[DATE]"
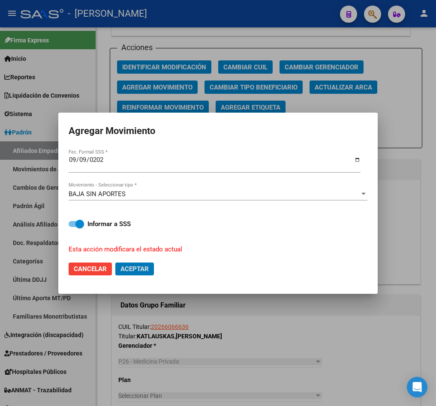
click at [115, 263] on button "Aceptar" at bounding box center [134, 269] width 39 height 13
checkbox input "false"
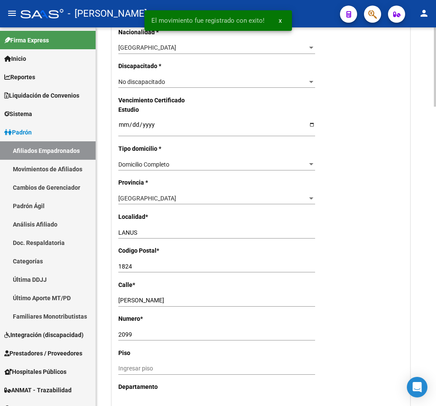
scroll to position [0, 0]
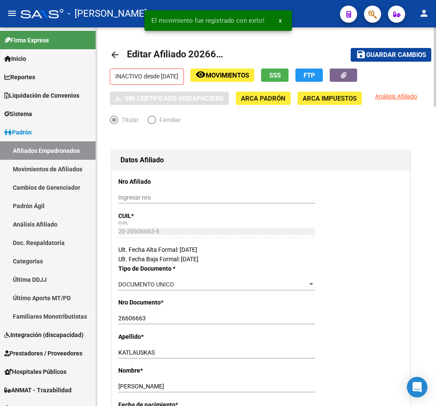
click at [191, 55] on span "Editar Afiliado 20266066636" at bounding box center [188, 54] width 123 height 11
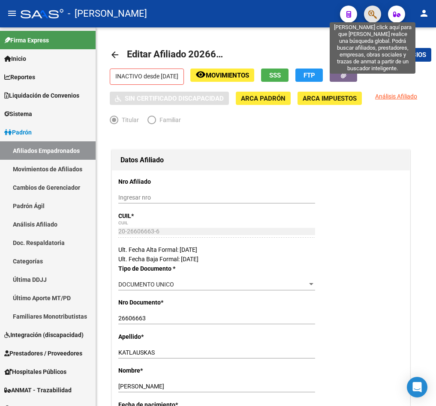
click at [371, 13] on icon "button" at bounding box center [372, 14] width 9 height 10
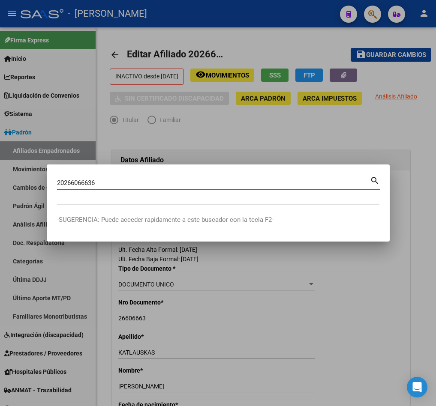
type input "20266066636"
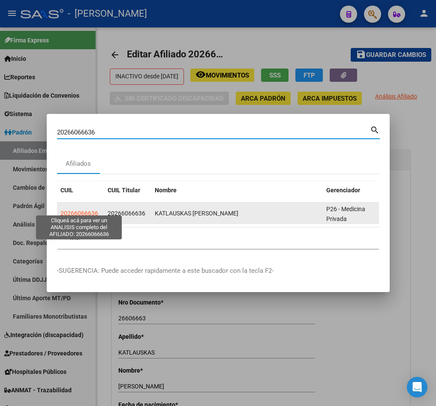
click at [71, 210] on span "20266066636" at bounding box center [79, 213] width 38 height 7
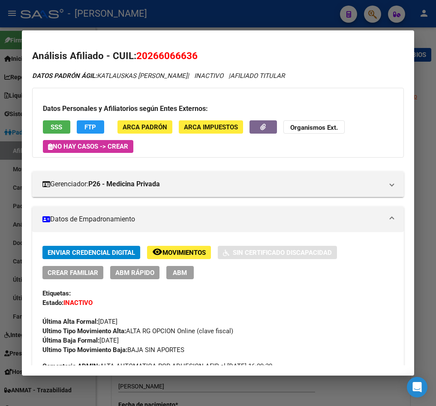
click at [179, 59] on span "20266066636" at bounding box center [166, 55] width 61 height 11
click at [177, 58] on span "20266066636" at bounding box center [166, 55] width 61 height 11
drag, startPoint x: 148, startPoint y: 53, endPoint x: 194, endPoint y: 53, distance: 45.9
click at [194, 53] on span "20266066636" at bounding box center [166, 55] width 61 height 11
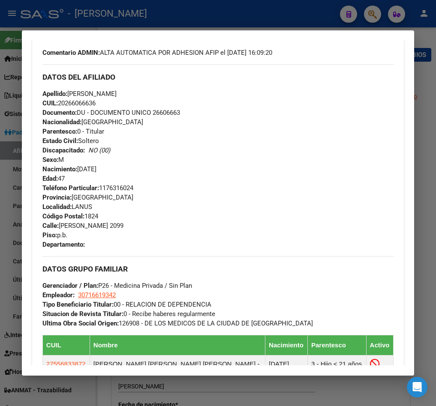
scroll to position [386, 0]
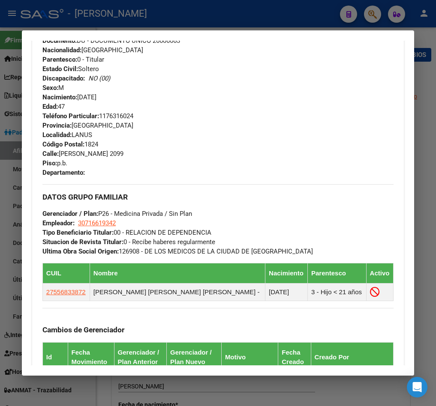
click at [8, 187] on div at bounding box center [218, 203] width 436 height 406
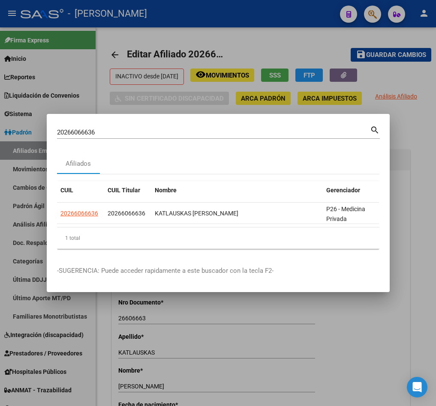
click at [8, 187] on div at bounding box center [218, 203] width 436 height 406
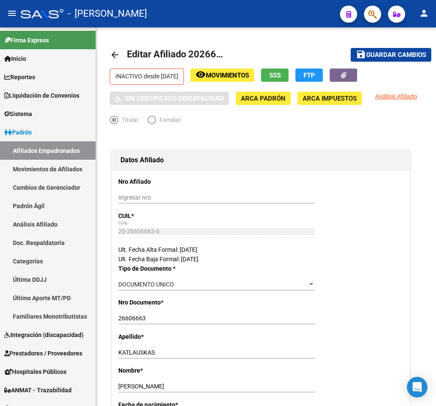
click at [373, 13] on icon "button" at bounding box center [372, 14] width 9 height 10
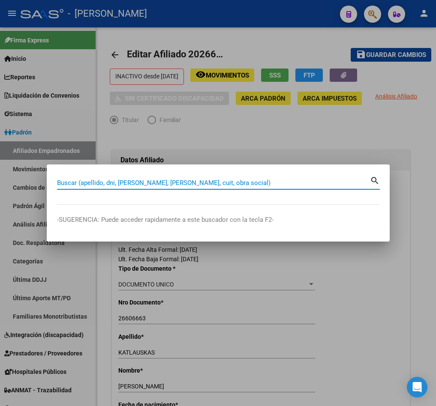
paste input "27233642822"
type input "27233642822"
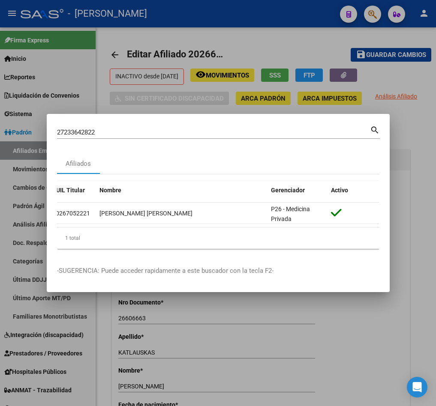
scroll to position [0, 0]
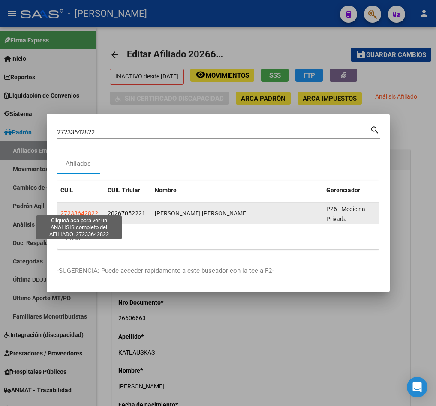
click at [89, 210] on span "27233642822" at bounding box center [79, 213] width 38 height 7
type textarea "27233642822"
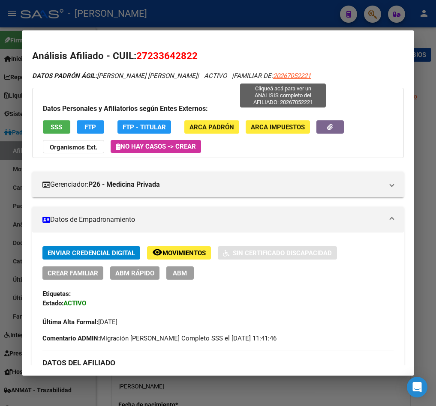
drag, startPoint x: 305, startPoint y: 75, endPoint x: 265, endPoint y: 79, distance: 40.5
click at [265, 79] on div "DATOS [PERSON_NAME] ÁGIL: [PERSON_NAME] [PERSON_NAME] | ACTIVO | FAMILIAR DE: 2…" at bounding box center [218, 76] width 372 height 10
drag, startPoint x: 149, startPoint y: 53, endPoint x: 194, endPoint y: 55, distance: 45.1
click at [194, 55] on span "27233642822" at bounding box center [166, 55] width 61 height 11
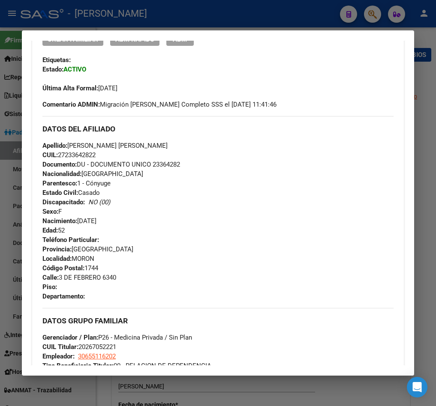
scroll to position [257, 0]
